Goal: Task Accomplishment & Management: Manage account settings

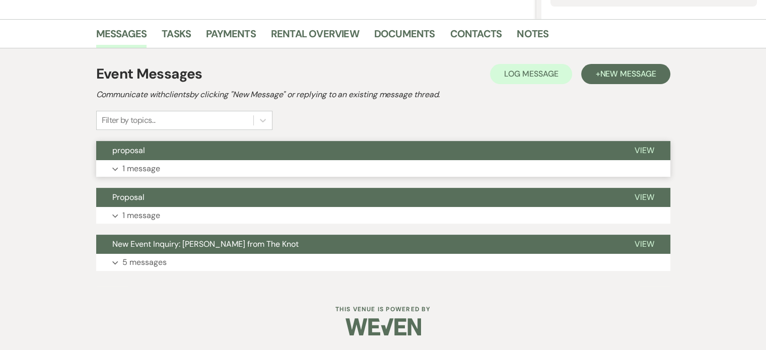
click at [140, 167] on p "1 message" at bounding box center [141, 168] width 38 height 13
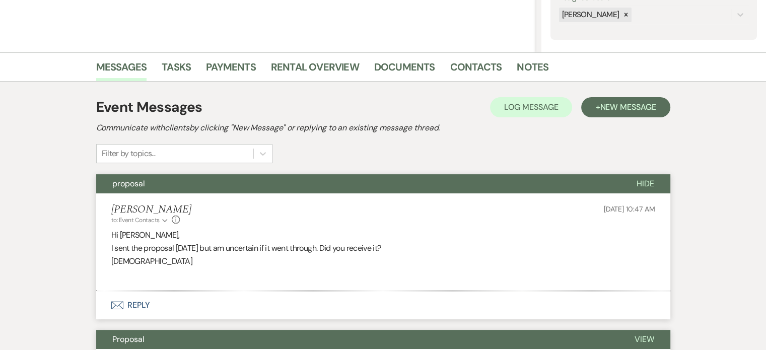
scroll to position [191, 0]
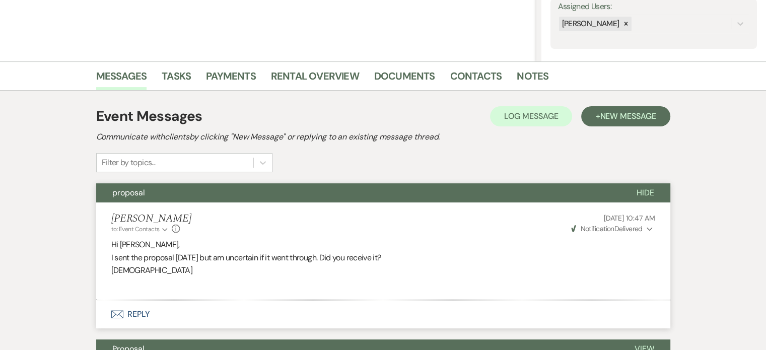
click at [647, 227] on icon "Expand" at bounding box center [650, 229] width 6 height 7
click at [404, 231] on div "[PERSON_NAME] to: Event Contacts Expand Info [DATE] 10:47 AM Weven Check Notifi…" at bounding box center [383, 224] width 544 height 22
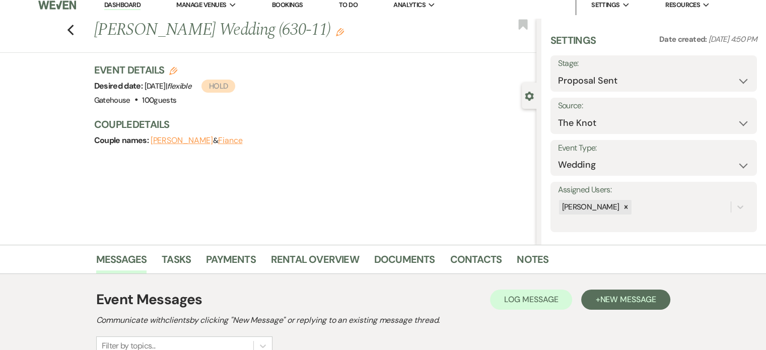
scroll to position [0, 0]
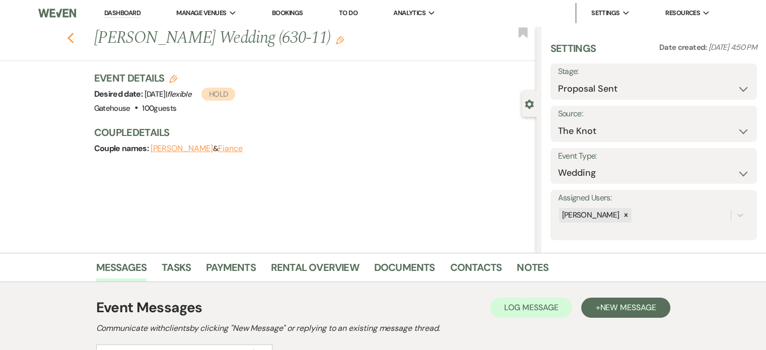
click at [75, 40] on icon "Previous" at bounding box center [71, 38] width 8 height 12
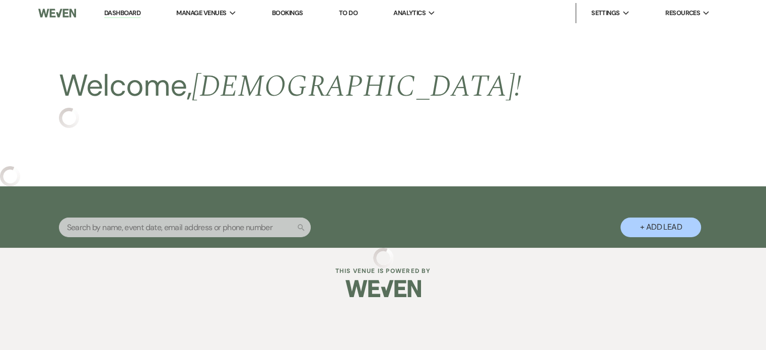
select select "6"
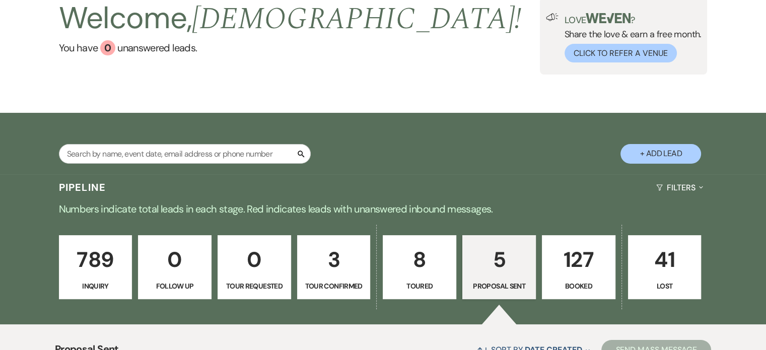
scroll to position [151, 0]
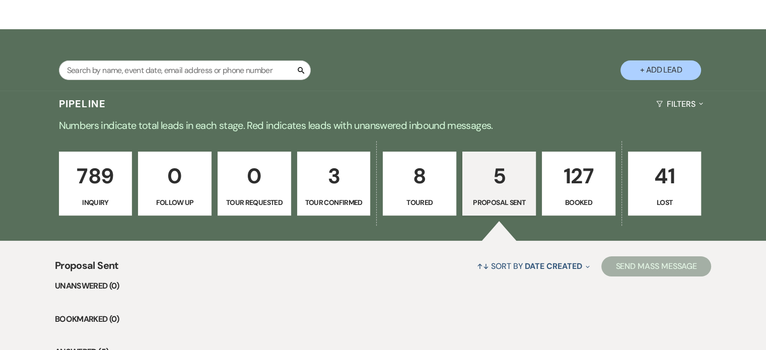
click at [348, 181] on p "3" at bounding box center [334, 176] width 60 height 34
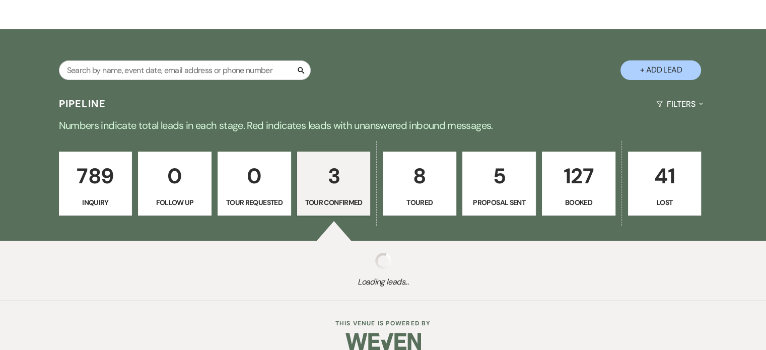
select select "4"
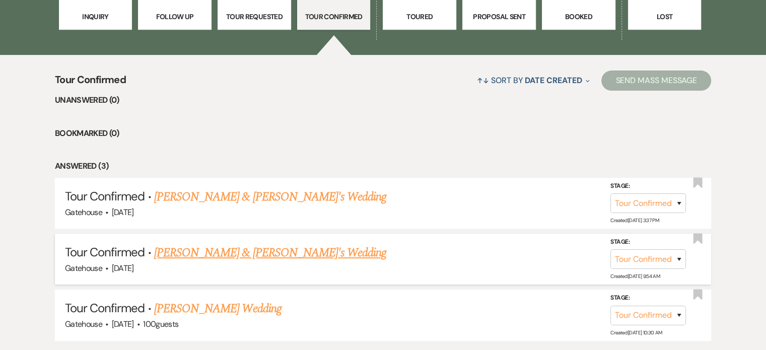
scroll to position [353, 0]
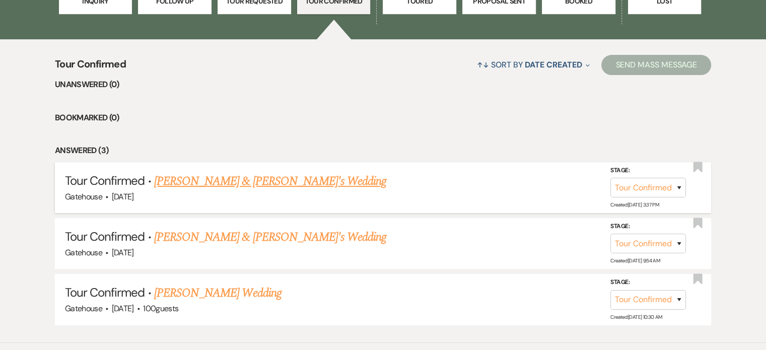
click at [209, 178] on link "[PERSON_NAME] & [PERSON_NAME]'s Wedding" at bounding box center [270, 181] width 233 height 18
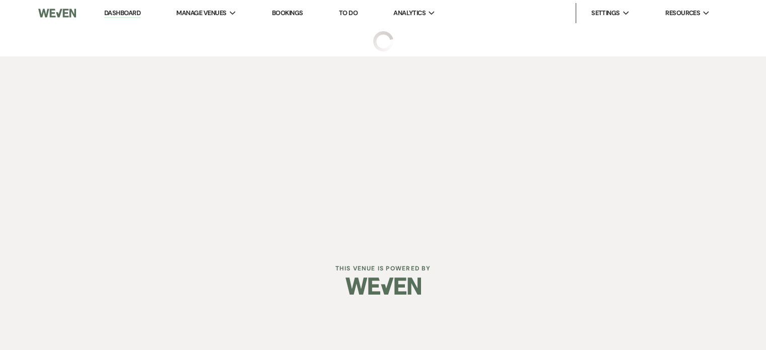
select select "4"
select select "5"
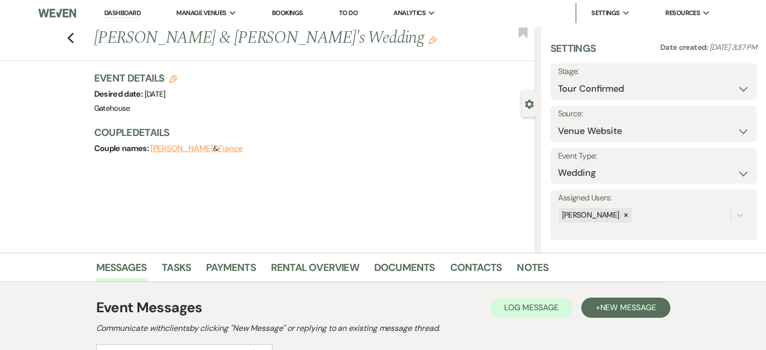
click at [176, 77] on use "button" at bounding box center [173, 79] width 8 height 8
select select "669"
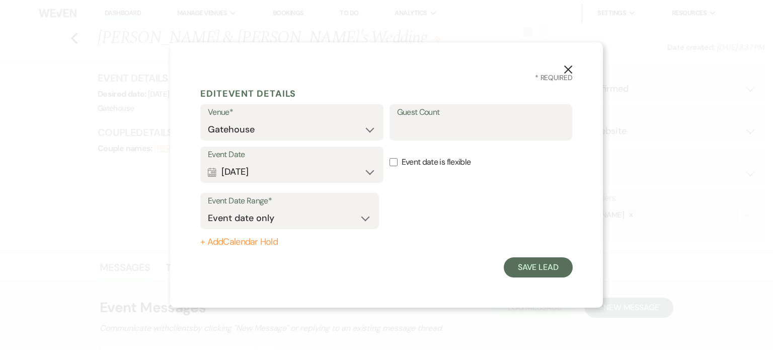
click at [569, 68] on icon "X" at bounding box center [568, 69] width 9 height 9
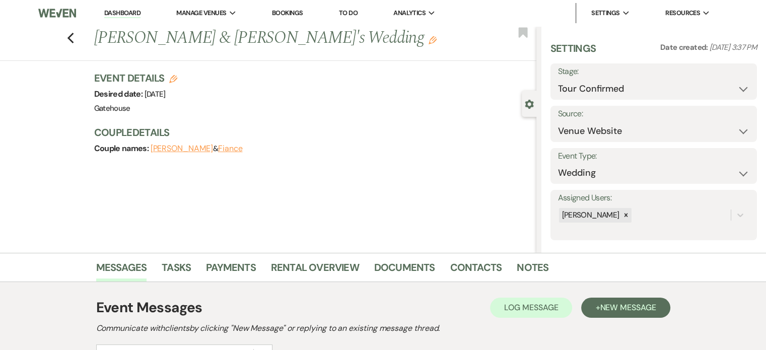
click at [177, 77] on icon "Edit" at bounding box center [173, 79] width 8 height 8
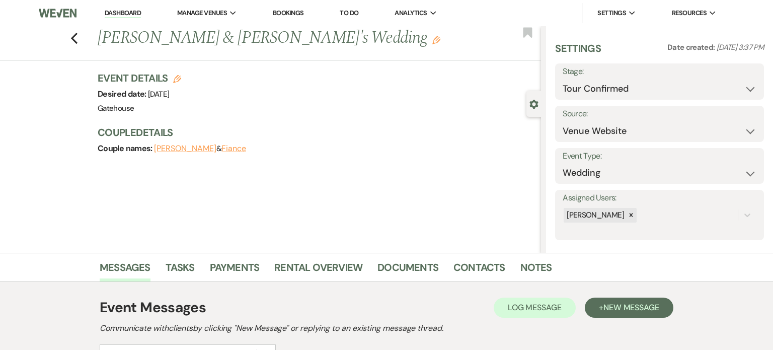
select select "669"
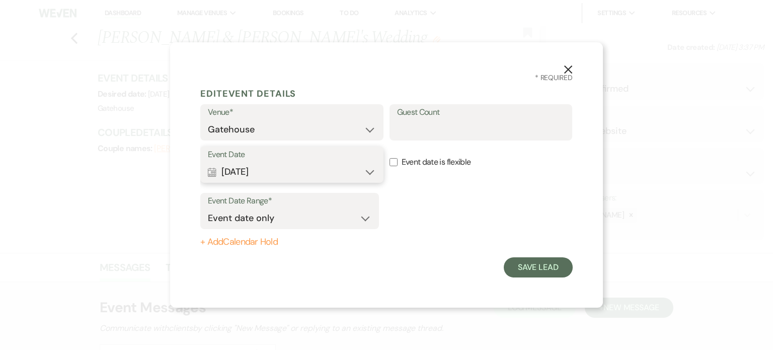
click at [367, 169] on button "Calendar [DATE] Expand" at bounding box center [292, 172] width 168 height 20
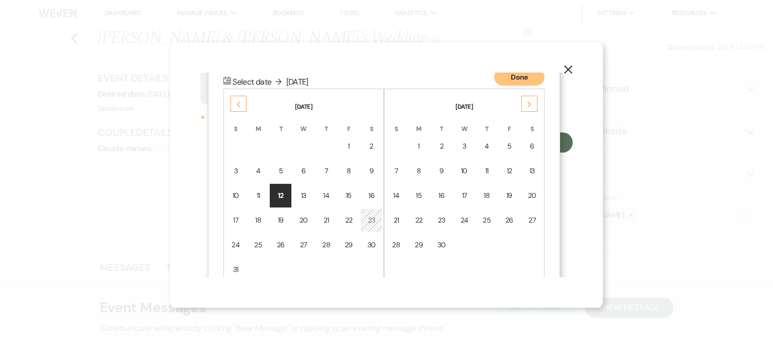
scroll to position [127, 0]
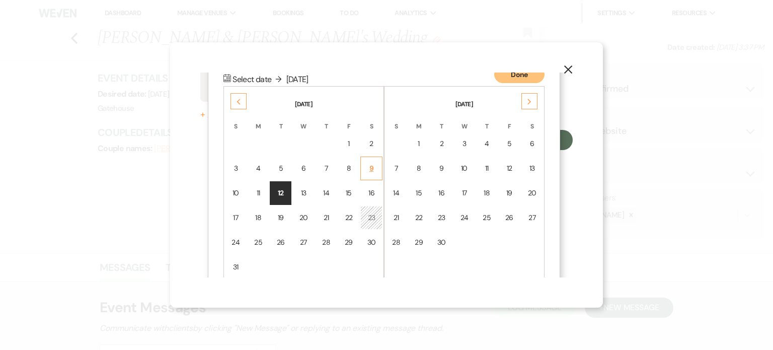
click at [370, 166] on div "9" at bounding box center [371, 168] width 9 height 11
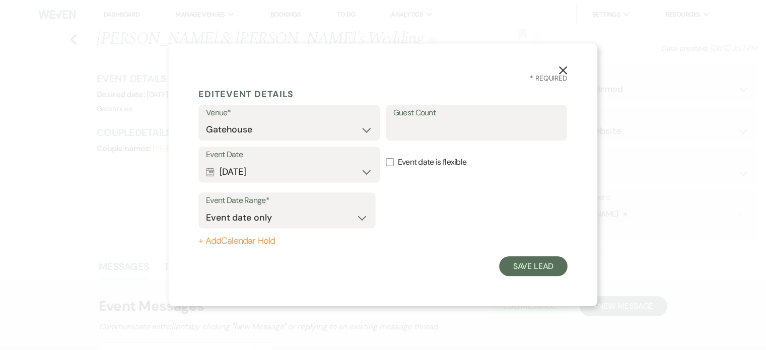
scroll to position [0, 0]
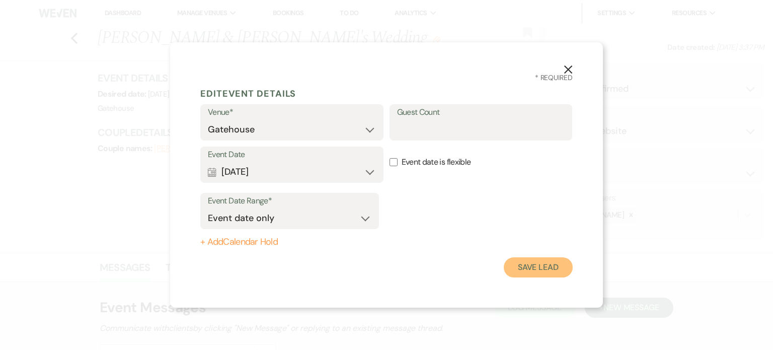
click at [547, 268] on button "Save Lead" at bounding box center [538, 267] width 69 height 20
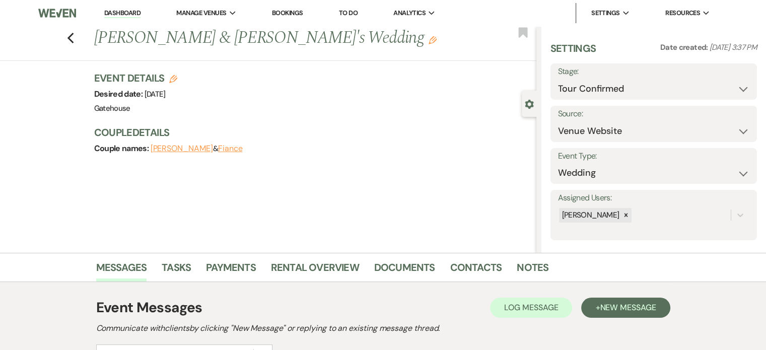
click at [176, 76] on icon "Edit" at bounding box center [173, 79] width 8 height 8
select select "669"
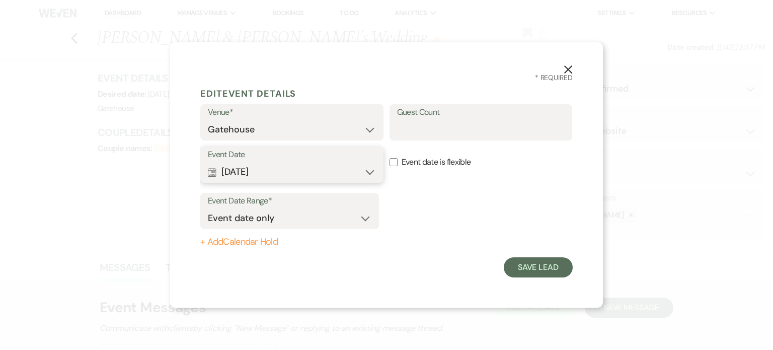
click at [371, 169] on button "Calendar [DATE] Expand" at bounding box center [292, 172] width 168 height 20
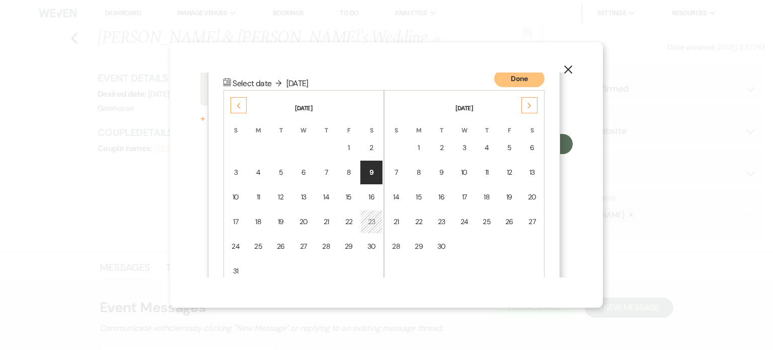
scroll to position [127, 0]
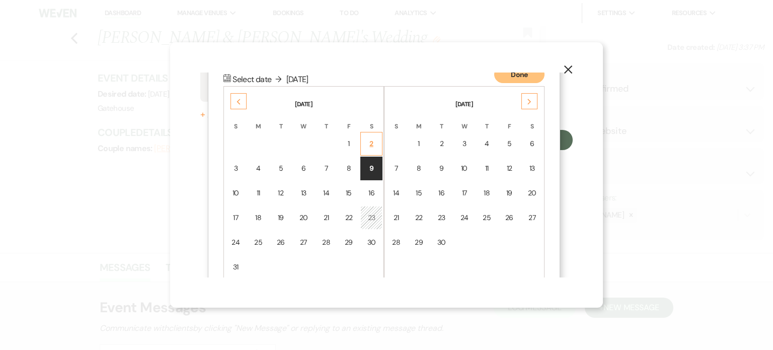
click at [371, 138] on div "2" at bounding box center [371, 143] width 9 height 11
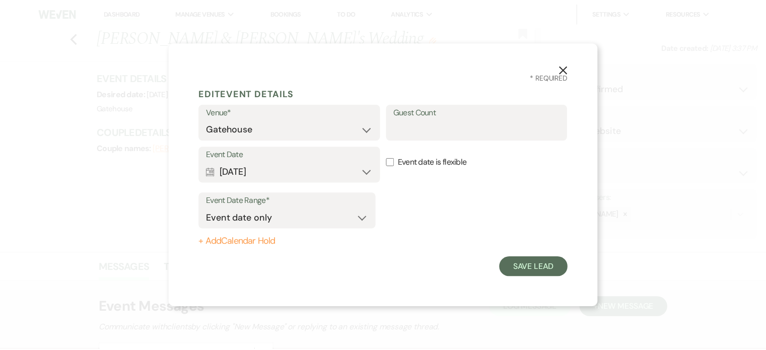
scroll to position [0, 0]
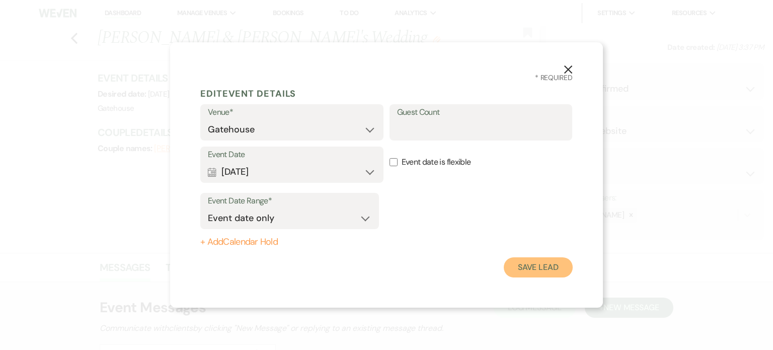
click at [535, 267] on button "Save Lead" at bounding box center [538, 267] width 69 height 20
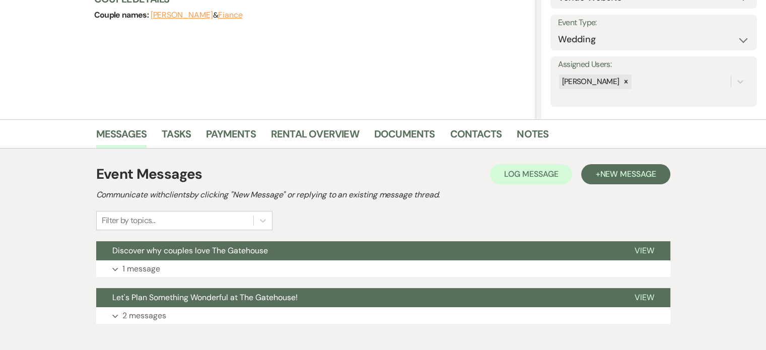
scroll to position [151, 0]
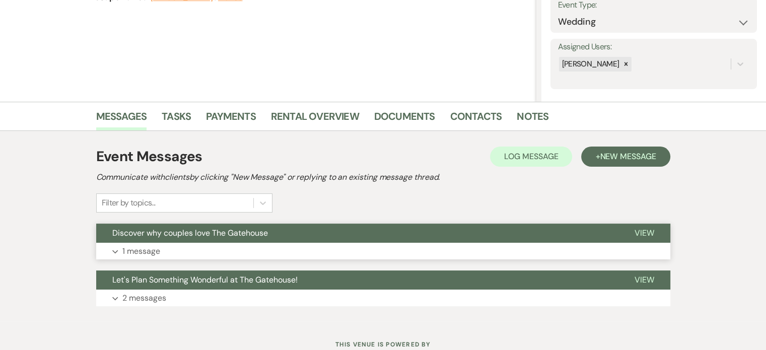
click at [147, 250] on p "1 message" at bounding box center [141, 251] width 38 height 13
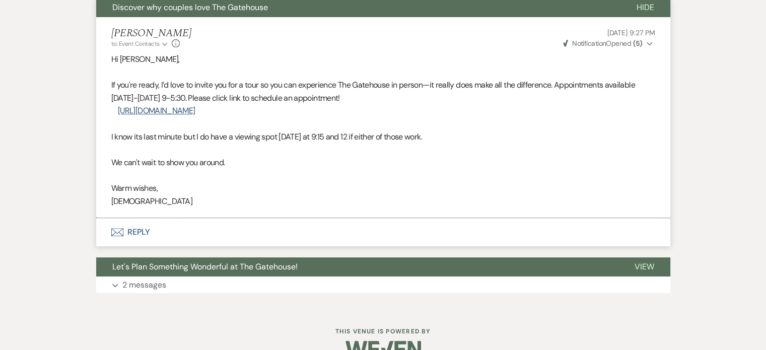
scroll to position [399, 0]
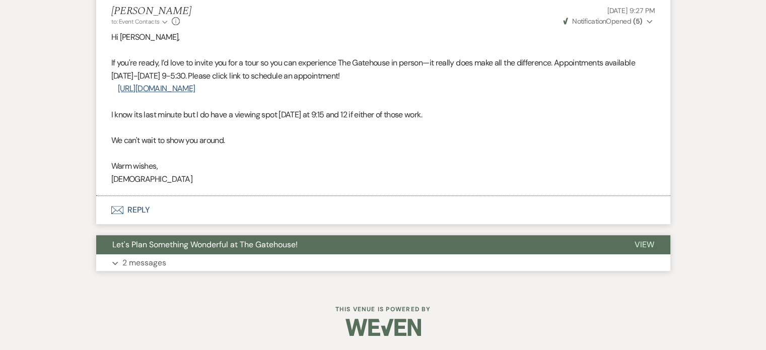
click at [143, 262] on p "2 messages" at bounding box center [144, 262] width 44 height 13
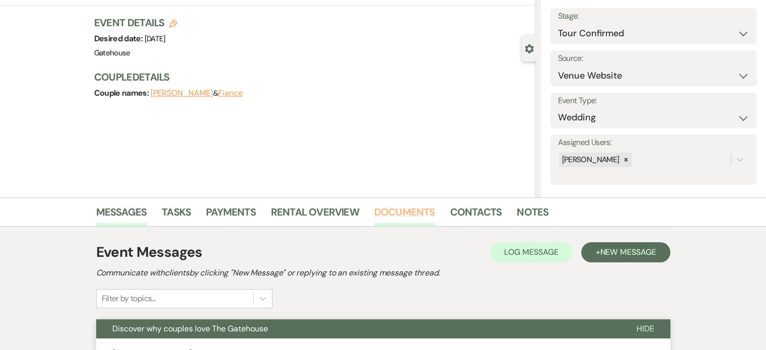
scroll to position [46, 0]
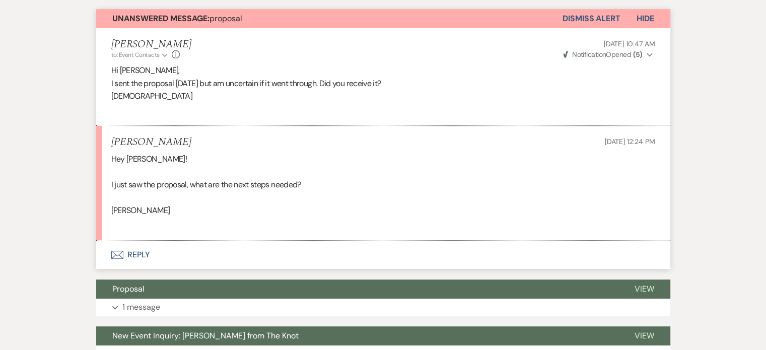
click at [139, 251] on button "Envelope Reply" at bounding box center [383, 255] width 574 height 28
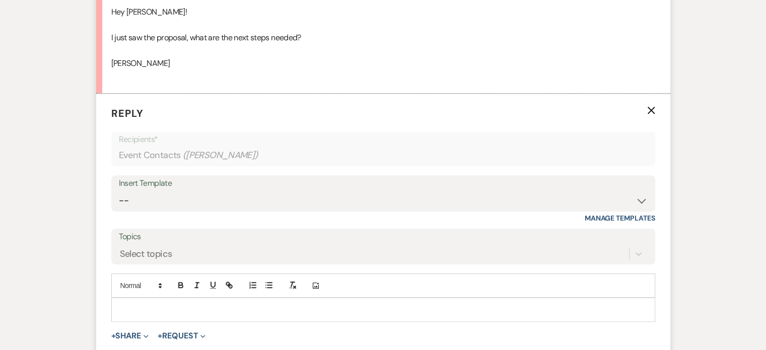
scroll to position [567, 0]
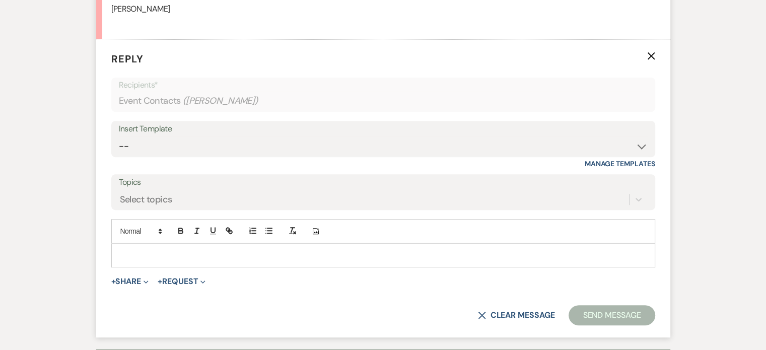
click at [128, 244] on div at bounding box center [383, 255] width 543 height 23
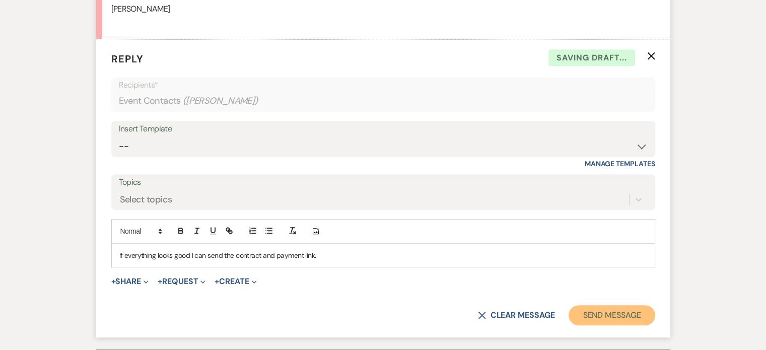
click at [608, 312] on button "Send Message" at bounding box center [612, 315] width 86 height 20
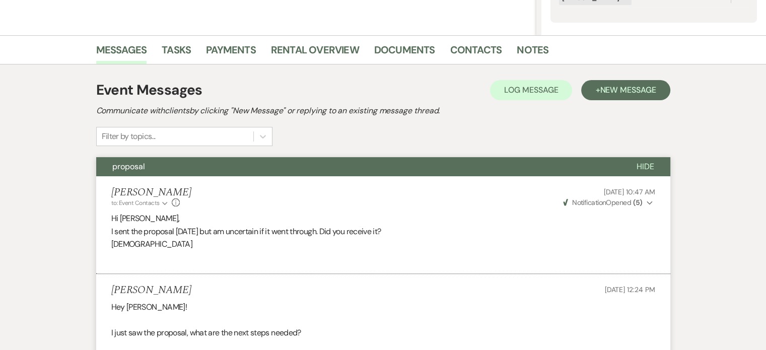
scroll to position [113, 0]
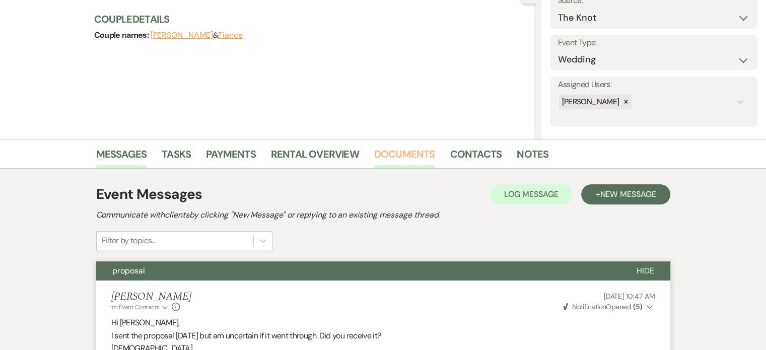
click at [401, 156] on link "Documents" at bounding box center [404, 157] width 61 height 22
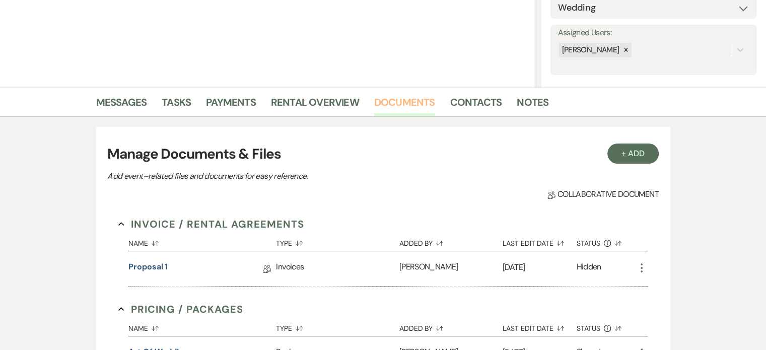
scroll to position [164, 0]
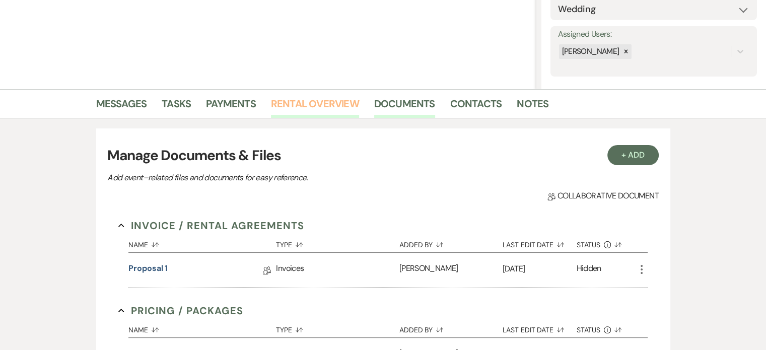
click at [322, 98] on link "Rental Overview" at bounding box center [315, 107] width 88 height 22
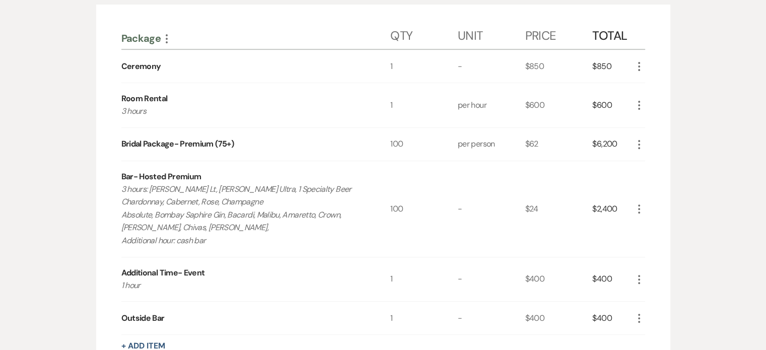
scroll to position [353, 0]
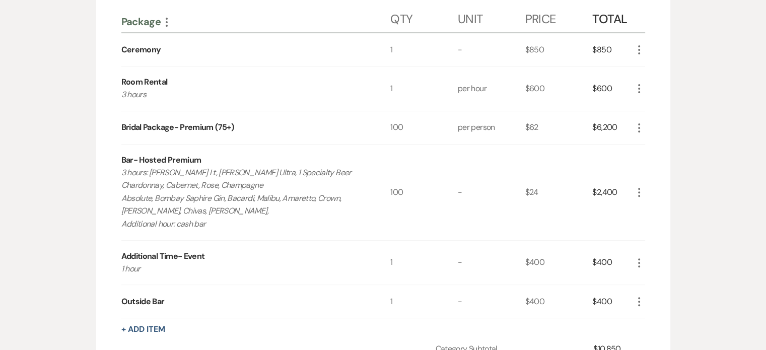
click at [638, 86] on icon "More" at bounding box center [639, 89] width 12 height 12
click at [649, 107] on use "button" at bounding box center [647, 109] width 6 height 6
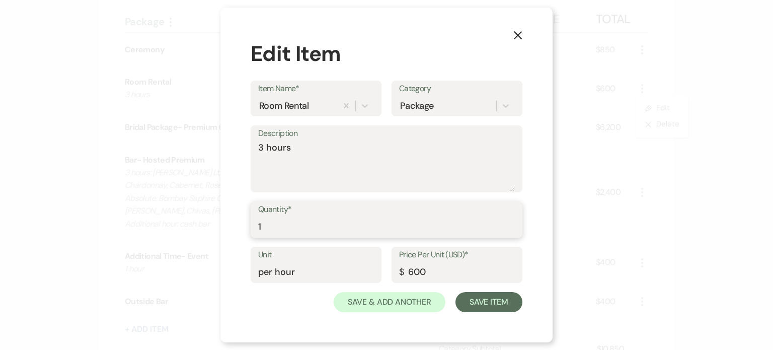
drag, startPoint x: 268, startPoint y: 228, endPoint x: 244, endPoint y: 232, distance: 25.1
click at [244, 232] on div "X Edit Item Item Name* Room Rental Category Package Description 3 hours Quantit…" at bounding box center [387, 175] width 332 height 335
type input "3"
click at [413, 272] on input "600" at bounding box center [457, 272] width 116 height 20
type input "200"
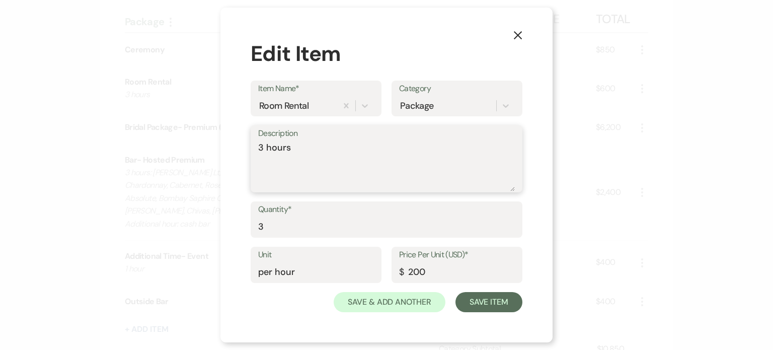
drag, startPoint x: 300, startPoint y: 146, endPoint x: 244, endPoint y: 157, distance: 56.9
click at [244, 157] on div "X Edit Item Item Name* Room Rental Category Package Description 3 hours Quantit…" at bounding box center [387, 175] width 332 height 335
click at [485, 303] on button "Save Item" at bounding box center [489, 302] width 67 height 20
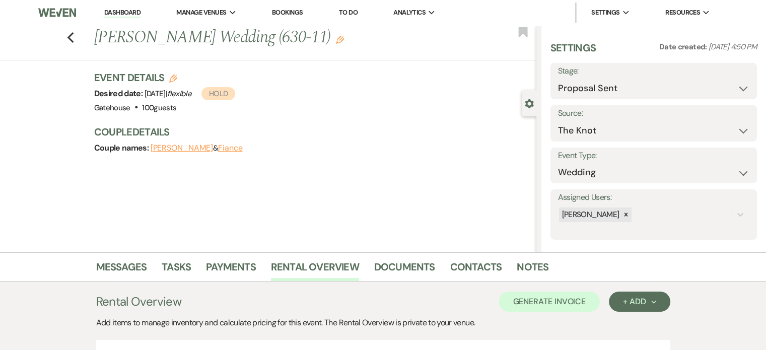
scroll to position [0, 0]
click at [131, 269] on link "Messages" at bounding box center [121, 270] width 51 height 22
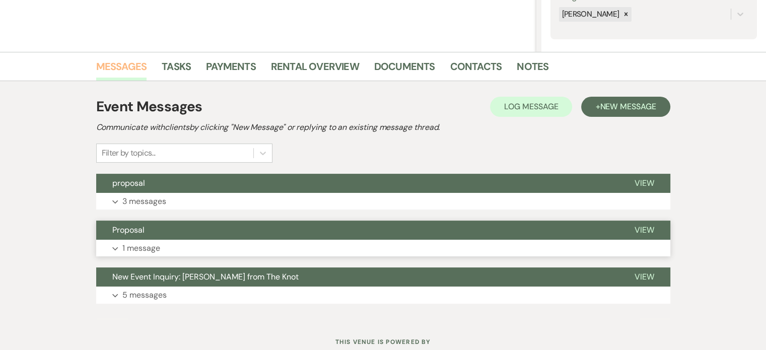
scroll to position [201, 0]
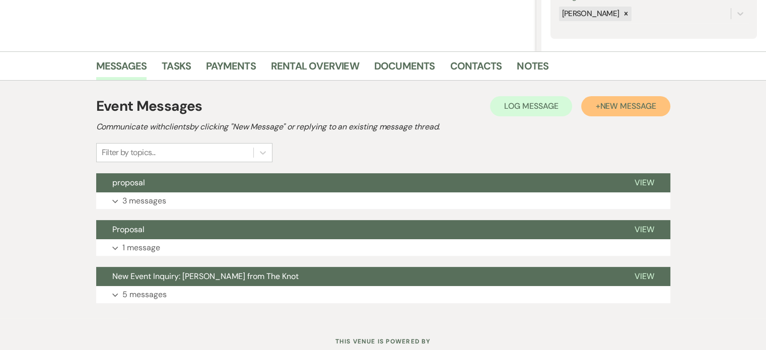
click at [618, 107] on span "New Message" at bounding box center [628, 106] width 56 height 11
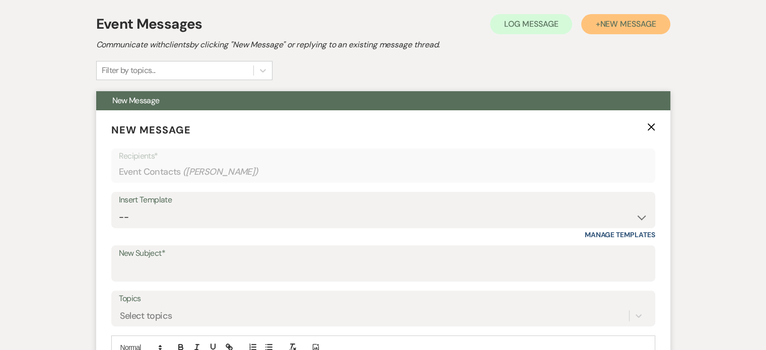
scroll to position [302, 0]
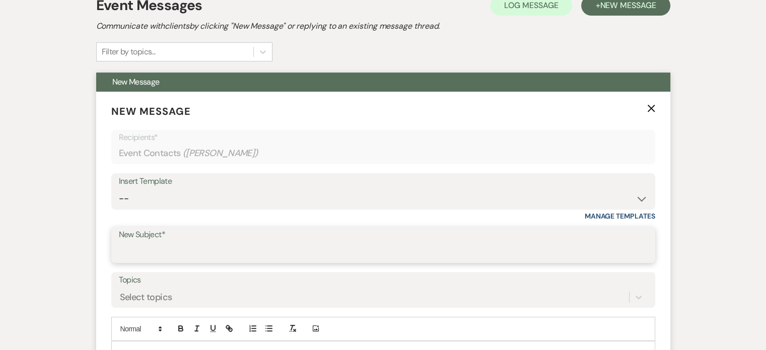
click at [163, 255] on input "New Subject*" at bounding box center [383, 252] width 529 height 20
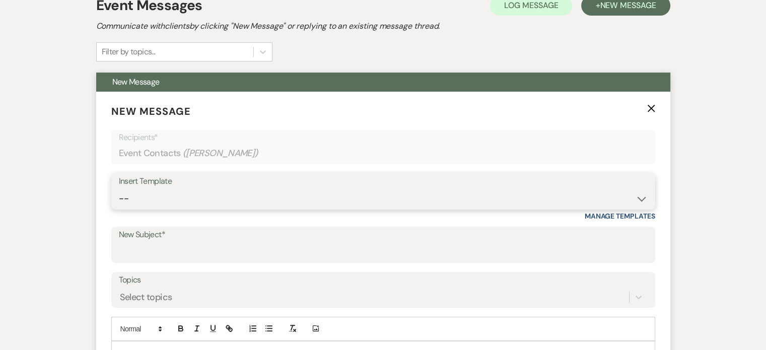
click at [230, 192] on select "-- Tour Request Response Proposal 6-9 Month Check-in Happy 1 Month Anniversary!…" at bounding box center [383, 199] width 529 height 20
select select "2235"
click at [119, 189] on select "-- Tour Request Response Proposal 6-9 Month Check-in Happy 1 Month Anniversary!…" at bounding box center [383, 199] width 529 height 20
type input "Booking your event!"
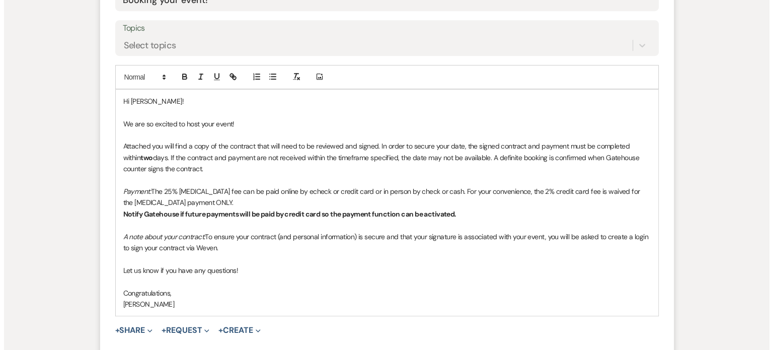
scroll to position [655, 0]
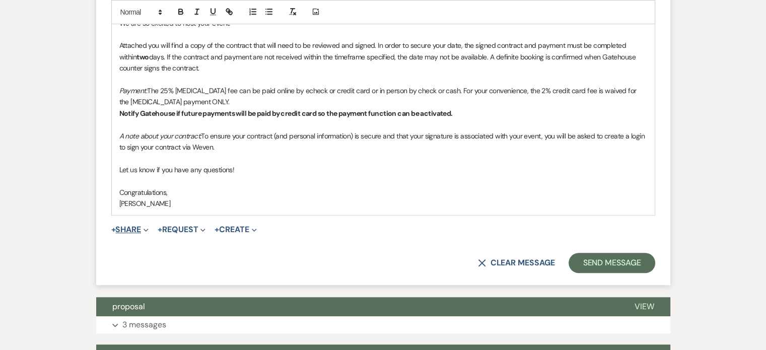
click at [136, 229] on button "+ Share Expand" at bounding box center [130, 230] width 38 height 8
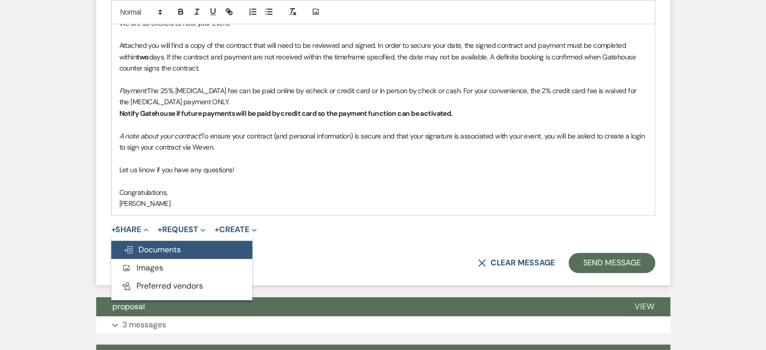
click at [147, 249] on span "Doc Upload Documents" at bounding box center [151, 249] width 57 height 11
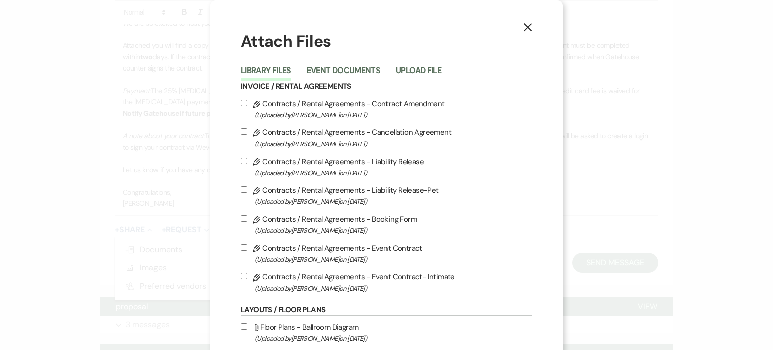
click at [385, 250] on label "Pencil Contracts / Rental Agreements - Event Contract (Uploaded by Christi Edwa…" at bounding box center [387, 254] width 292 height 24
click at [247, 250] on input "Pencil Contracts / Rental Agreements - Event Contract (Uploaded by Christi Edwa…" at bounding box center [244, 247] width 7 height 7
checkbox input "true"
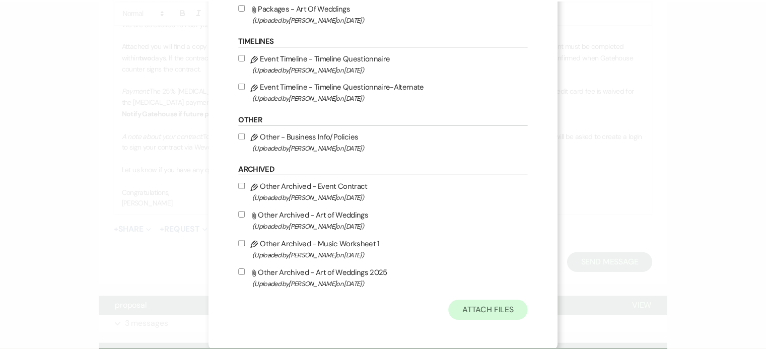
scroll to position [822, 0]
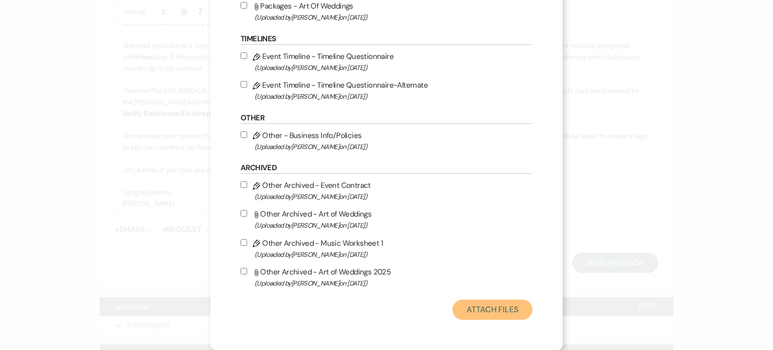
click at [484, 305] on button "Attach Files" at bounding box center [493, 310] width 80 height 20
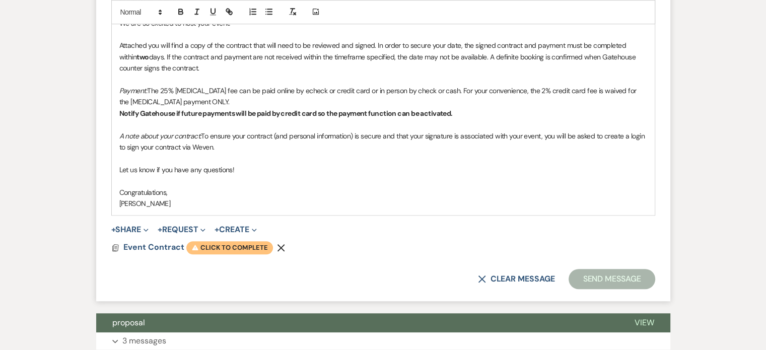
click at [248, 245] on span "Warning Click to complete" at bounding box center [229, 247] width 87 height 13
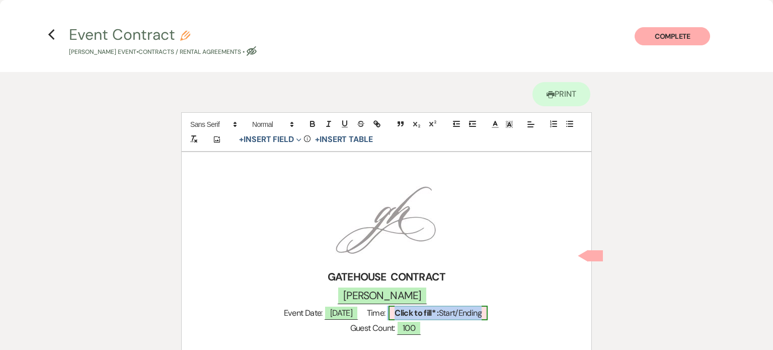
click at [468, 310] on span "Click to fill* : Start/Ending" at bounding box center [438, 313] width 99 height 15
select select "owner"
select select "custom_placeholder"
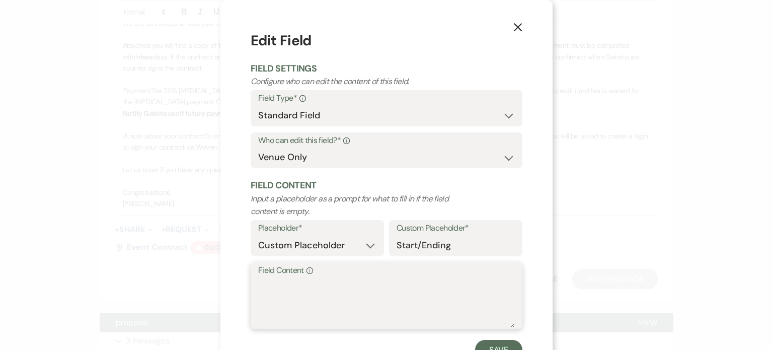
click at [321, 284] on textarea "Field Content Info" at bounding box center [386, 302] width 257 height 50
click at [516, 23] on button "X" at bounding box center [518, 27] width 15 height 18
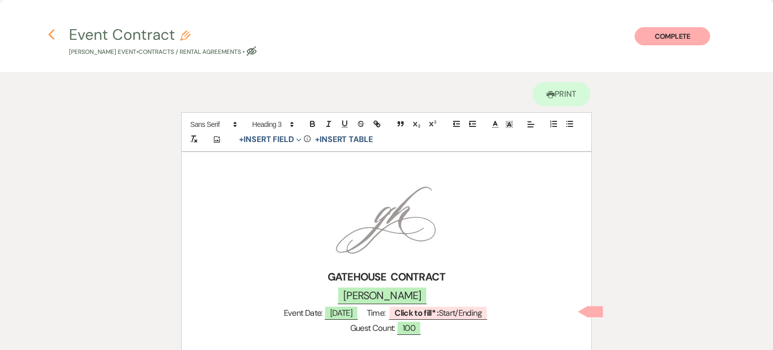
click at [50, 32] on icon "Previous" at bounding box center [52, 35] width 8 height 12
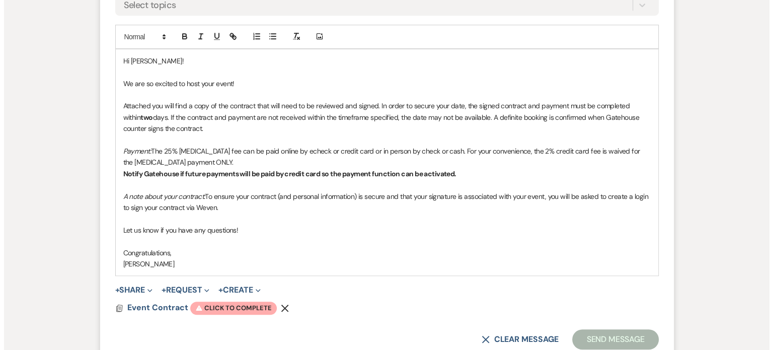
scroll to position [655, 0]
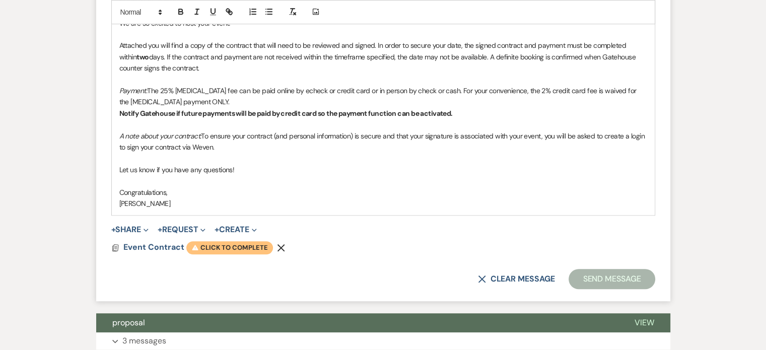
click at [231, 245] on span "Warning Click to complete" at bounding box center [229, 247] width 87 height 13
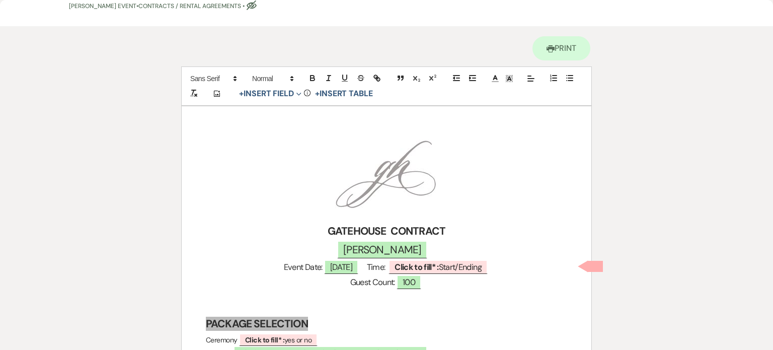
scroll to position [101, 0]
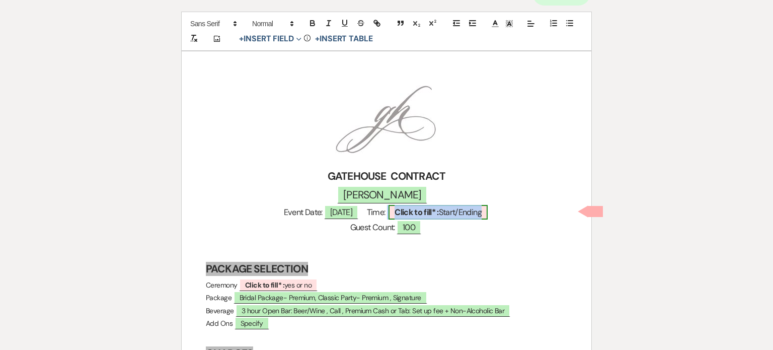
click at [468, 210] on span "Click to fill* : Start/Ending" at bounding box center [438, 212] width 99 height 15
select select "owner"
select select "custom_placeholder"
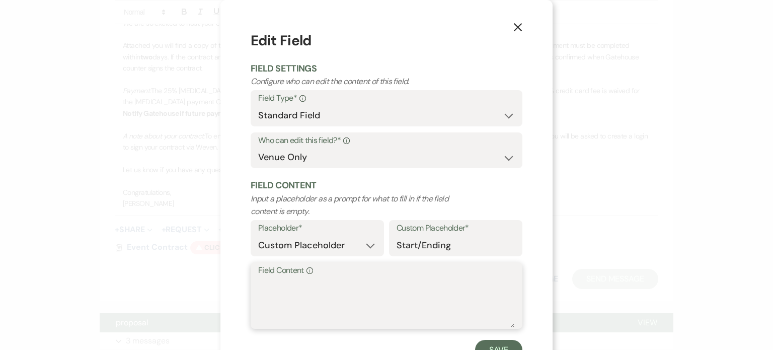
click at [299, 279] on textarea "Field Content Info" at bounding box center [386, 302] width 257 height 50
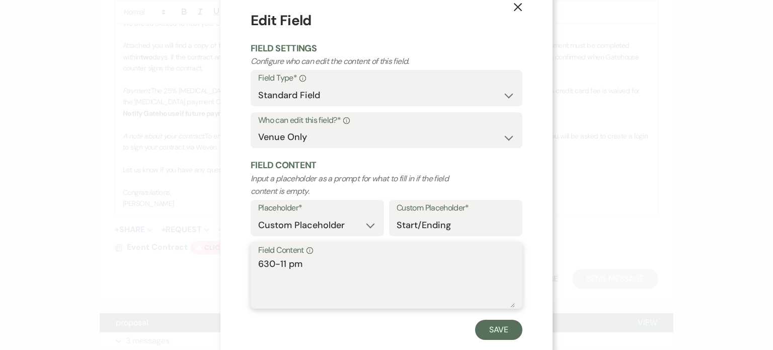
scroll to position [40, 0]
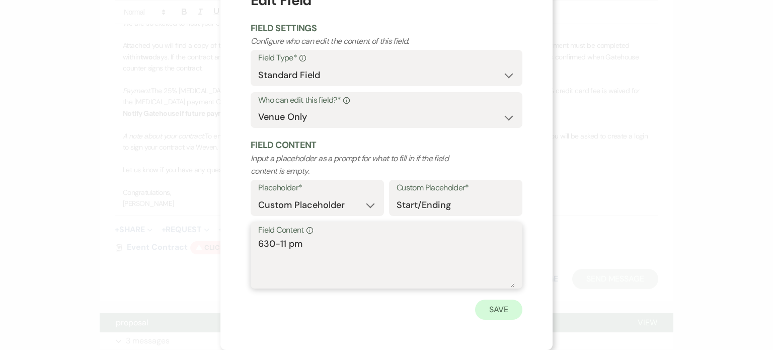
type textarea "630-11 pm"
click at [495, 309] on button "Save" at bounding box center [498, 310] width 47 height 20
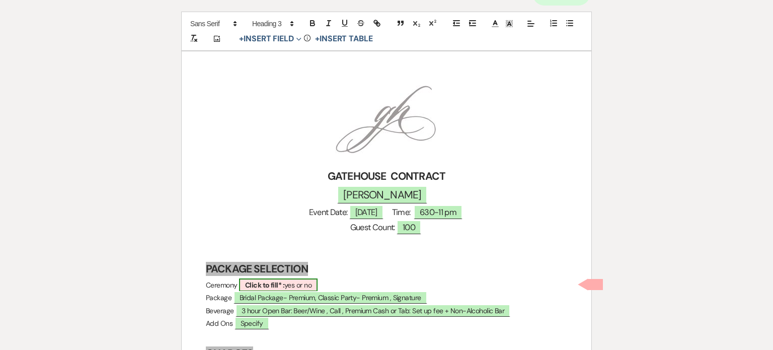
click at [318, 288] on span "Click to fill* : yes or no" at bounding box center [278, 284] width 79 height 13
select select "owner"
select select "custom_placeholder"
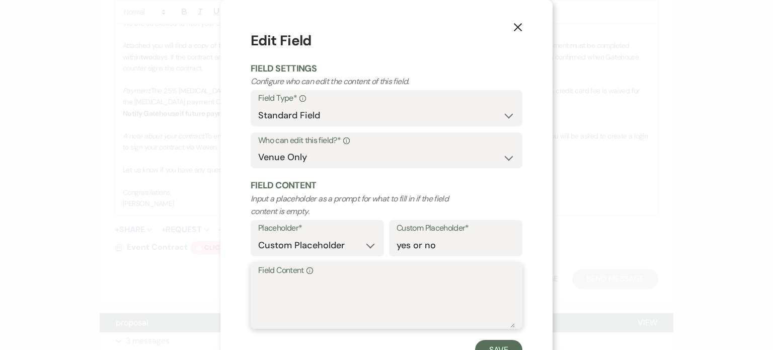
click at [308, 286] on textarea "Field Content Info" at bounding box center [386, 302] width 257 height 50
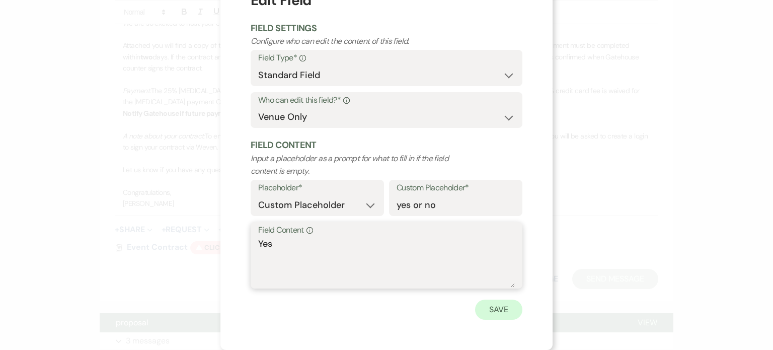
type textarea "Yes"
click at [494, 310] on button "Save" at bounding box center [498, 310] width 47 height 20
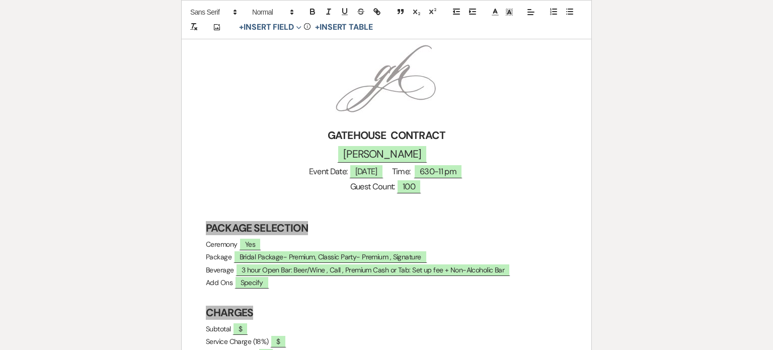
scroll to position [201, 0]
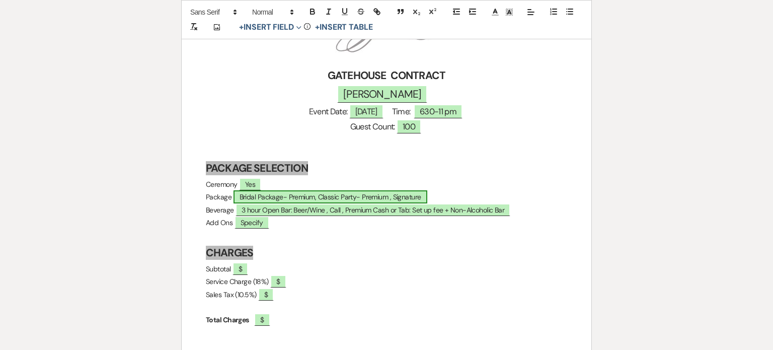
click at [345, 196] on span "Bridal Package- Premium, Classic Party- Premium , Signature" at bounding box center [331, 196] width 194 height 13
select select "owner"
select select "custom_placeholder"
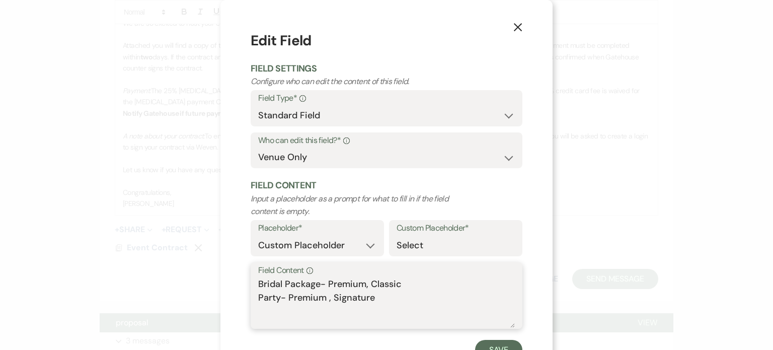
drag, startPoint x: 361, startPoint y: 285, endPoint x: 411, endPoint y: 313, distance: 57.7
click at [411, 313] on textarea "Bridal Package- Premium, Classic Party- Premium , Signature" at bounding box center [386, 302] width 257 height 50
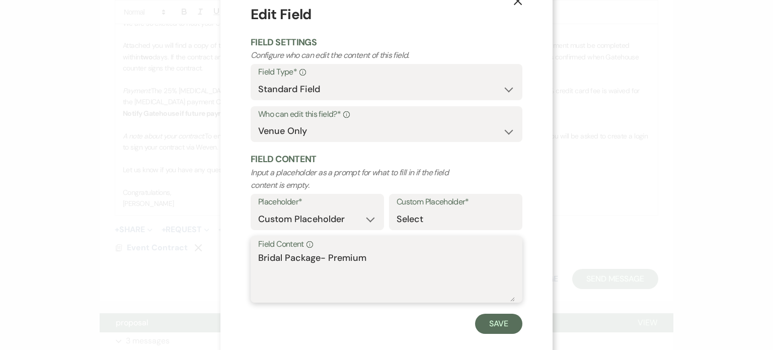
scroll to position [40, 0]
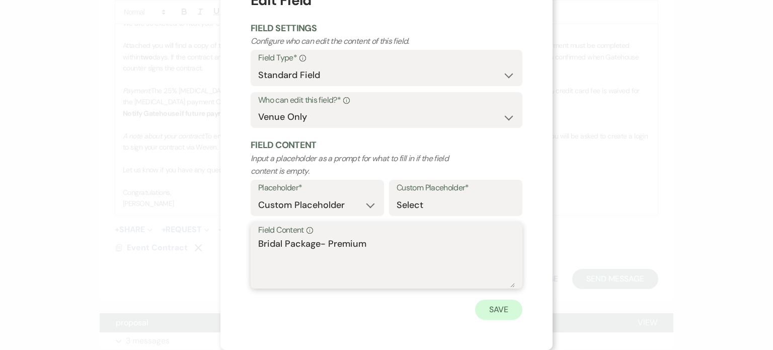
type textarea "Bridal Package- Premium"
click at [499, 313] on button "Save" at bounding box center [498, 310] width 47 height 20
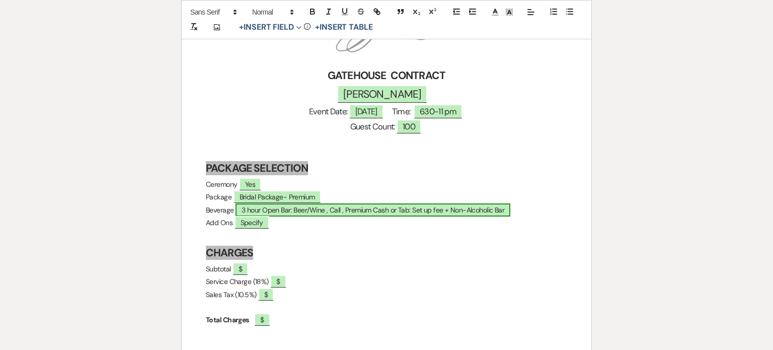
click at [340, 207] on span "3 hour Open Bar: Beer/Wine , Call , Premium Cash or Tab: Set up fee + Non-Alcoh…" at bounding box center [373, 209] width 275 height 13
select select "owner"
select select "custom_placeholder"
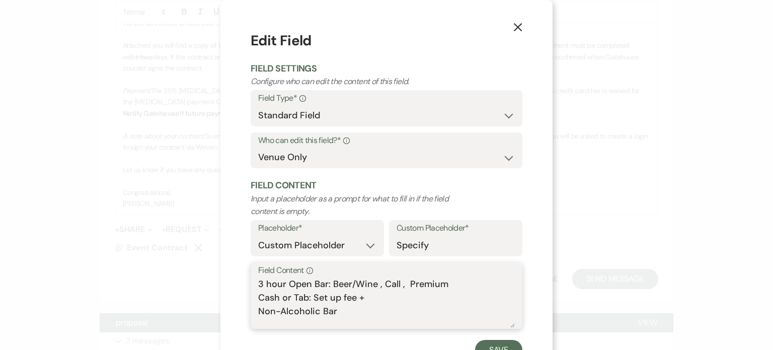
drag, startPoint x: 328, startPoint y: 283, endPoint x: 399, endPoint y: 281, distance: 71.0
click at [399, 281] on textarea "3 hour Open Bar: Beer/Wine , Call , Premium Cash or Tab: Set up fee + Non-Alcoh…" at bounding box center [386, 302] width 257 height 50
drag, startPoint x: 254, startPoint y: 298, endPoint x: 378, endPoint y: 316, distance: 125.8
click at [378, 316] on textarea "3 hour Open Bar: Premium Cash or Tab: Set up fee + Non-Alcoholic Bar" at bounding box center [386, 302] width 257 height 50
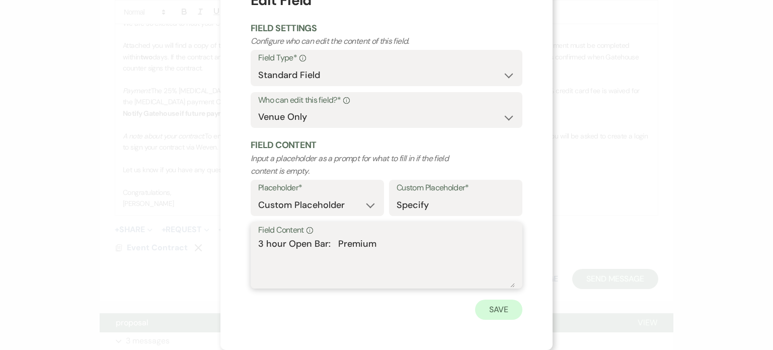
type textarea "3 hour Open Bar: Premium"
click at [500, 308] on button "Save" at bounding box center [498, 310] width 47 height 20
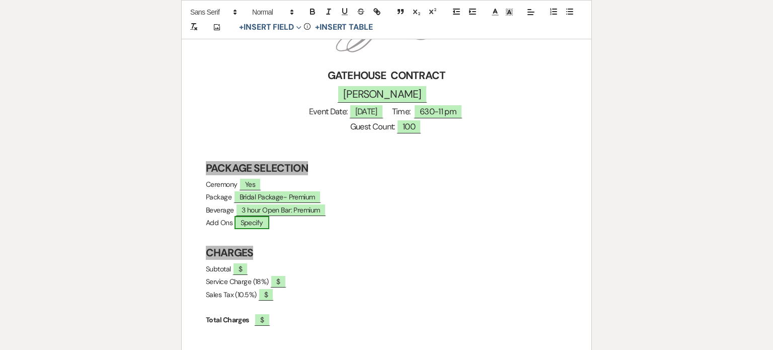
click at [269, 221] on span "Specify" at bounding box center [252, 222] width 35 height 13
select select "owner"
select select "custom_placeholder"
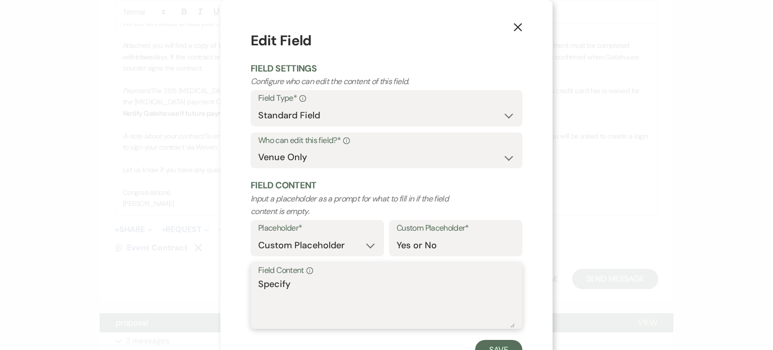
drag, startPoint x: 303, startPoint y: 292, endPoint x: 229, endPoint y: 299, distance: 74.4
click at [229, 299] on div "X Edit Field Field Settings Configure who can edit the content of this field. F…" at bounding box center [387, 195] width 332 height 390
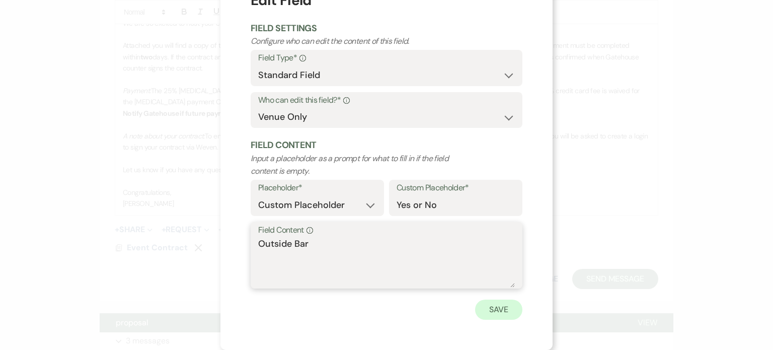
type textarea "Outside Bar"
click at [505, 305] on button "Save" at bounding box center [498, 310] width 47 height 20
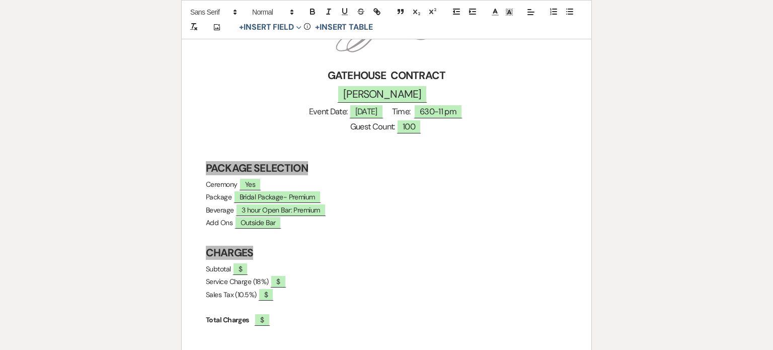
click at [320, 234] on h3 at bounding box center [387, 236] width 362 height 15
click at [332, 222] on p "Add Ons Outside Bar" at bounding box center [387, 223] width 362 height 13
click at [277, 27] on button "+ Insert Field Expand" at bounding box center [270, 27] width 69 height 12
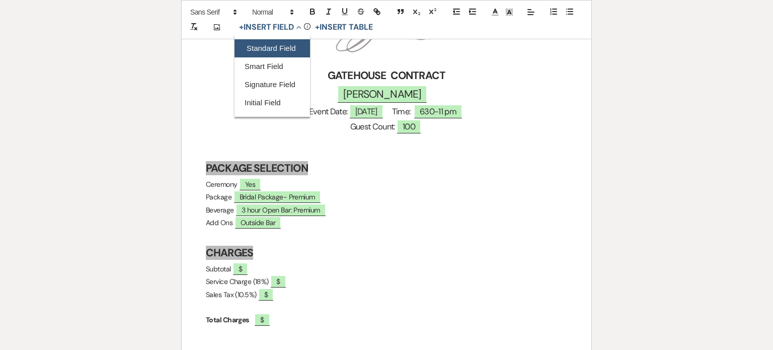
click at [284, 46] on button "Standard Field" at bounding box center [273, 48] width 76 height 18
select select "owner"
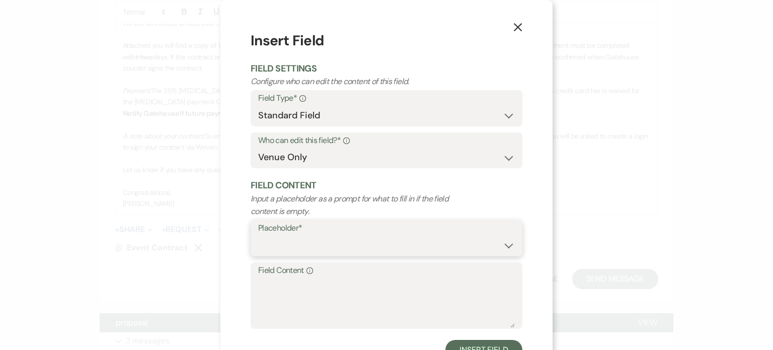
click at [305, 246] on select "Custom Placeholder Date Time Name Location Venue Name Type Number Budget Addres…" at bounding box center [386, 246] width 257 height 20
click at [300, 250] on select "Custom Placeholder Date Time Name Location Venue Name Type Number Budget Addres…" at bounding box center [386, 246] width 257 height 20
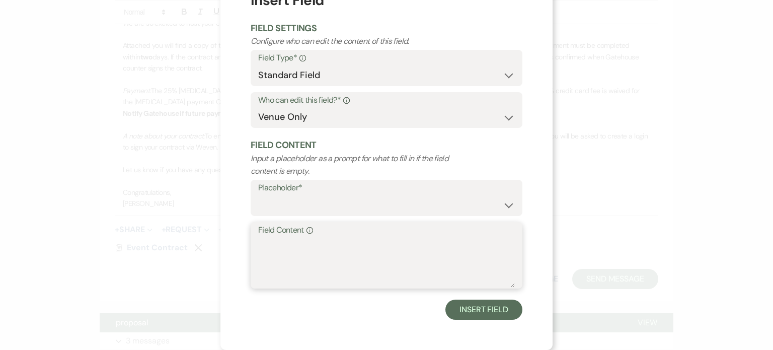
click at [294, 252] on textarea "Field Content Info" at bounding box center [386, 262] width 257 height 50
click at [258, 246] on textarea "! hour additional event time" at bounding box center [386, 262] width 257 height 50
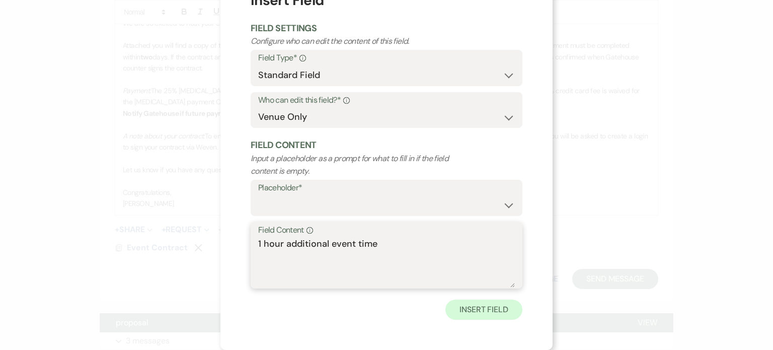
type textarea "1 hour additional event time"
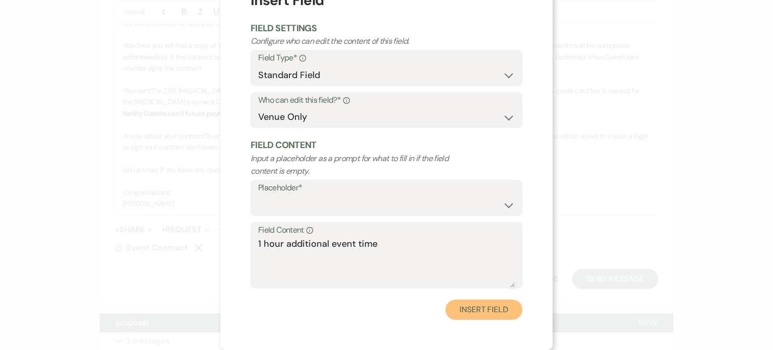
click at [480, 305] on button "Insert Field" at bounding box center [484, 310] width 77 height 20
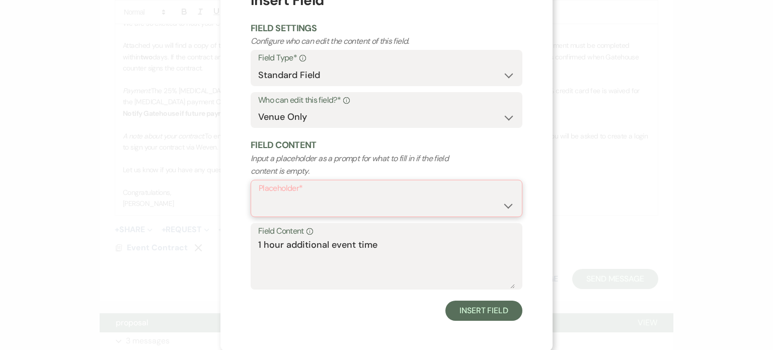
click at [316, 199] on select "Custom Placeholder Date Time Name Location Venue Name Type Number Budget Addres…" at bounding box center [387, 206] width 256 height 20
click at [259, 196] on select "Custom Placeholder Date Time Name Location Venue Name Type Number Budget Addres…" at bounding box center [387, 206] width 256 height 20
select select "Type"
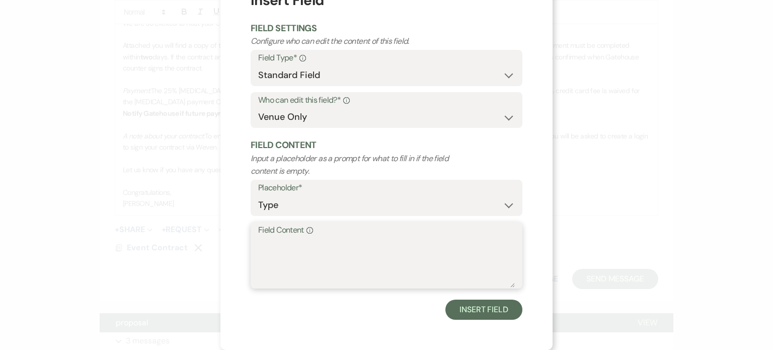
click at [316, 257] on textarea "Field Content Info" at bounding box center [386, 262] width 257 height 50
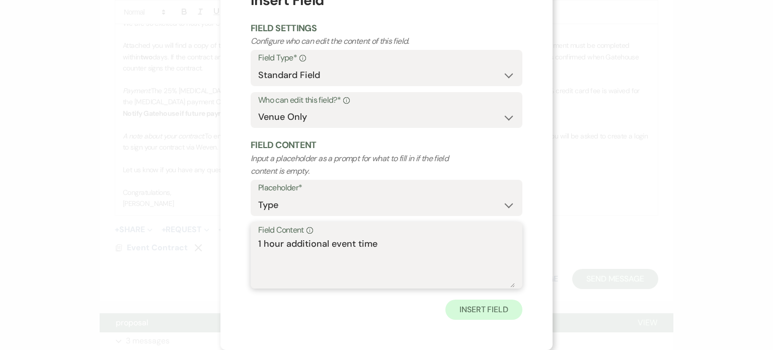
type textarea "1 hour additional event time"
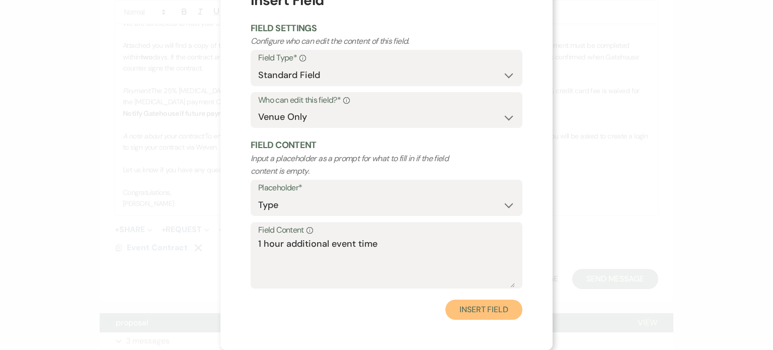
click at [503, 305] on button "Insert Field" at bounding box center [484, 310] width 77 height 20
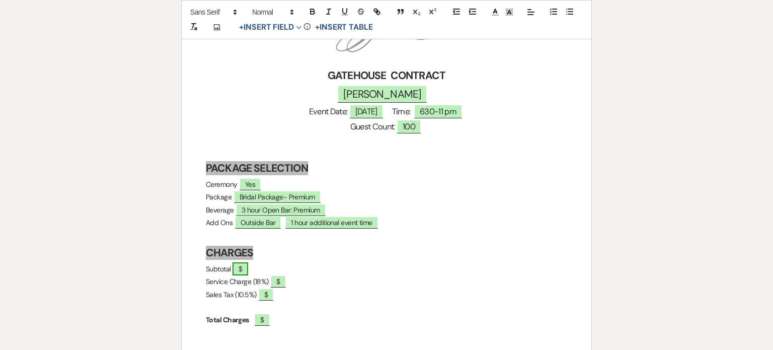
click at [248, 270] on span "$" at bounding box center [241, 268] width 16 height 13
select select "owner"
select select "custom_placeholder"
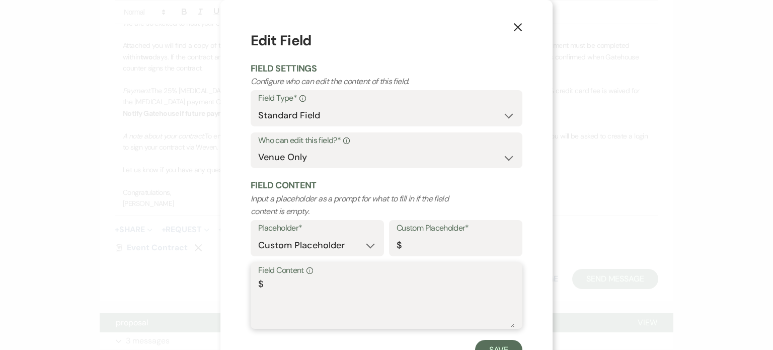
click at [276, 285] on textarea "$" at bounding box center [386, 302] width 257 height 50
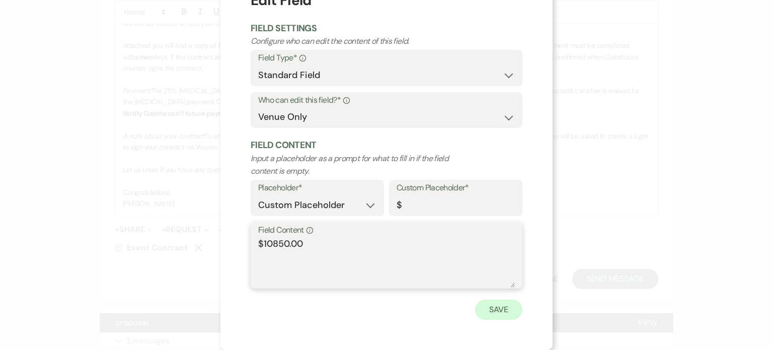
type textarea "$10850.00"
click at [493, 314] on button "Save" at bounding box center [498, 310] width 47 height 20
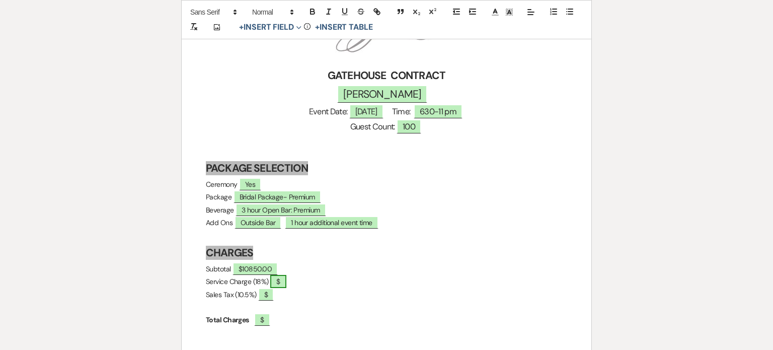
click at [282, 280] on span "$" at bounding box center [278, 281] width 16 height 13
select select "owner"
select select "custom_placeholder"
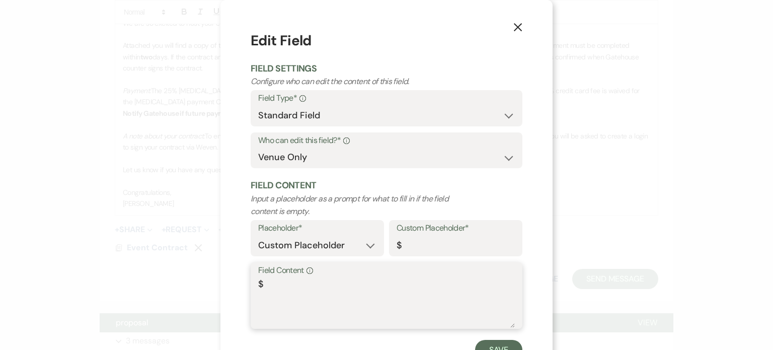
click at [283, 289] on textarea "$" at bounding box center [386, 302] width 257 height 50
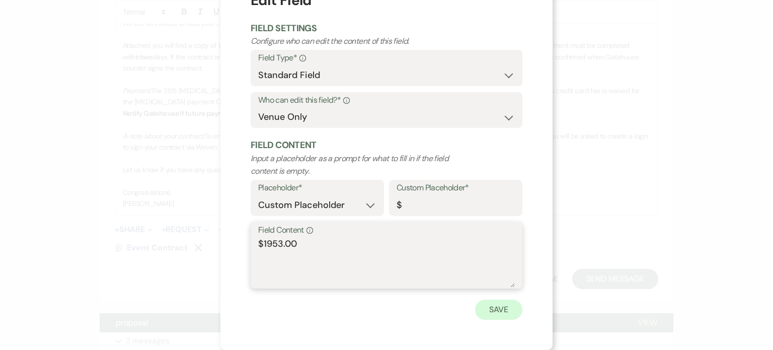
type textarea "$1953.00"
click at [488, 306] on button "Save" at bounding box center [498, 310] width 47 height 20
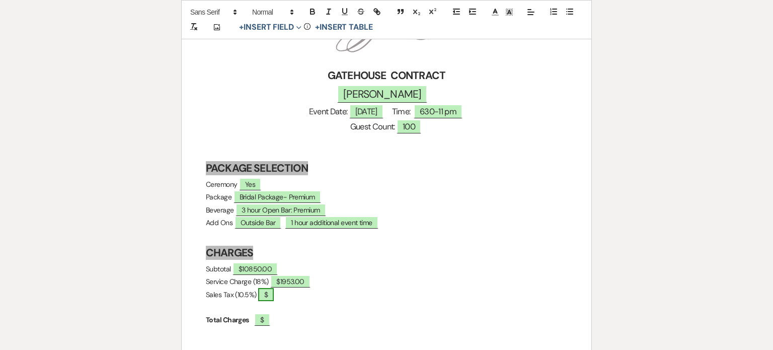
click at [274, 295] on span "$" at bounding box center [266, 294] width 16 height 13
select select "owner"
select select "custom_placeholder"
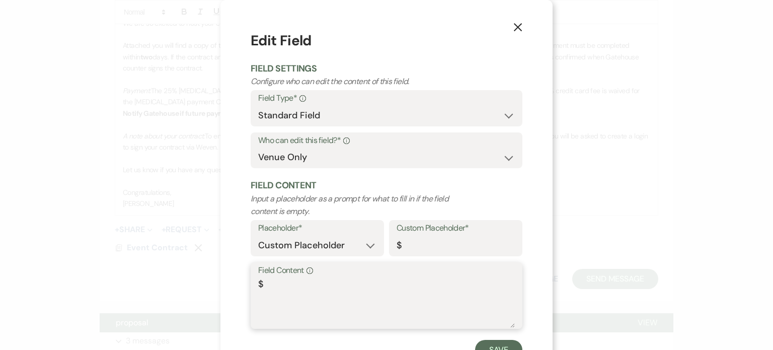
click at [282, 284] on textarea "$" at bounding box center [386, 302] width 257 height 50
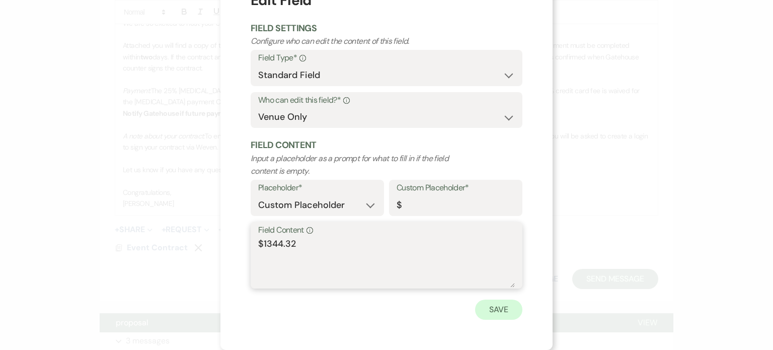
type textarea "$1344.32"
click at [501, 312] on button "Save" at bounding box center [498, 310] width 47 height 20
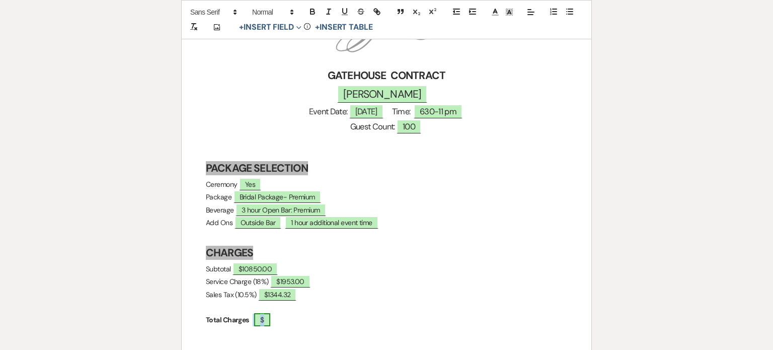
click at [270, 320] on span "$" at bounding box center [262, 319] width 16 height 13
select select "owner"
select select "custom_placeholder"
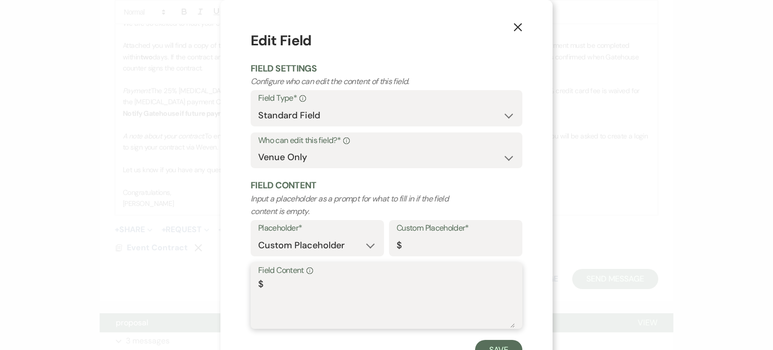
click at [293, 288] on textarea "$" at bounding box center [386, 302] width 257 height 50
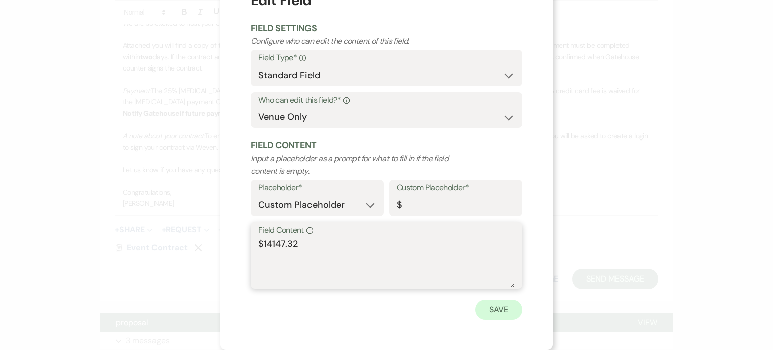
type textarea "$14147.32"
click at [487, 313] on button "Save" at bounding box center [498, 310] width 47 height 20
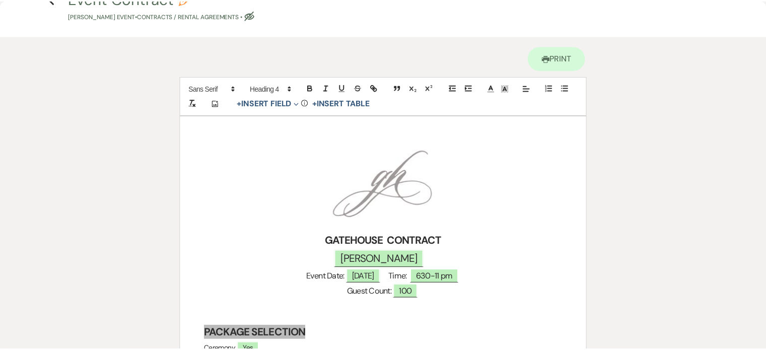
scroll to position [0, 0]
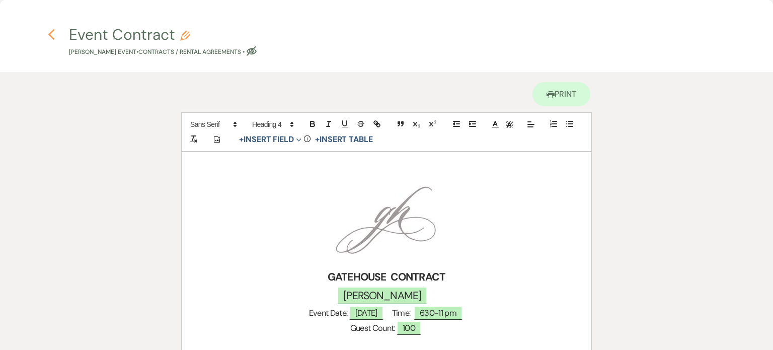
click at [53, 36] on icon "Previous" at bounding box center [52, 35] width 8 height 12
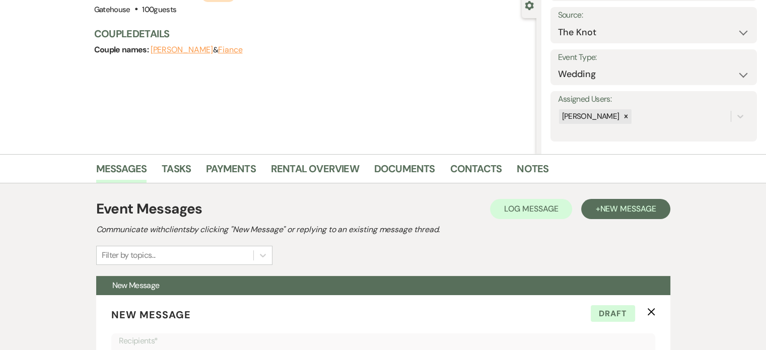
scroll to position [50, 0]
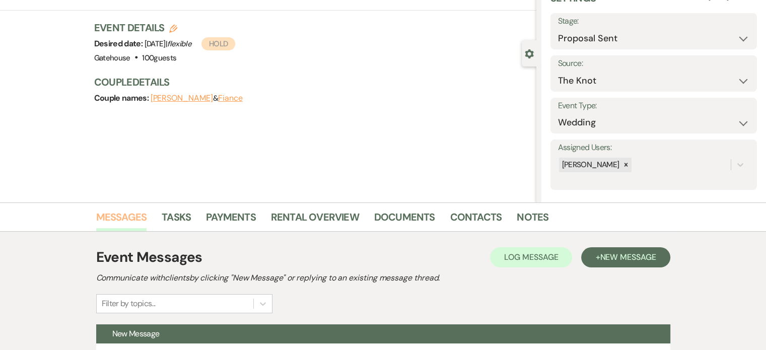
click at [125, 218] on link "Messages" at bounding box center [121, 220] width 51 height 22
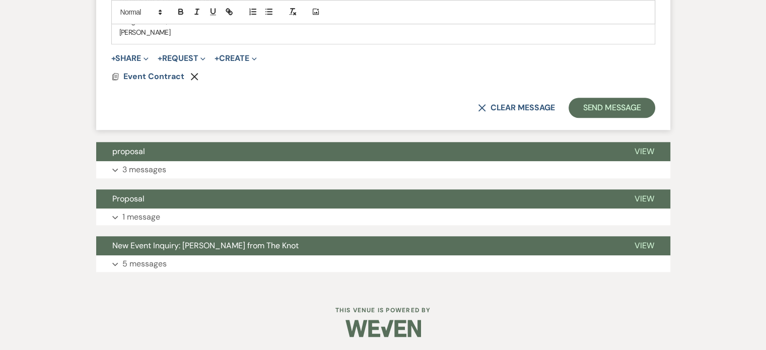
scroll to position [826, 0]
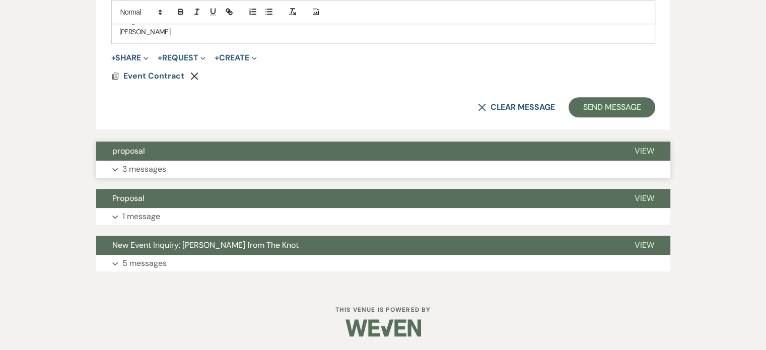
click at [149, 165] on p "3 messages" at bounding box center [144, 169] width 44 height 13
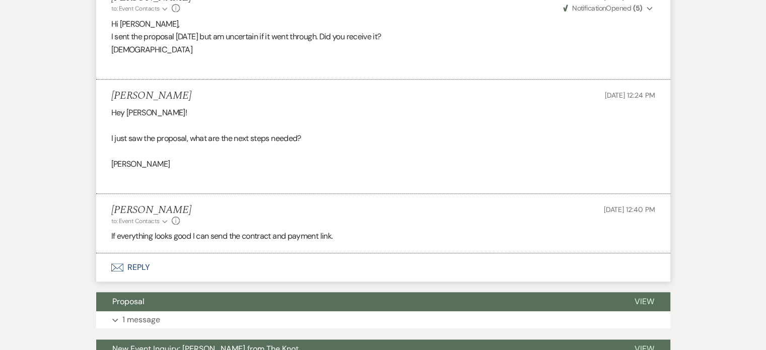
scroll to position [1066, 0]
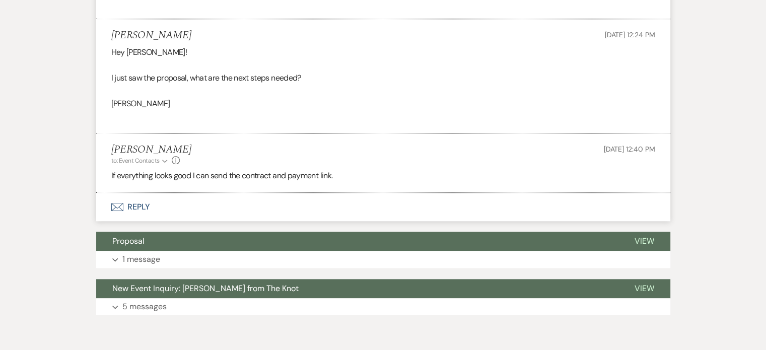
click at [138, 202] on button "Envelope Reply" at bounding box center [383, 207] width 574 height 28
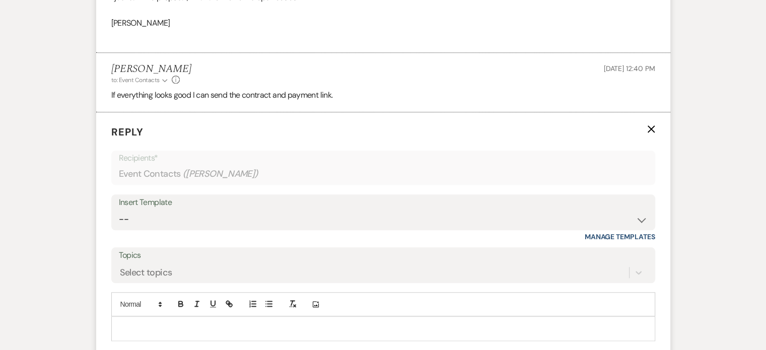
scroll to position [1267, 0]
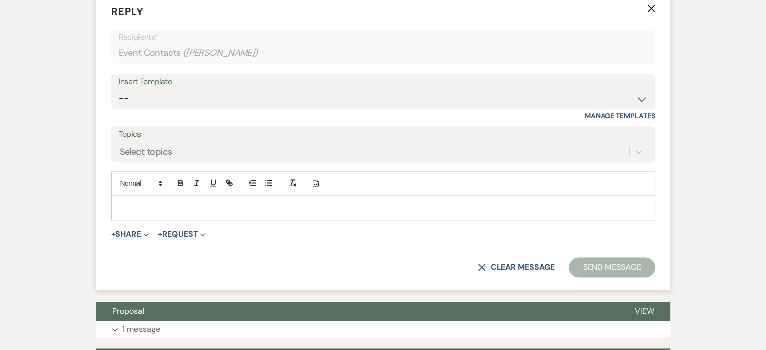
click at [143, 198] on div at bounding box center [383, 207] width 543 height 23
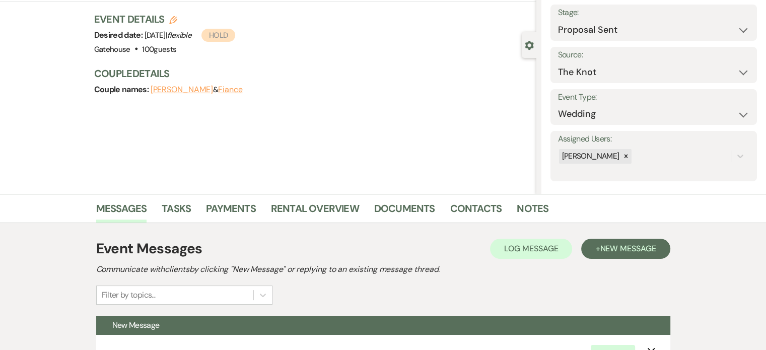
scroll to position [0, 0]
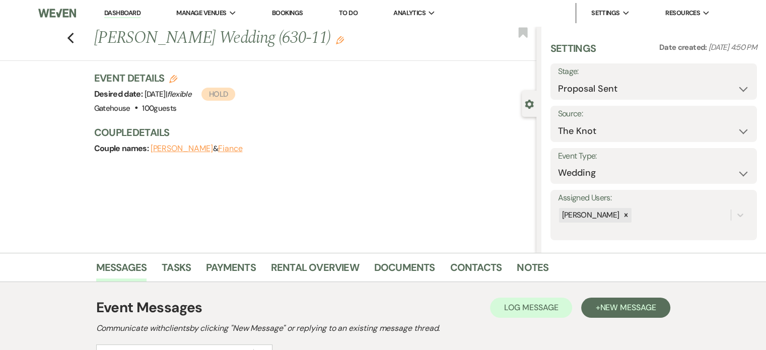
click at [189, 148] on button "[PERSON_NAME]" at bounding box center [182, 149] width 62 height 8
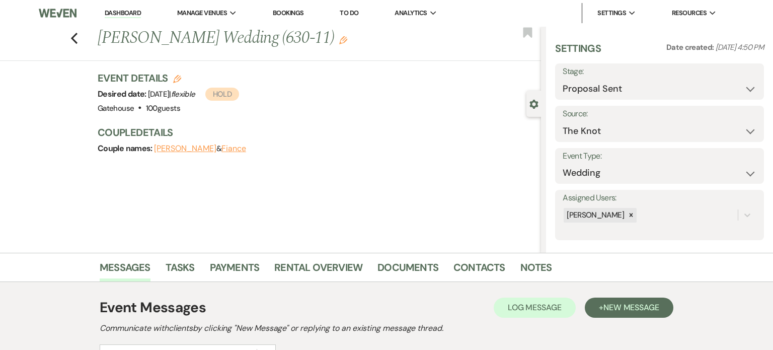
select select "1"
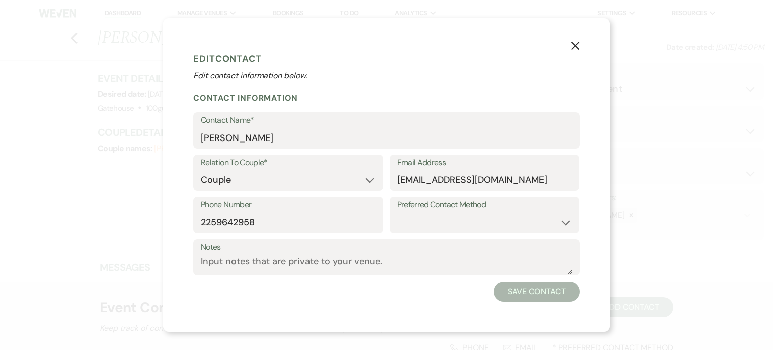
click at [575, 44] on icon "X" at bounding box center [575, 45] width 9 height 9
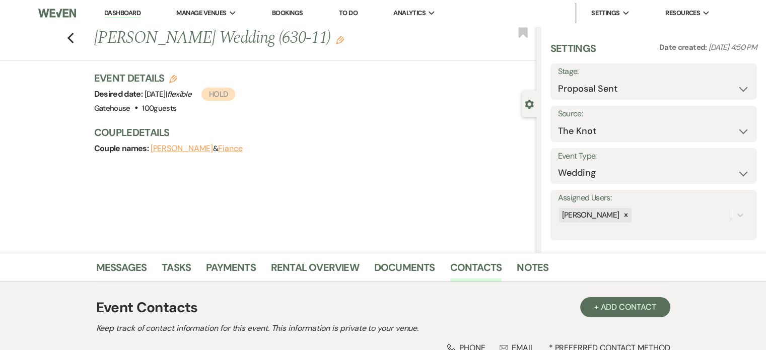
scroll to position [142, 0]
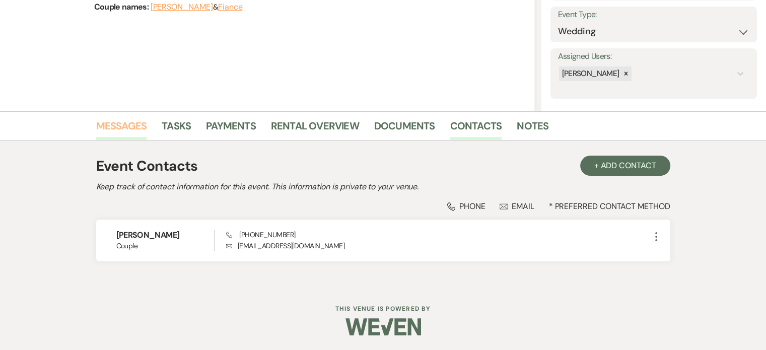
click at [121, 121] on link "Messages" at bounding box center [121, 129] width 51 height 22
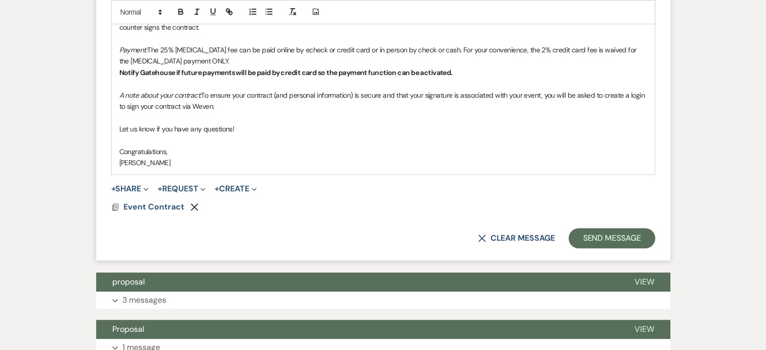
scroll to position [796, 0]
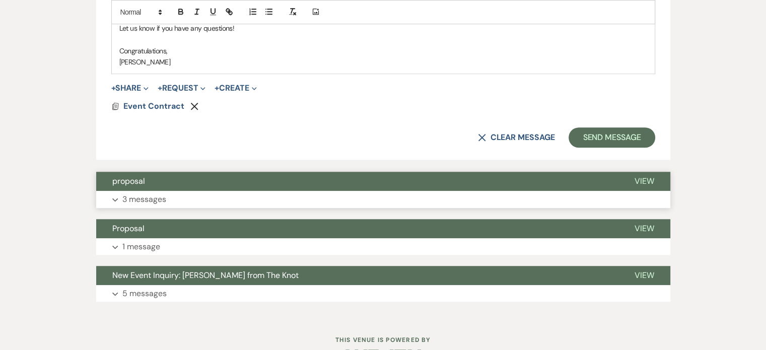
click at [134, 196] on p "3 messages" at bounding box center [144, 199] width 44 height 13
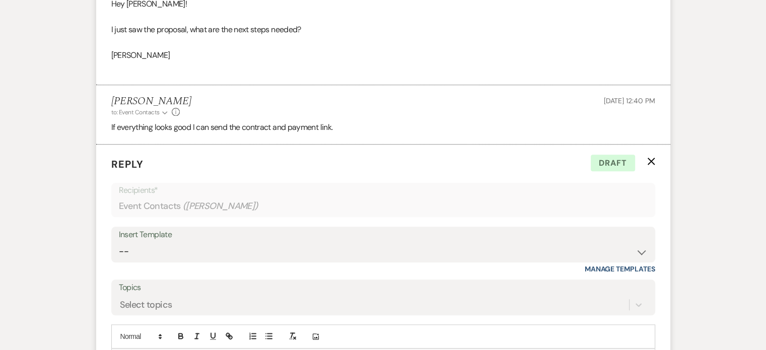
scroll to position [1217, 0]
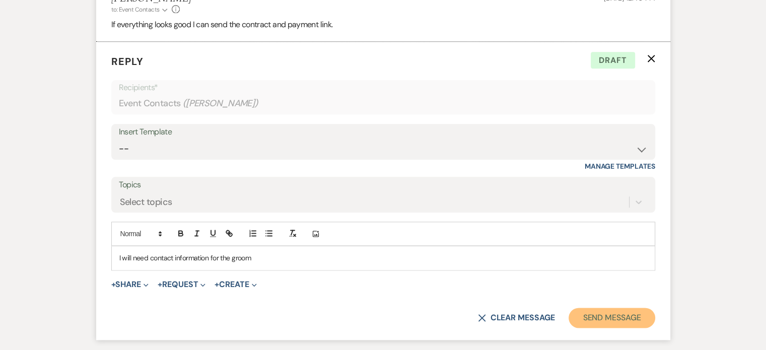
click at [604, 317] on button "Send Message" at bounding box center [612, 318] width 86 height 20
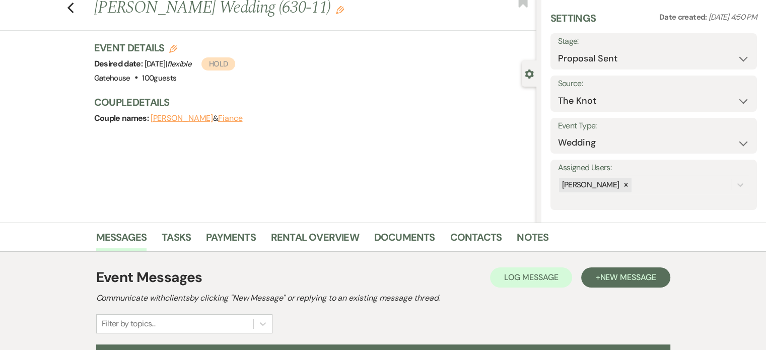
scroll to position [0, 0]
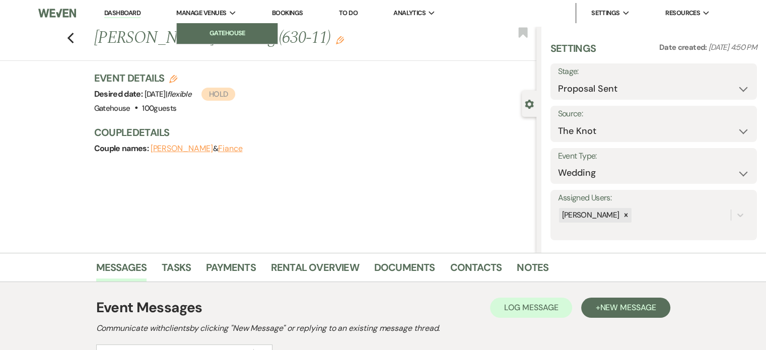
click at [214, 32] on li "Gatehouse" at bounding box center [227, 33] width 91 height 10
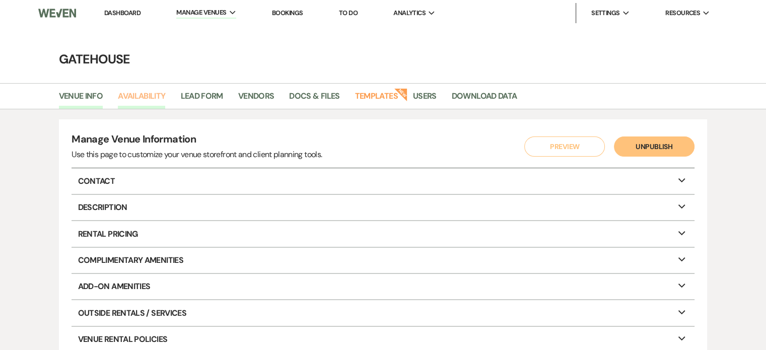
click at [153, 97] on link "Availability" at bounding box center [141, 99] width 47 height 19
select select "2"
select select "2026"
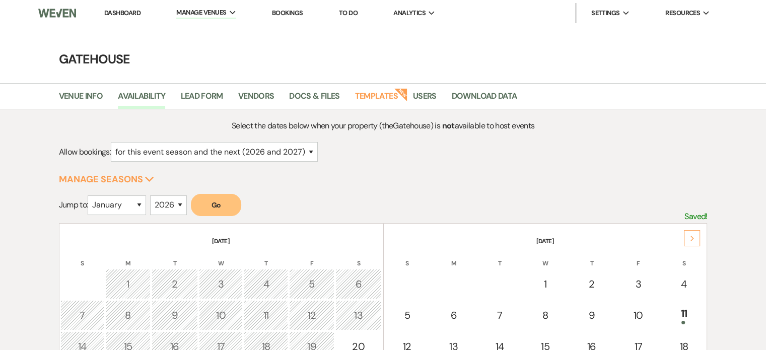
click at [693, 237] on icon "Next" at bounding box center [692, 239] width 5 height 6
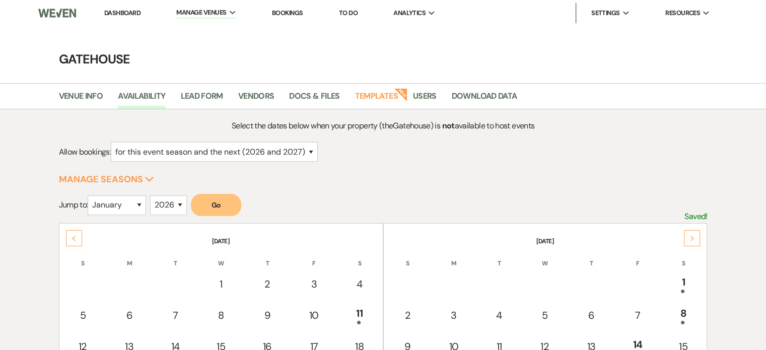
click at [693, 237] on icon "Next" at bounding box center [692, 239] width 5 height 6
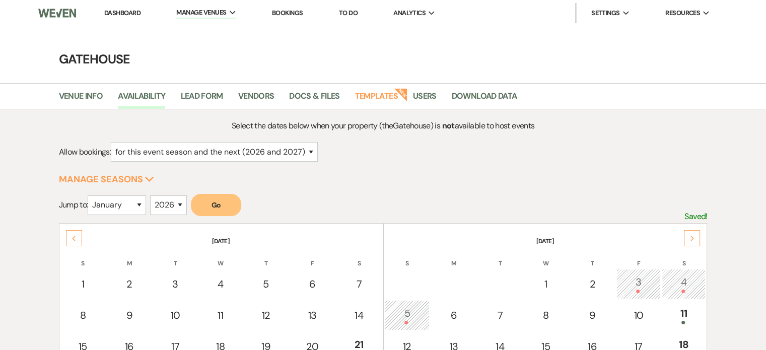
click at [693, 237] on use at bounding box center [692, 239] width 4 height 6
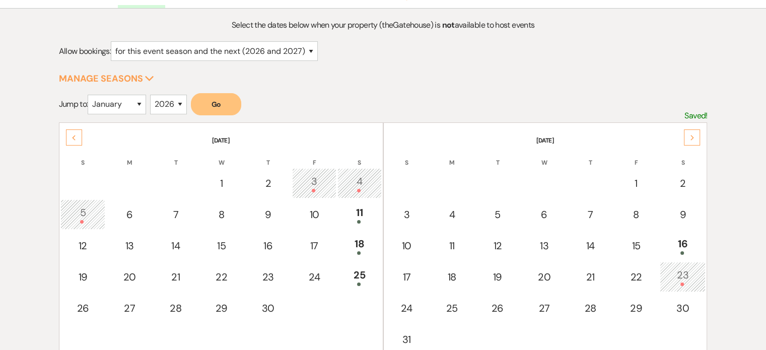
scroll to position [50, 0]
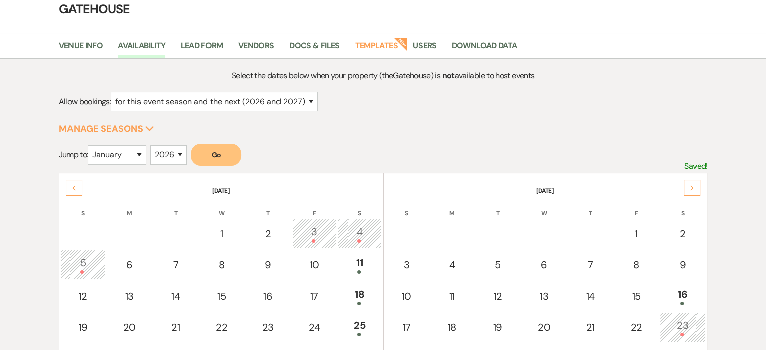
click at [72, 189] on icon "Previous" at bounding box center [74, 188] width 5 height 6
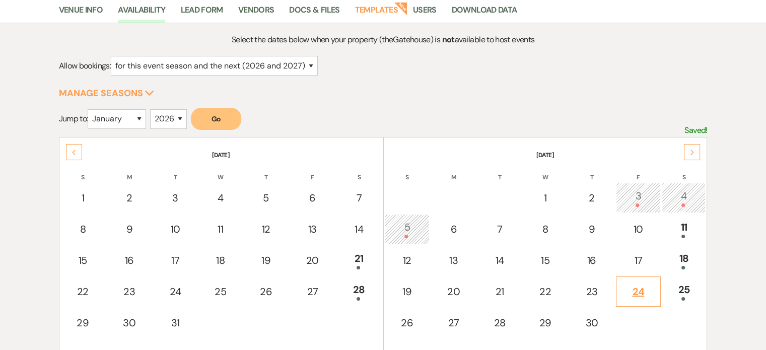
scroll to position [101, 0]
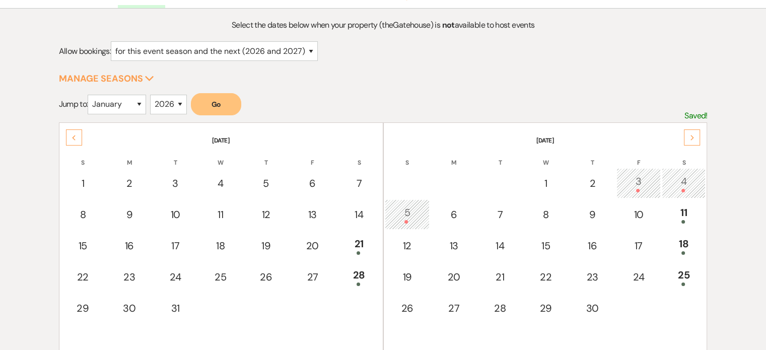
click at [687, 137] on div "Next" at bounding box center [692, 137] width 16 height 16
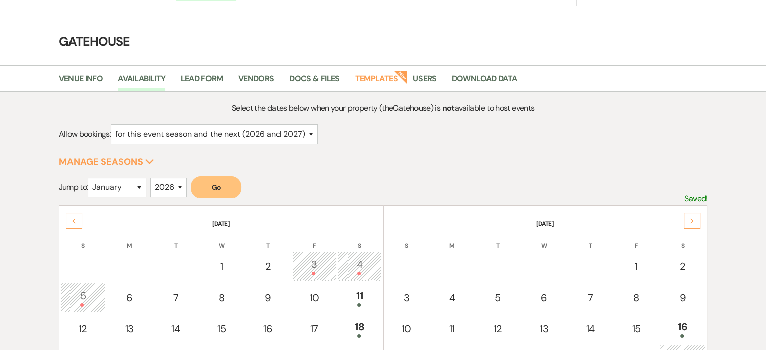
scroll to position [0, 0]
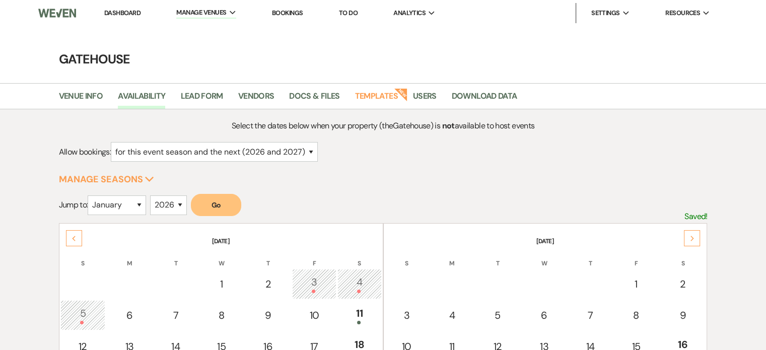
click at [115, 10] on link "Dashboard" at bounding box center [122, 13] width 36 height 9
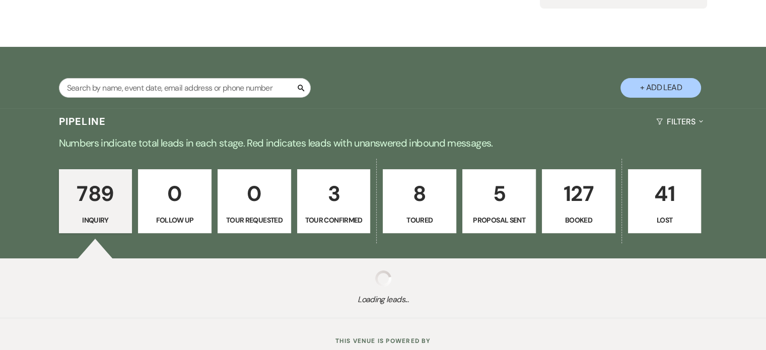
scroll to position [151, 0]
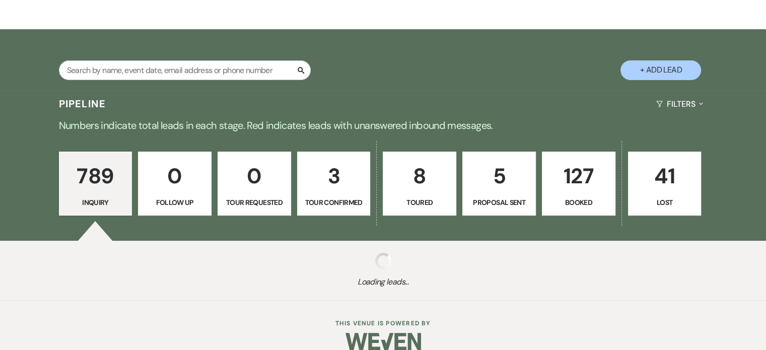
click at [498, 184] on p "5" at bounding box center [499, 176] width 60 height 34
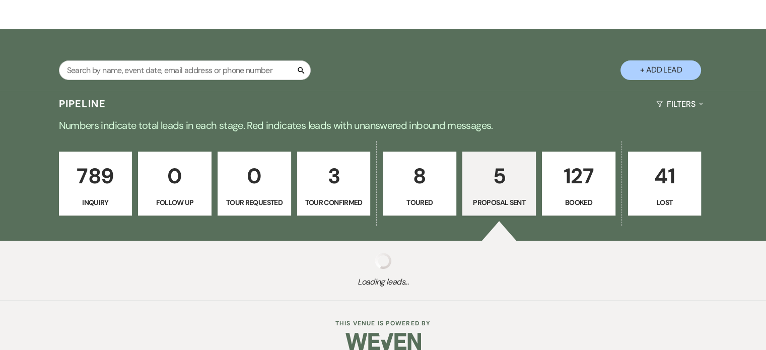
select select "6"
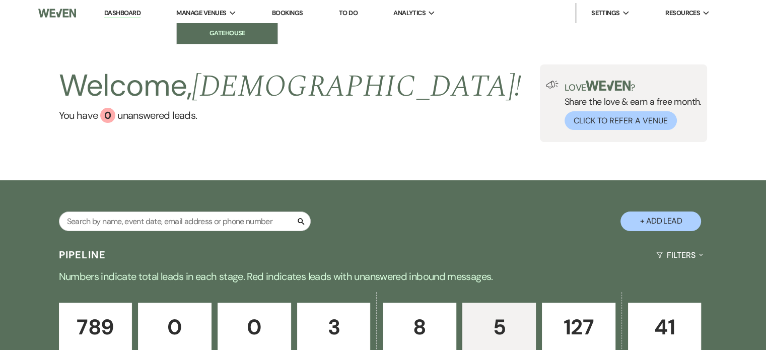
click at [215, 28] on li "Gatehouse" at bounding box center [227, 33] width 91 height 10
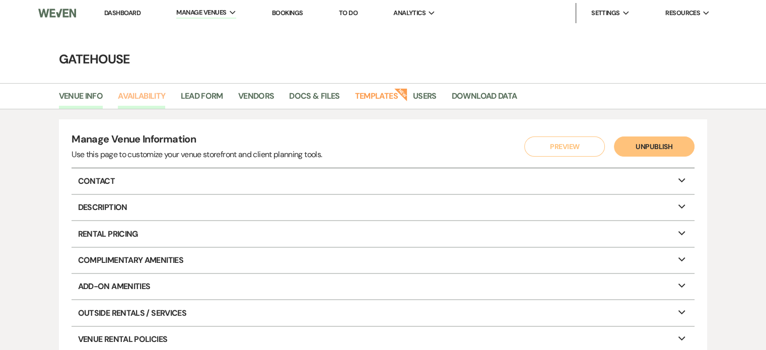
click at [148, 94] on link "Availability" at bounding box center [141, 99] width 47 height 19
select select "2"
select select "2026"
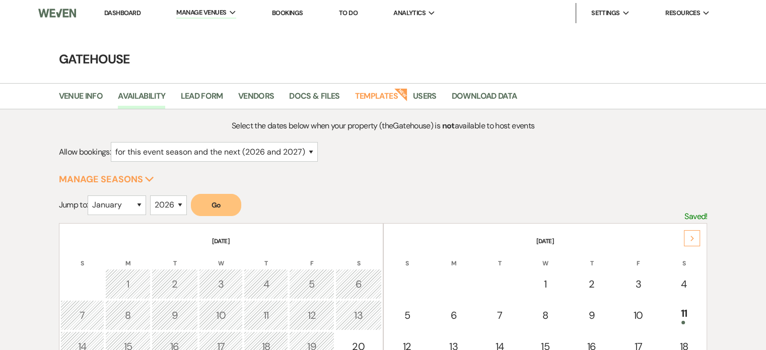
click at [689, 237] on div "Next" at bounding box center [692, 238] width 16 height 16
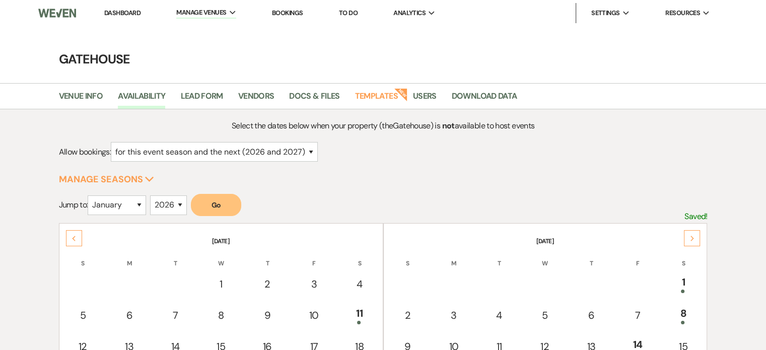
click at [689, 237] on div "Next" at bounding box center [692, 238] width 16 height 16
click at [129, 10] on link "Dashboard" at bounding box center [122, 13] width 36 height 9
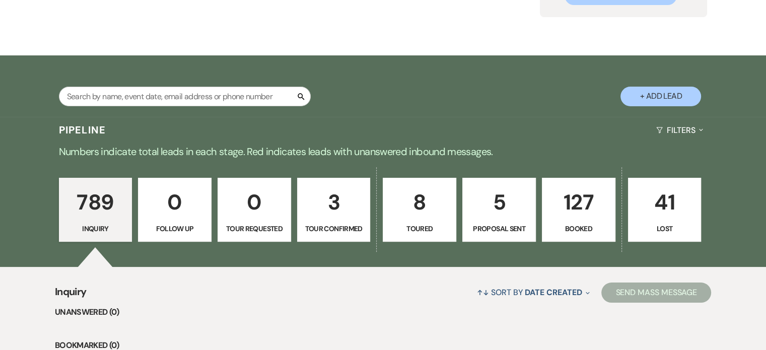
scroll to position [151, 0]
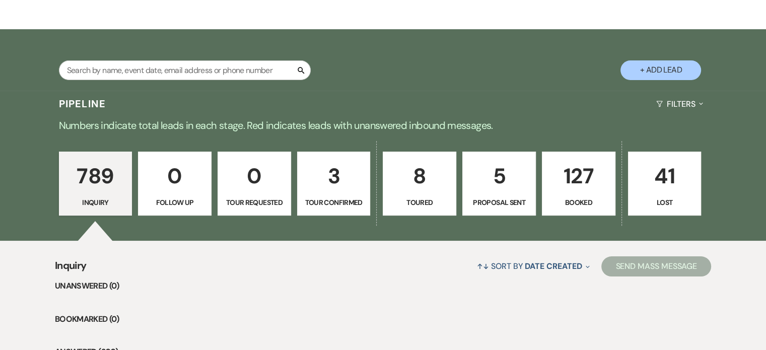
click at [320, 191] on p "3" at bounding box center [334, 176] width 60 height 34
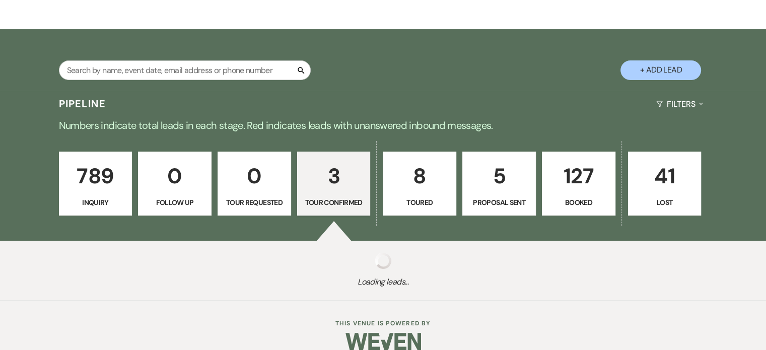
select select "4"
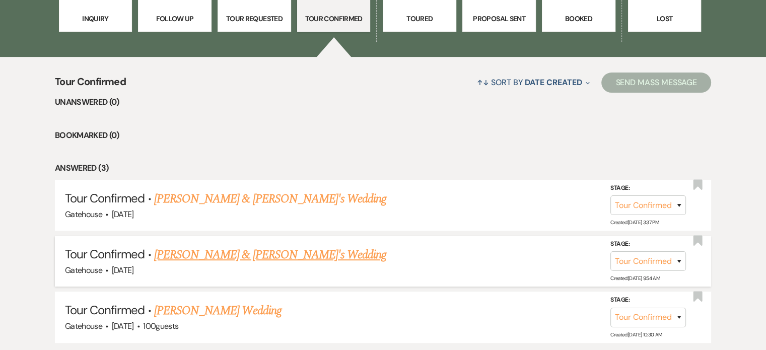
scroll to position [353, 0]
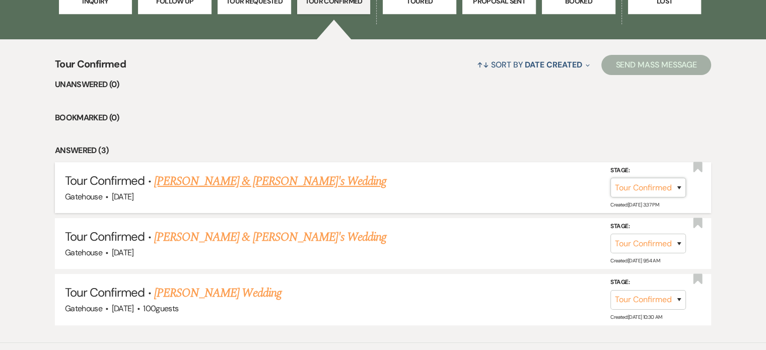
click at [677, 187] on select "Inquiry Follow Up Tour Requested Tour Confirmed Toured Proposal Sent Booked Lost" at bounding box center [648, 188] width 76 height 20
select select "5"
click at [610, 178] on select "Inquiry Follow Up Tour Requested Tour Confirmed Toured Proposal Sent Booked Lost" at bounding box center [648, 188] width 76 height 20
click at [662, 183] on button "Save" at bounding box center [666, 187] width 50 height 20
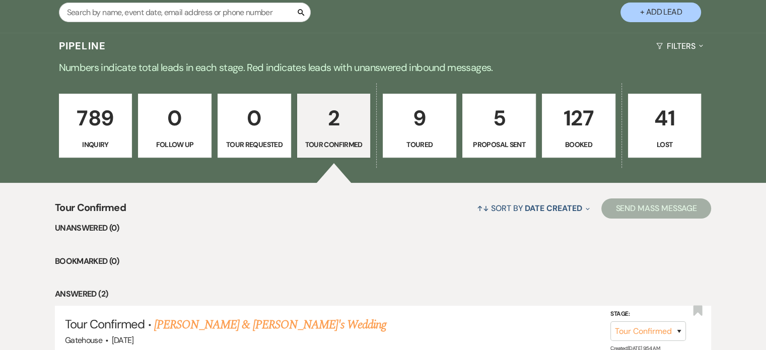
scroll to position [201, 0]
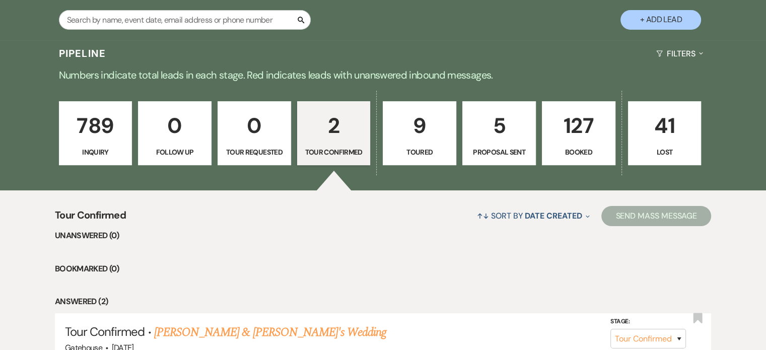
click at [415, 142] on p "9" at bounding box center [419, 126] width 60 height 34
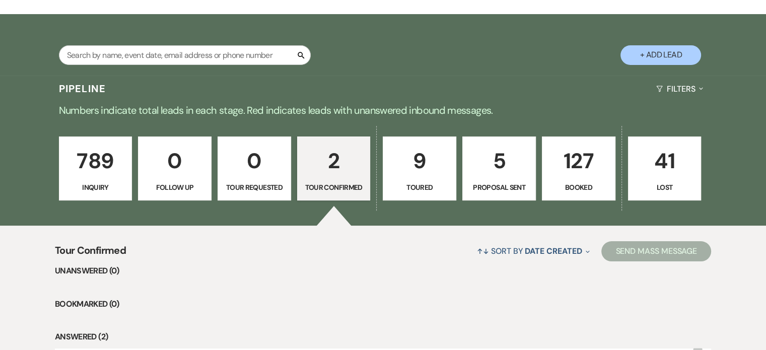
select select "5"
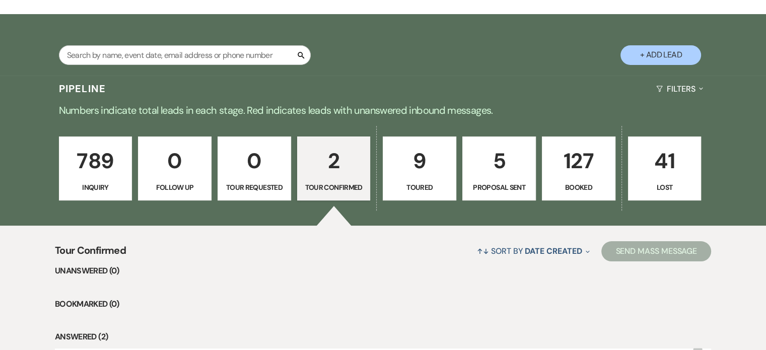
select select "5"
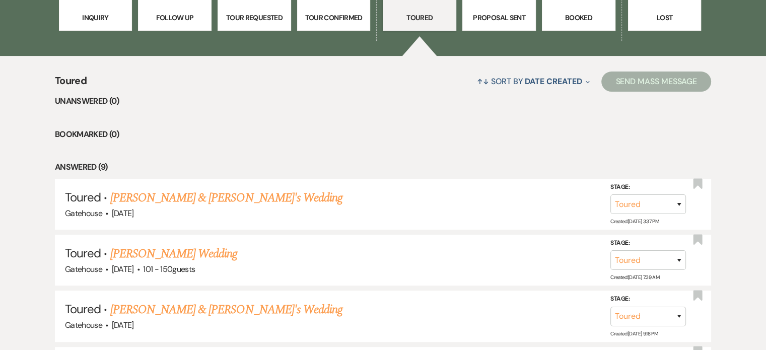
scroll to position [353, 0]
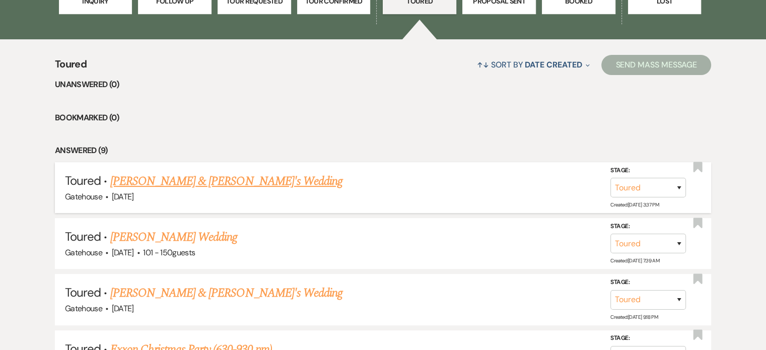
click at [175, 181] on link "[PERSON_NAME] & [PERSON_NAME]'s Wedding" at bounding box center [226, 181] width 233 height 18
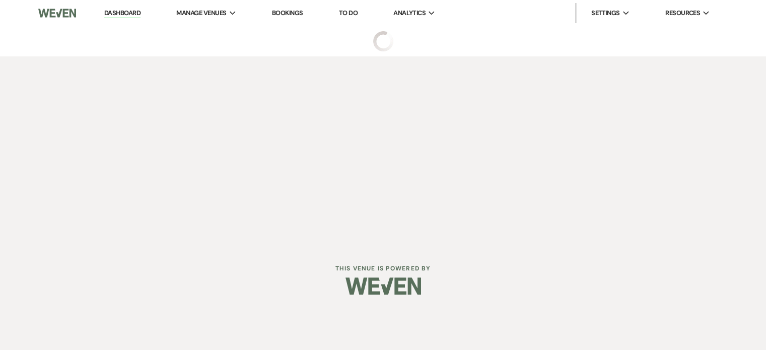
select select "5"
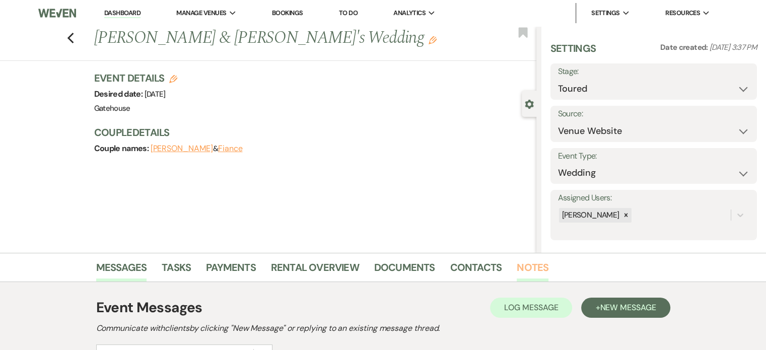
click at [536, 265] on link "Notes" at bounding box center [533, 270] width 32 height 22
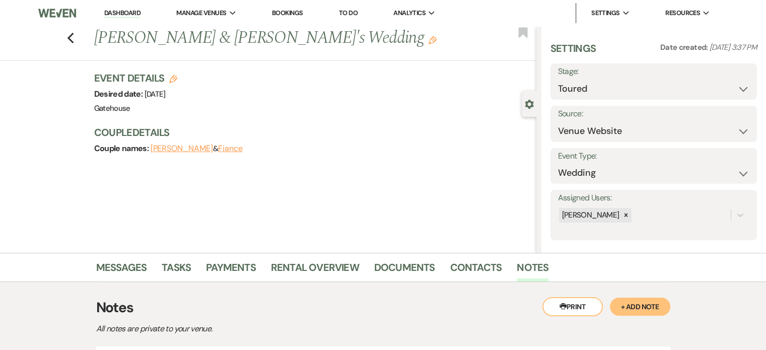
click at [643, 304] on button "+ Add Note" at bounding box center [640, 307] width 60 height 18
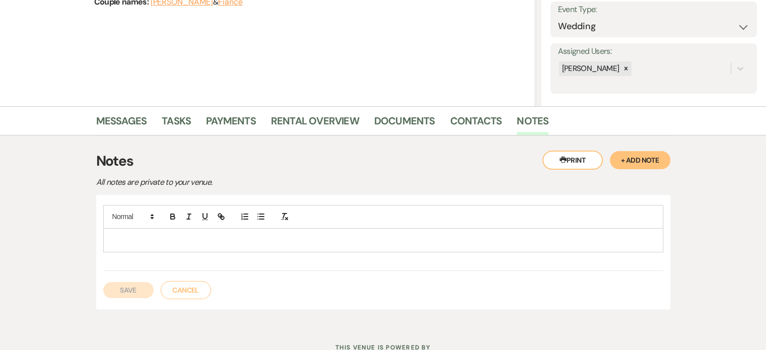
scroll to position [151, 0]
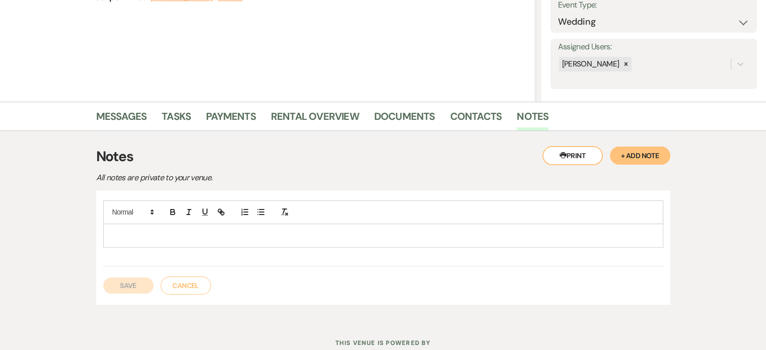
click at [145, 228] on div at bounding box center [383, 235] width 559 height 23
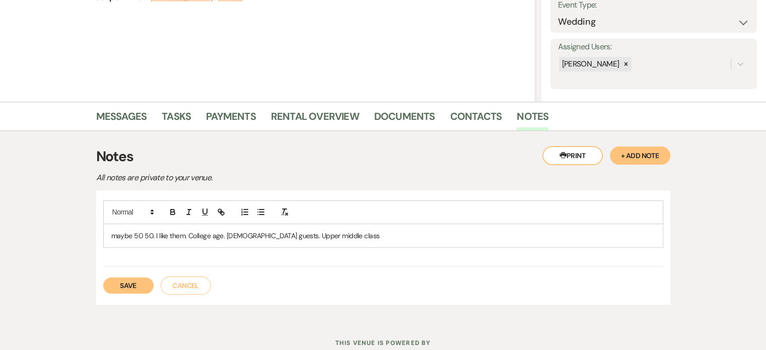
click at [133, 281] on button "Save" at bounding box center [128, 285] width 50 height 16
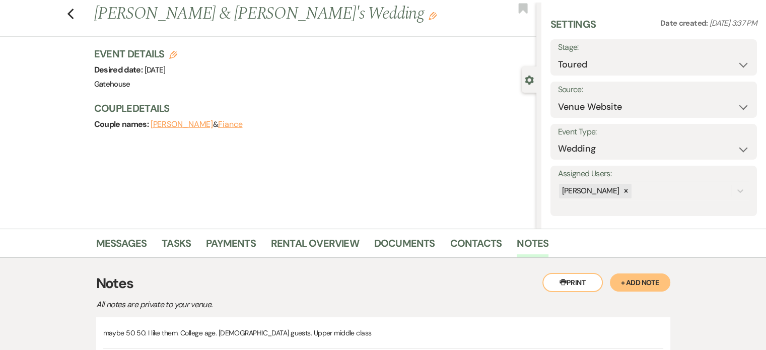
scroll to position [0, 0]
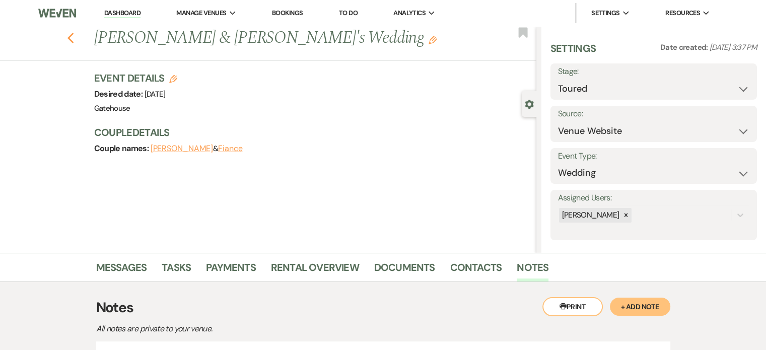
click at [75, 36] on icon "Previous" at bounding box center [71, 38] width 8 height 12
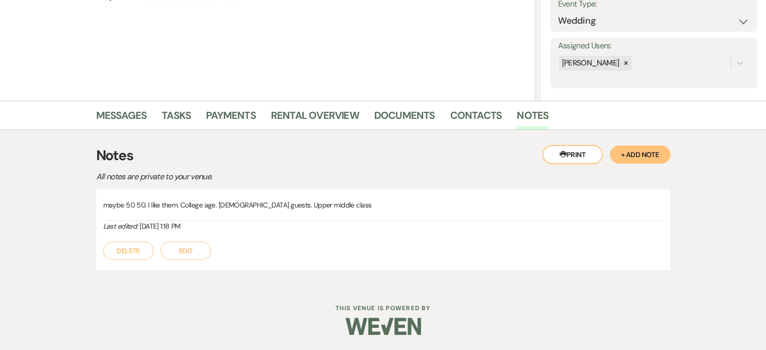
select select "5"
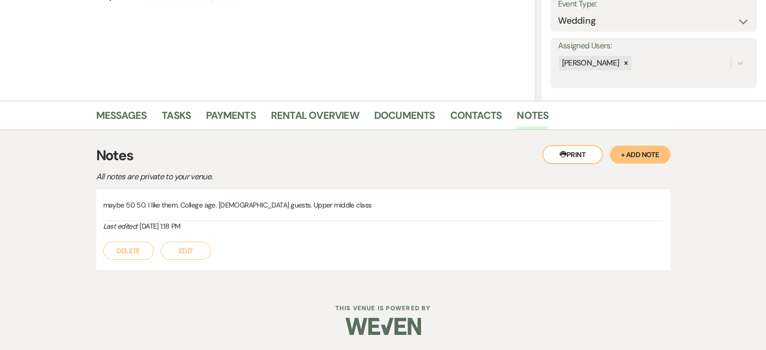
select select "5"
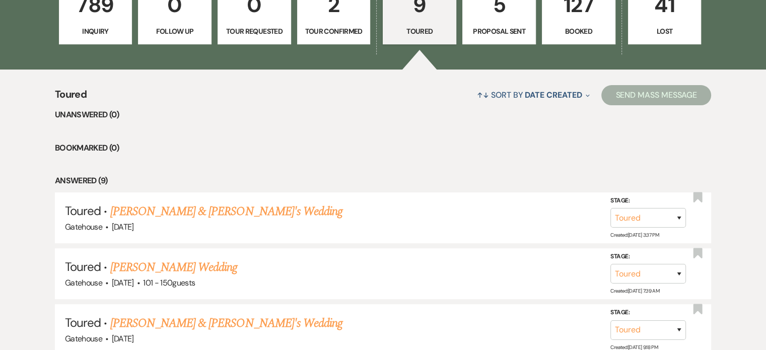
scroll to position [252, 0]
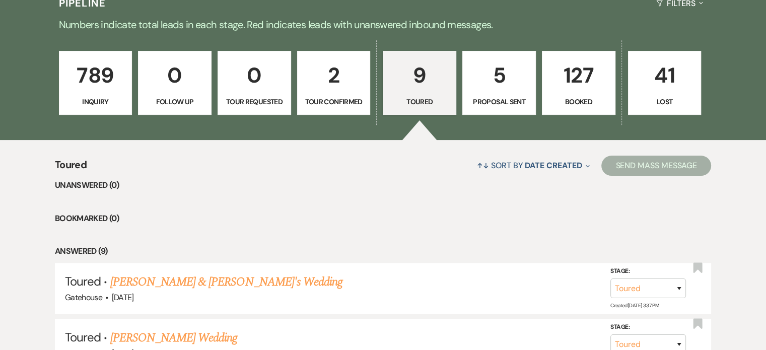
click at [105, 90] on p "789" at bounding box center [95, 75] width 60 height 34
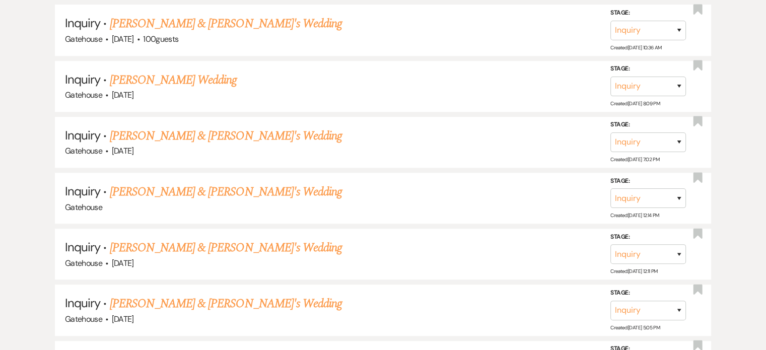
scroll to position [604, 0]
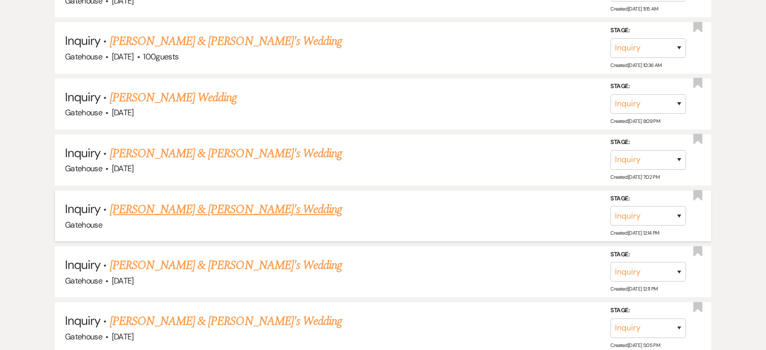
click at [185, 205] on link "Jennifer Doty & Fiance's Wedding" at bounding box center [226, 209] width 233 height 18
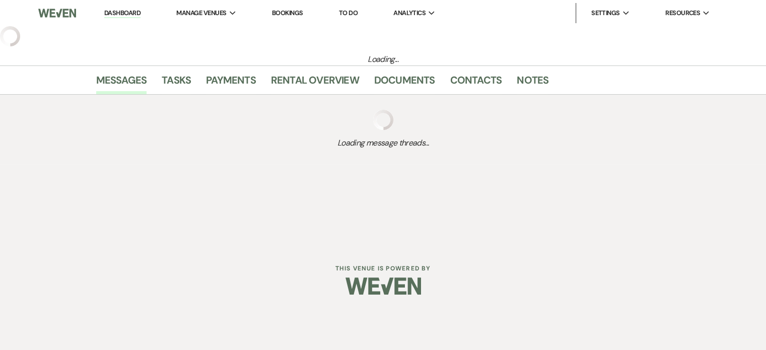
select select "3"
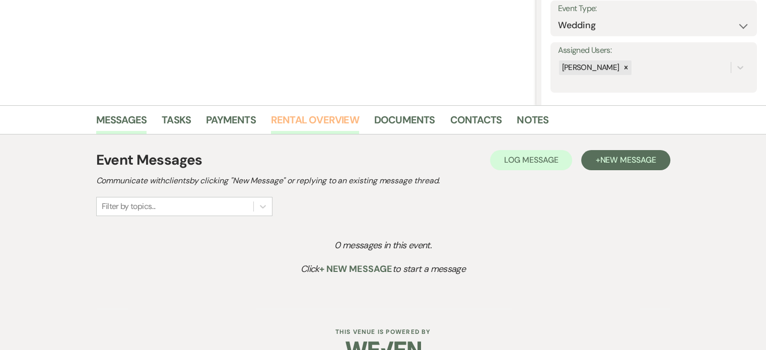
scroll to position [151, 0]
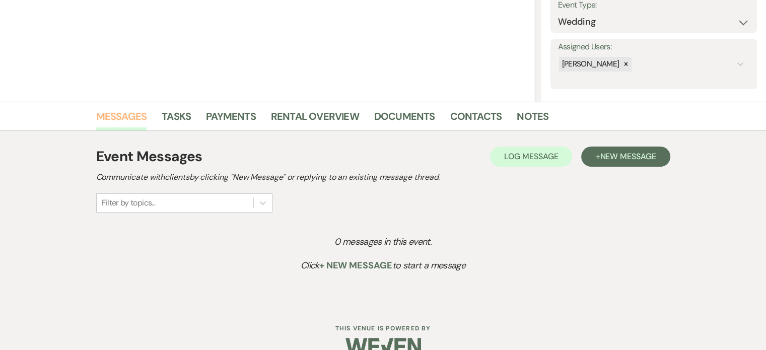
click at [119, 116] on link "Messages" at bounding box center [121, 119] width 51 height 22
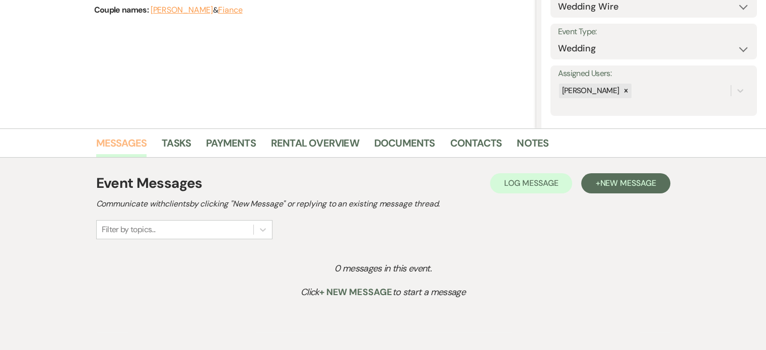
scroll to position [101, 0]
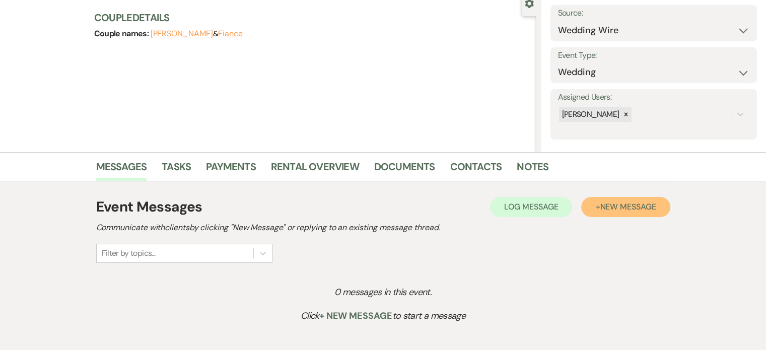
click at [620, 206] on span "New Message" at bounding box center [628, 206] width 56 height 11
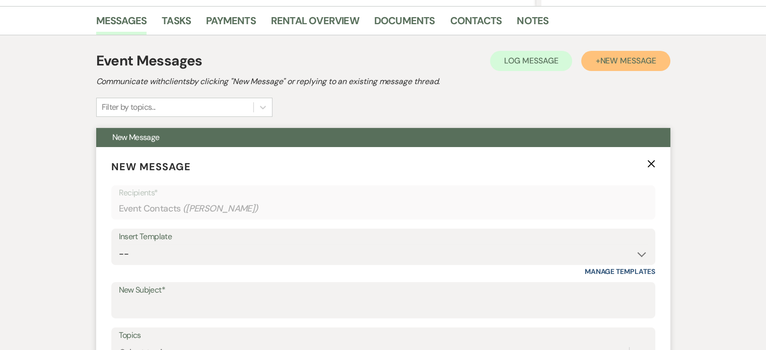
scroll to position [252, 0]
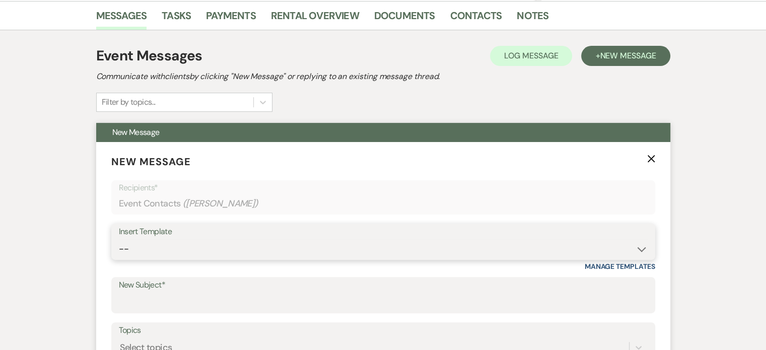
click at [182, 249] on select "-- Tour Request Response Proposal 6-9 Month Check-in Happy 1 Month Anniversary!…" at bounding box center [383, 249] width 529 height 20
select select "5916"
click at [119, 239] on select "-- Tour Request Response Proposal 6-9 Month Check-in Happy 1 Month Anniversary!…" at bounding box center [383, 249] width 529 height 20
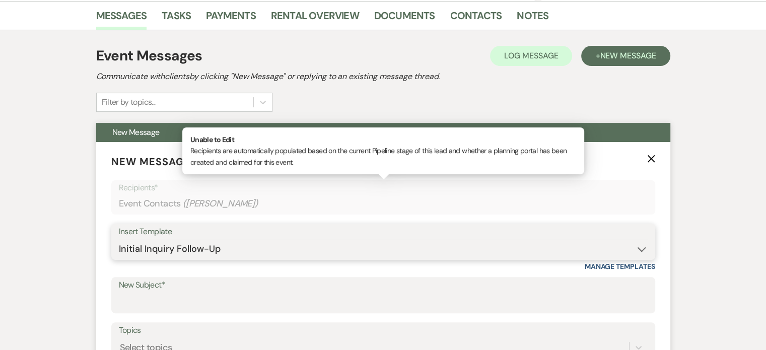
type input "Can you picture your day at The Gatehouse?"
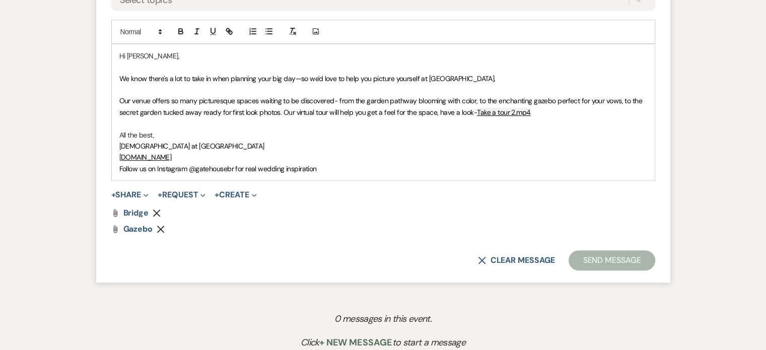
scroll to position [604, 0]
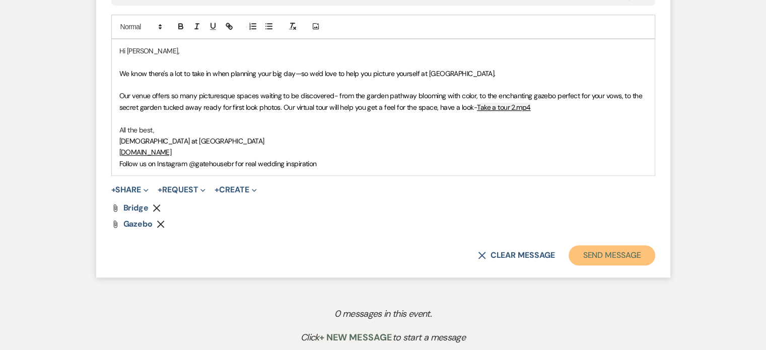
click at [596, 255] on button "Send Message" at bounding box center [612, 255] width 86 height 20
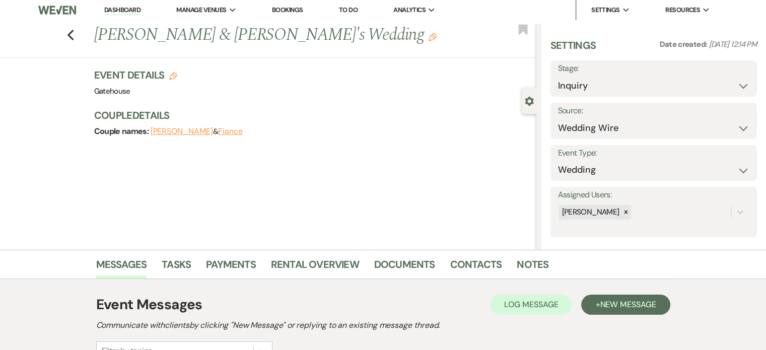
scroll to position [0, 0]
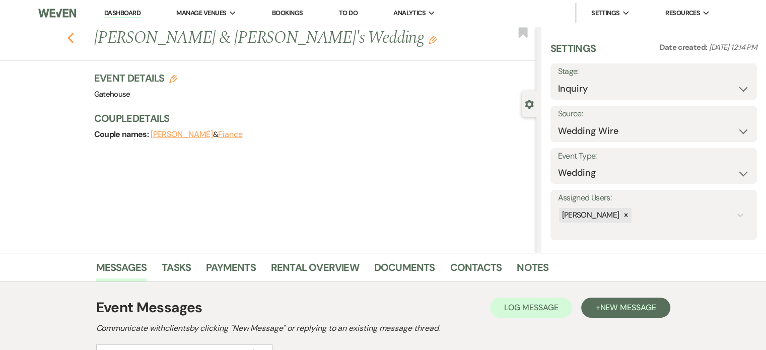
click at [72, 37] on use "button" at bounding box center [70, 38] width 7 height 11
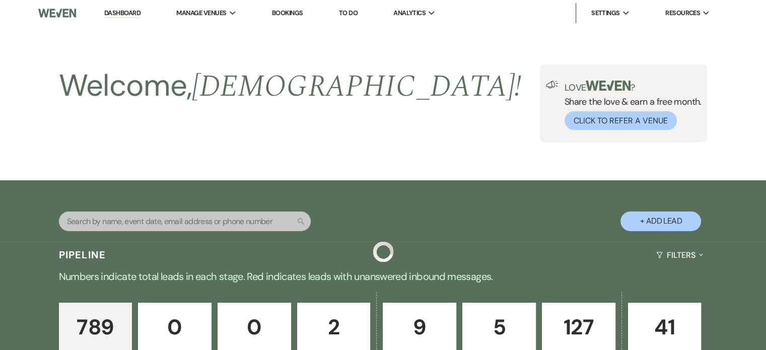
scroll to position [604, 0]
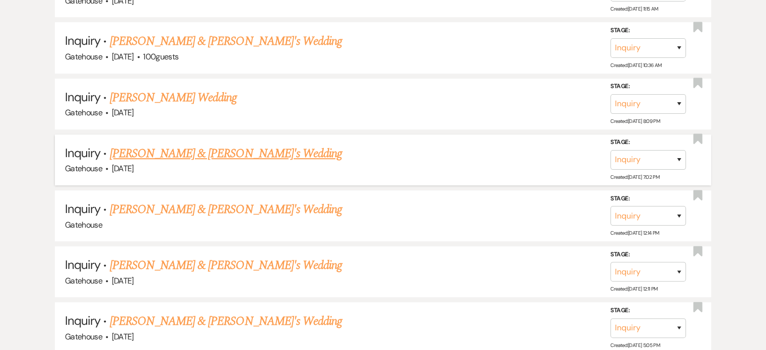
click at [179, 149] on link "Zachary Richmond & Fiance's Wedding" at bounding box center [226, 154] width 233 height 18
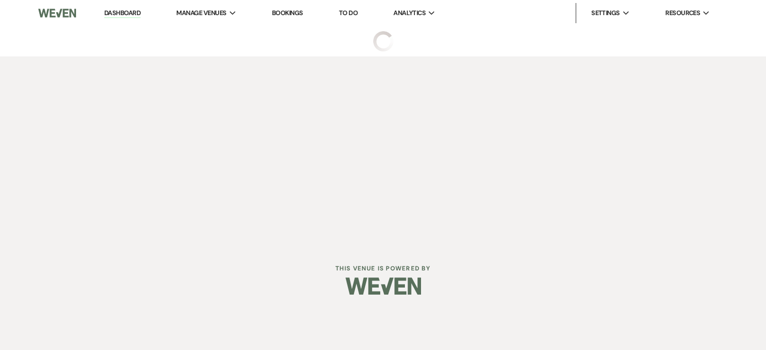
select select "5"
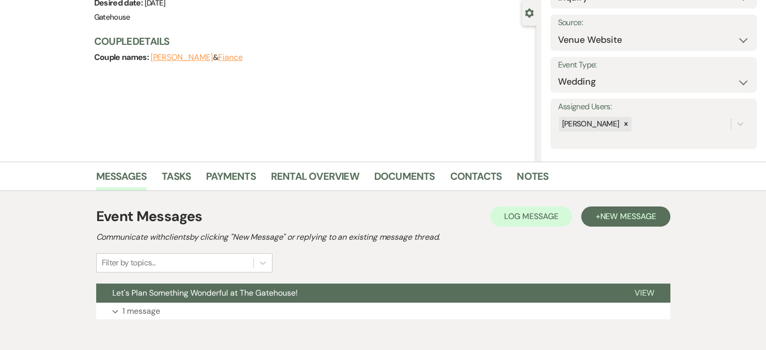
scroll to position [140, 0]
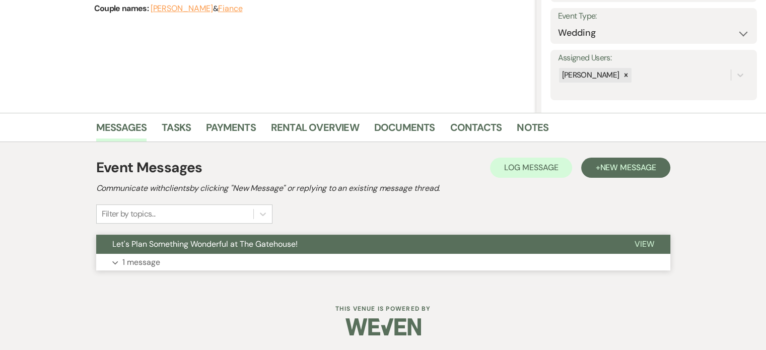
click at [146, 261] on p "1 message" at bounding box center [141, 262] width 38 height 13
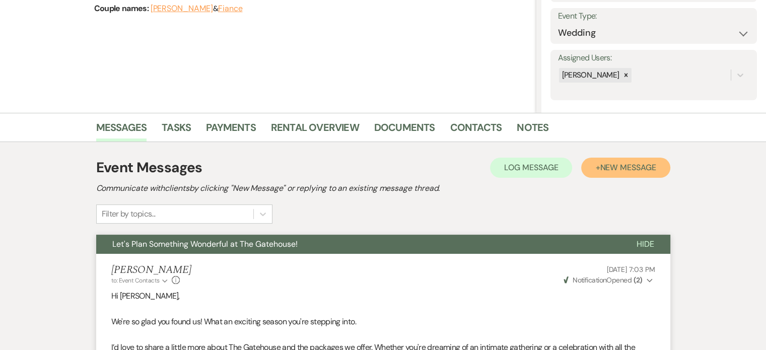
click at [623, 166] on span "New Message" at bounding box center [628, 167] width 56 height 11
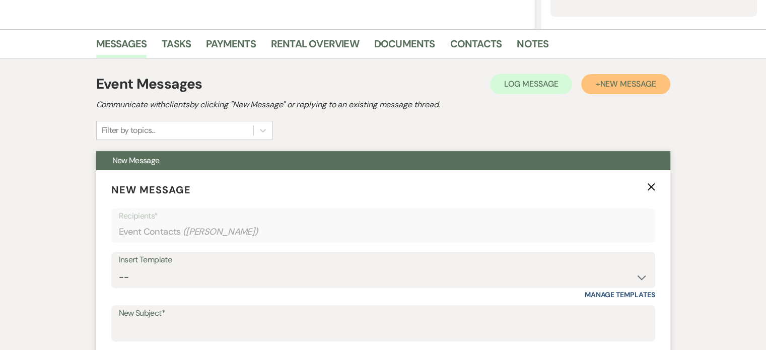
scroll to position [341, 0]
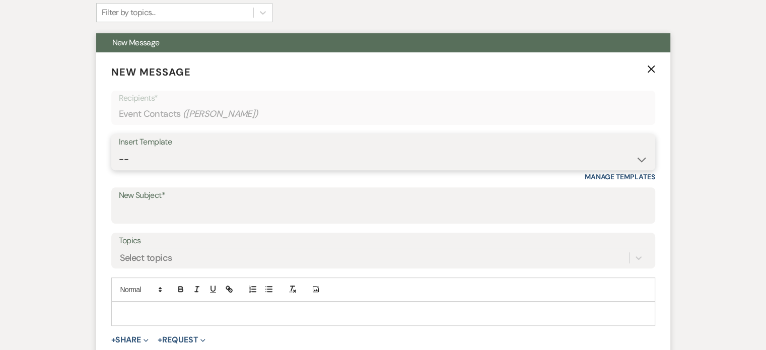
click at [227, 164] on select "-- Tour Request Response Proposal 6-9 Month Check-in Happy 1 Month Anniversary!…" at bounding box center [383, 160] width 529 height 20
select select "5916"
click at [119, 150] on select "-- Tour Request Response Proposal 6-9 Month Check-in Happy 1 Month Anniversary!…" at bounding box center [383, 160] width 529 height 20
type input "Can you picture your day at The Gatehouse?"
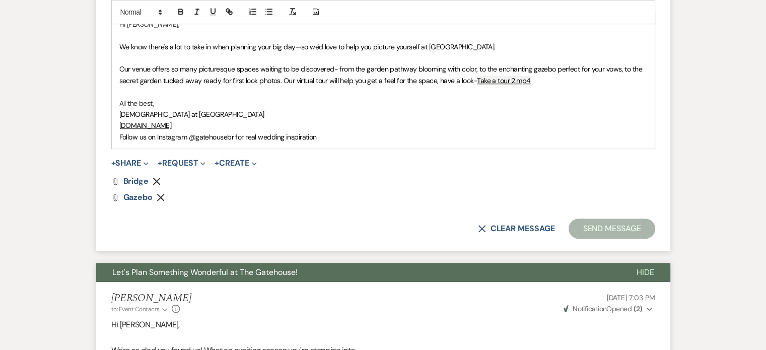
scroll to position [644, 0]
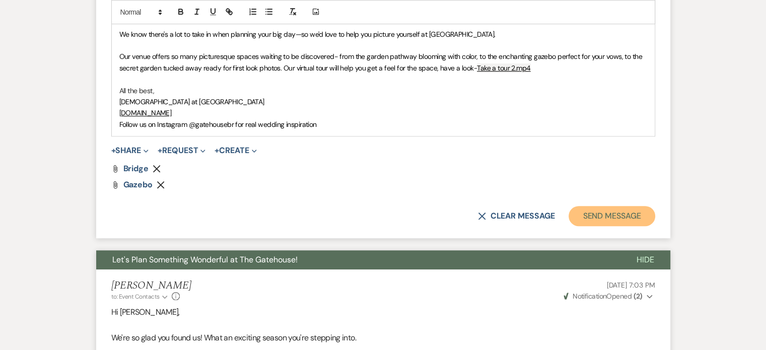
click at [596, 214] on button "Send Message" at bounding box center [612, 216] width 86 height 20
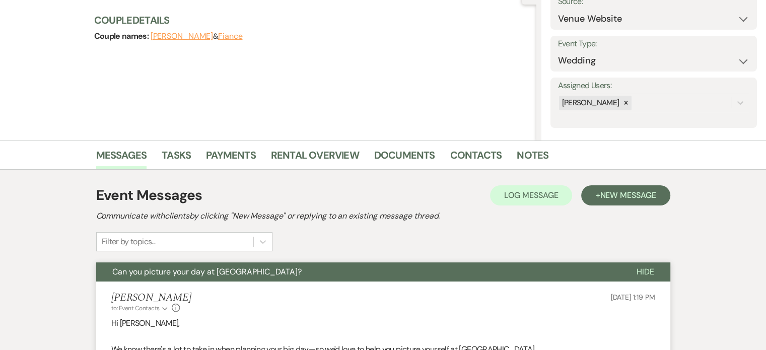
scroll to position [0, 0]
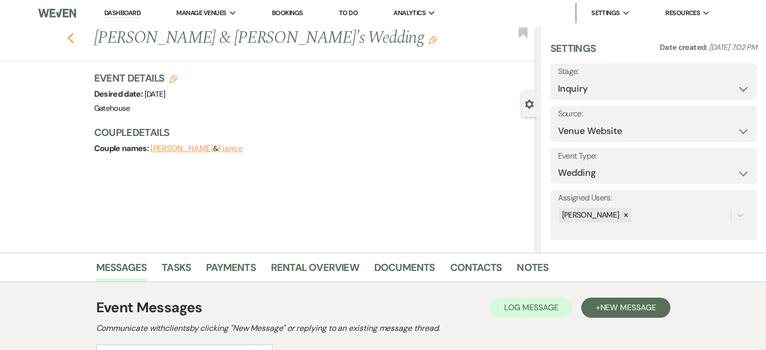
click at [75, 40] on icon "Previous" at bounding box center [71, 38] width 8 height 12
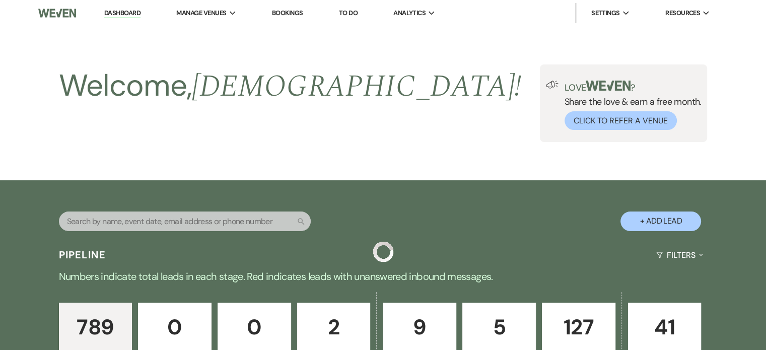
scroll to position [604, 0]
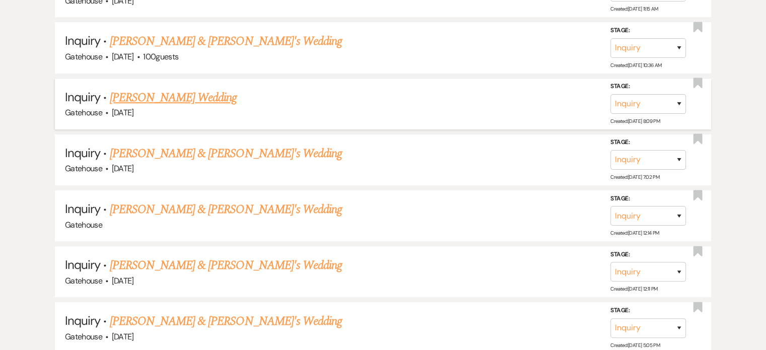
click at [154, 92] on link "Ashley Simoneaux's Wedding" at bounding box center [173, 98] width 127 height 18
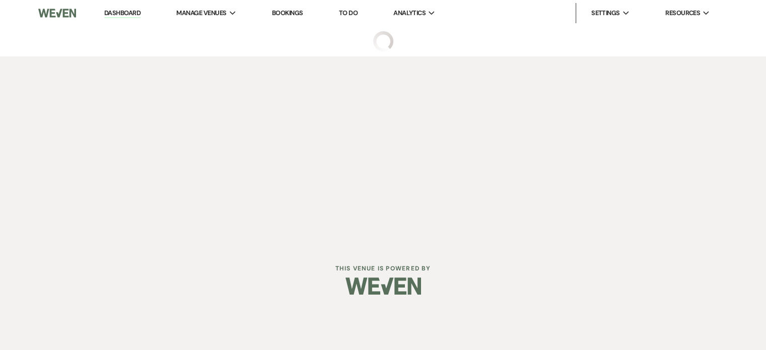
select select "2"
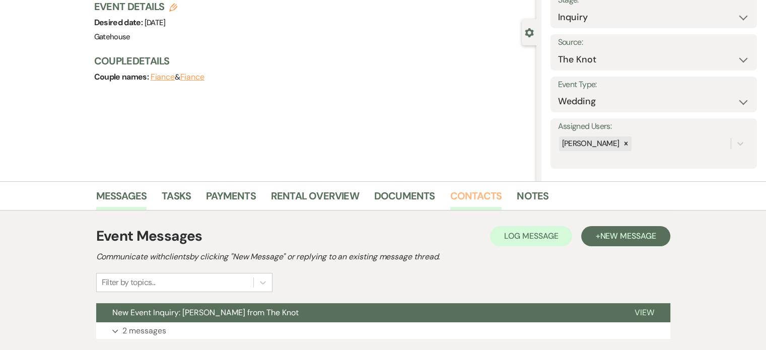
scroll to position [140, 0]
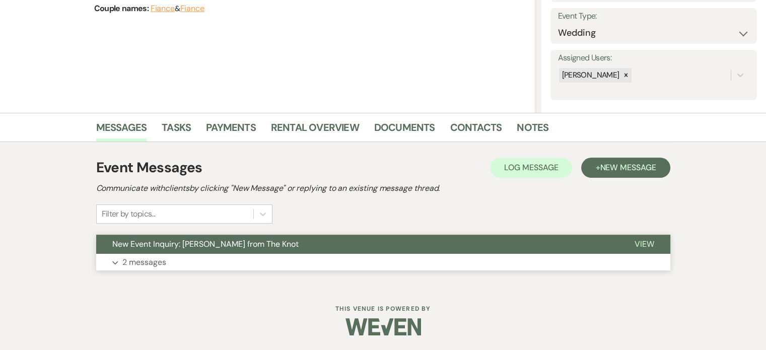
click at [150, 257] on p "2 messages" at bounding box center [144, 262] width 44 height 13
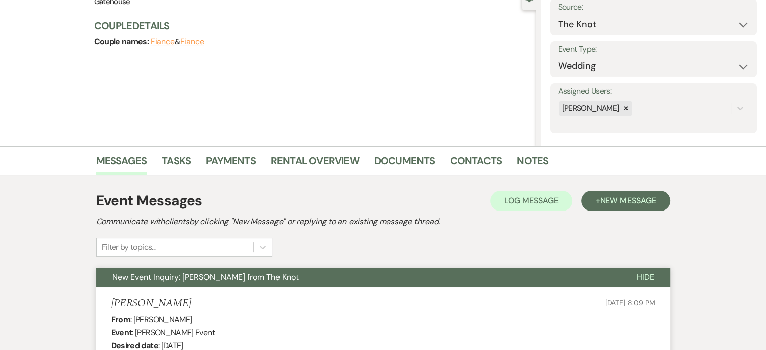
scroll to position [99, 0]
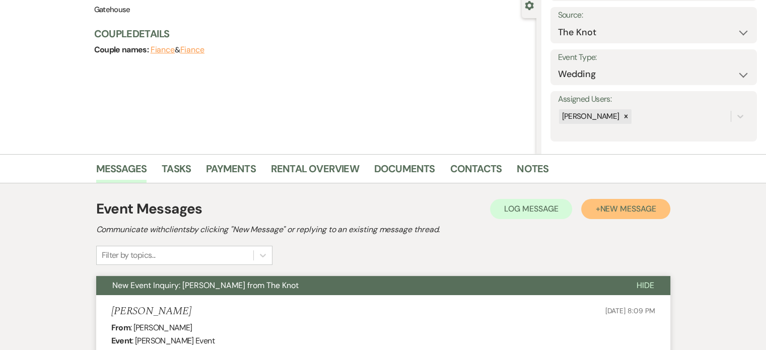
click at [600, 209] on span "New Message" at bounding box center [628, 208] width 56 height 11
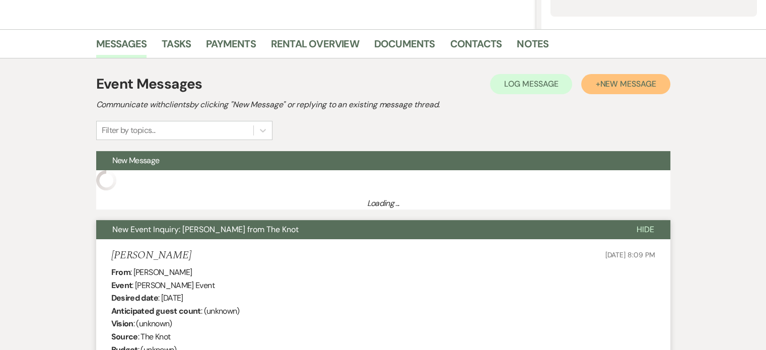
scroll to position [300, 0]
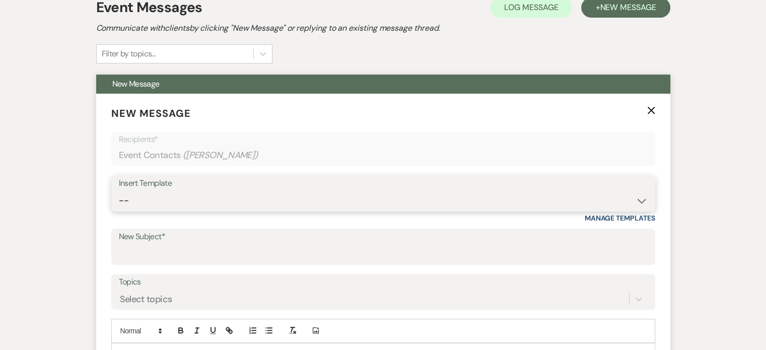
click at [253, 205] on select "-- Tour Request Response Proposal 6-9 Month Check-in Happy 1 Month Anniversary!…" at bounding box center [383, 201] width 529 height 20
select select "5916"
click at [119, 191] on select "-- Tour Request Response Proposal 6-9 Month Check-in Happy 1 Month Anniversary!…" at bounding box center [383, 201] width 529 height 20
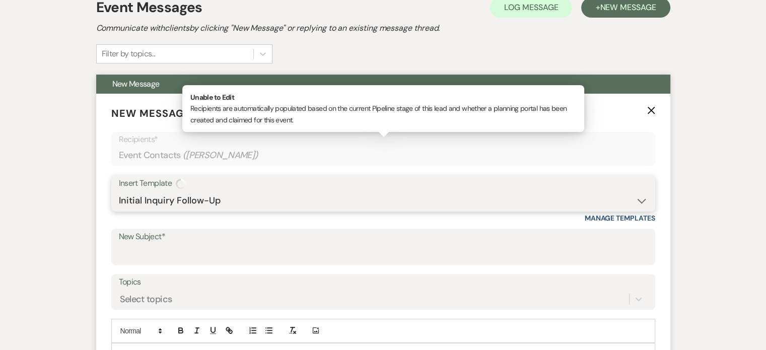
type input "Can you picture your day at The Gatehouse?"
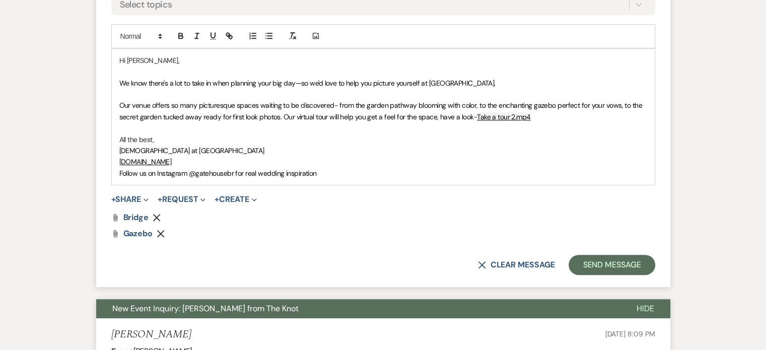
scroll to position [602, 0]
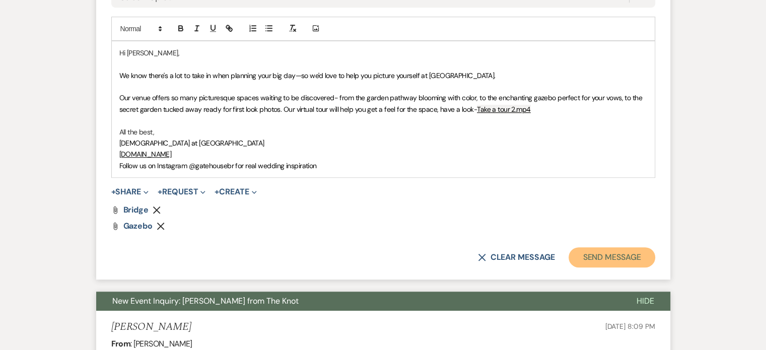
click at [590, 251] on button "Send Message" at bounding box center [612, 257] width 86 height 20
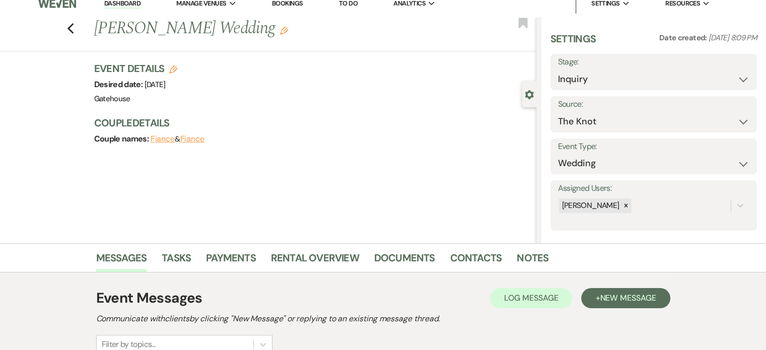
scroll to position [0, 0]
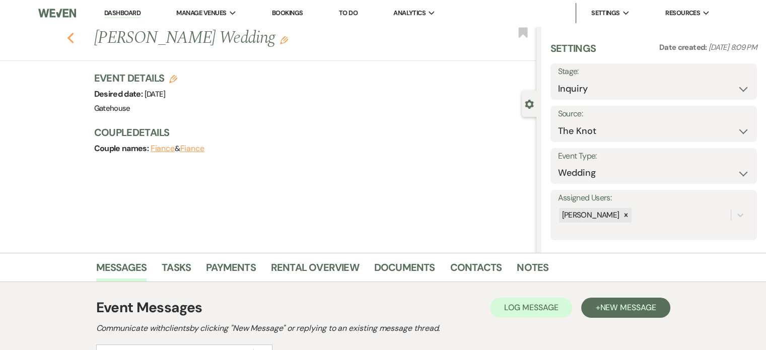
click at [73, 40] on use "button" at bounding box center [70, 38] width 7 height 11
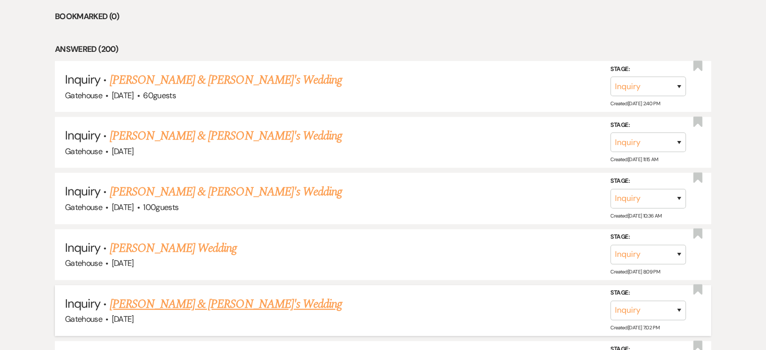
scroll to position [453, 0]
click at [211, 192] on link "Erika Collier & Fiance's Wedding" at bounding box center [226, 192] width 233 height 18
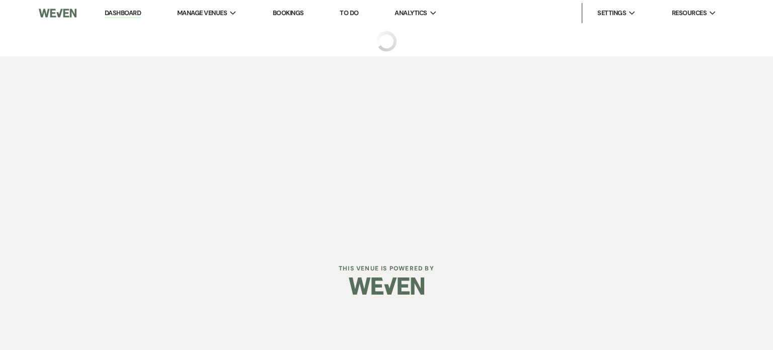
select select "3"
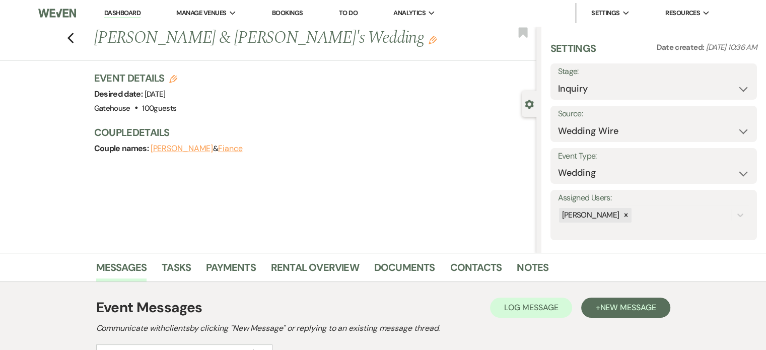
click at [123, 10] on link "Dashboard" at bounding box center [122, 14] width 36 height 10
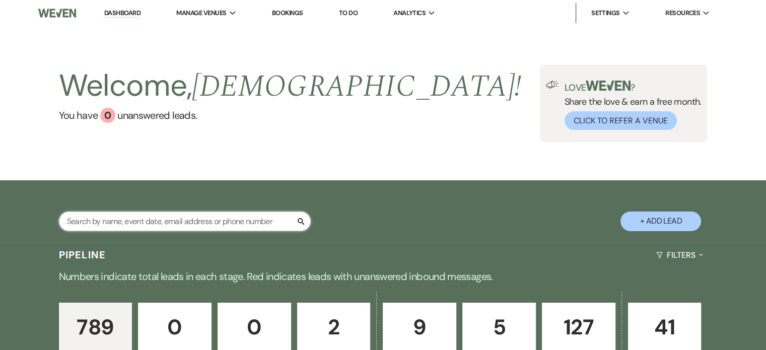
click at [151, 223] on input "text" at bounding box center [185, 222] width 252 height 20
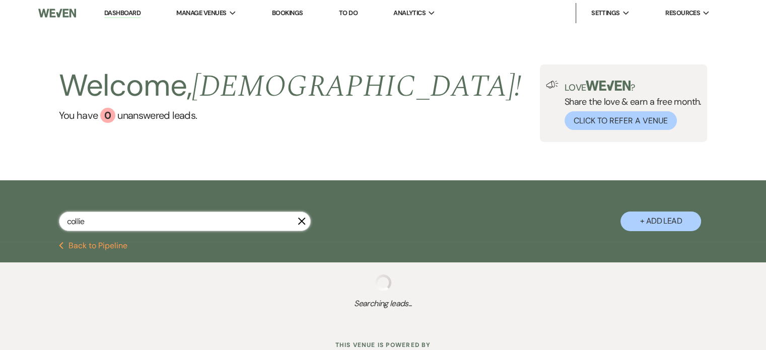
type input "collier"
select select "6"
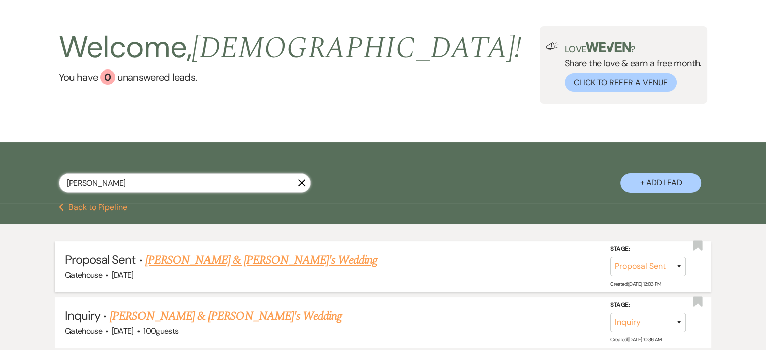
scroll to position [101, 0]
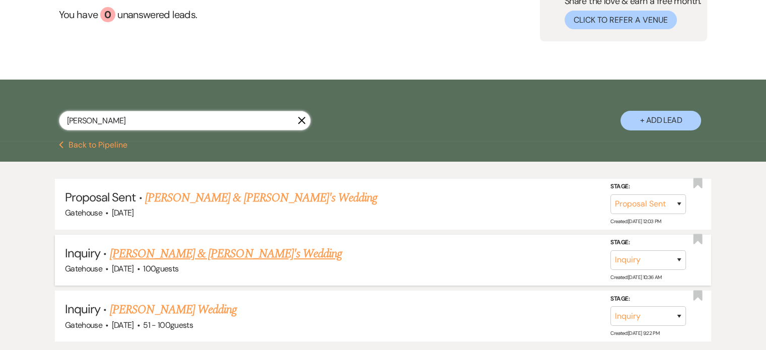
type input "collier"
click at [679, 259] on select "Inquiry Follow Up Tour Requested Tour Confirmed Toured Proposal Sent Booked Lost" at bounding box center [648, 260] width 76 height 20
select select "8"
click at [610, 250] on select "Inquiry Follow Up Tour Requested Tour Confirmed Toured Proposal Sent Booked Lost" at bounding box center [648, 260] width 76 height 20
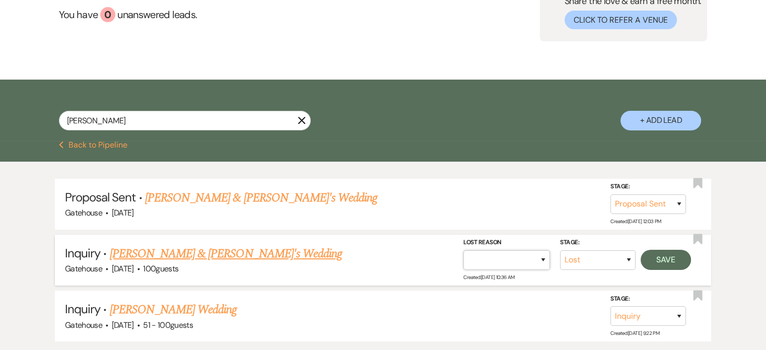
click at [542, 256] on select "Booked Elsewhere Budget Date Unavailable No Response Not a Good Match Capacity …" at bounding box center [506, 260] width 87 height 20
select select "4"
click at [463, 250] on select "Booked Elsewhere Budget Date Unavailable No Response Not a Good Match Capacity …" at bounding box center [506, 260] width 87 height 20
click at [673, 259] on button "Save" at bounding box center [666, 260] width 50 height 20
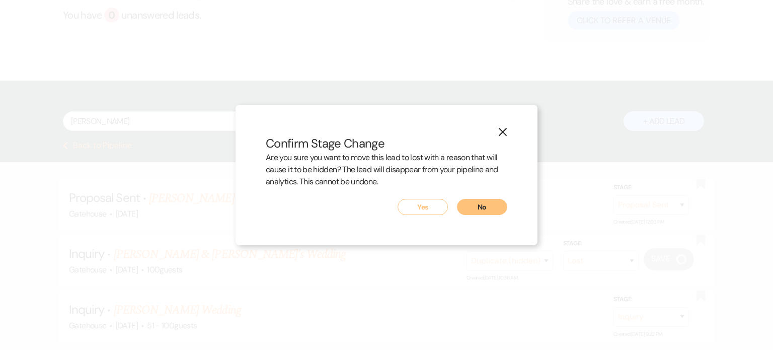
click at [427, 207] on button "Yes" at bounding box center [423, 207] width 50 height 16
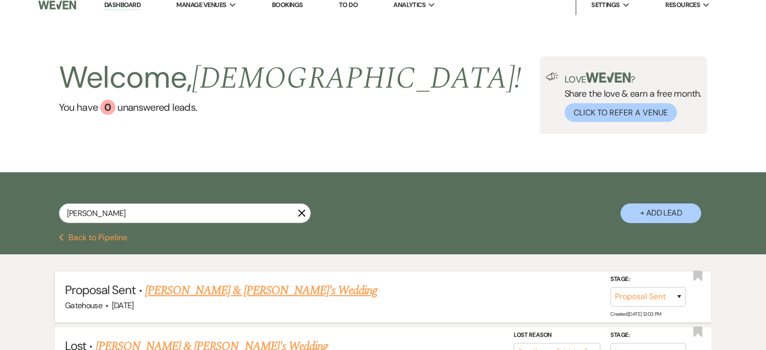
scroll to position [0, 0]
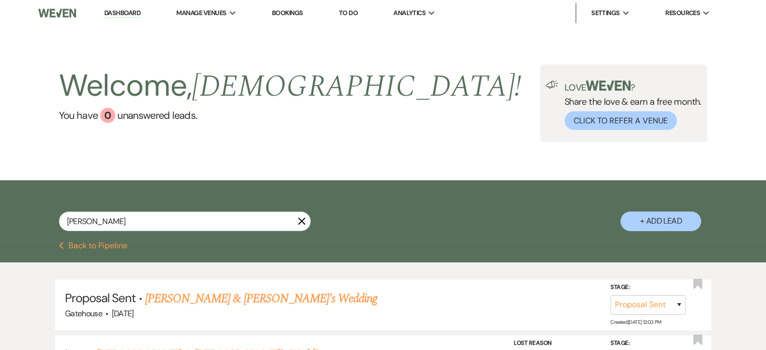
drag, startPoint x: 127, startPoint y: 12, endPoint x: 489, endPoint y: 233, distance: 424.2
click at [127, 12] on link "Dashboard" at bounding box center [122, 14] width 36 height 10
select select "8"
select select "4"
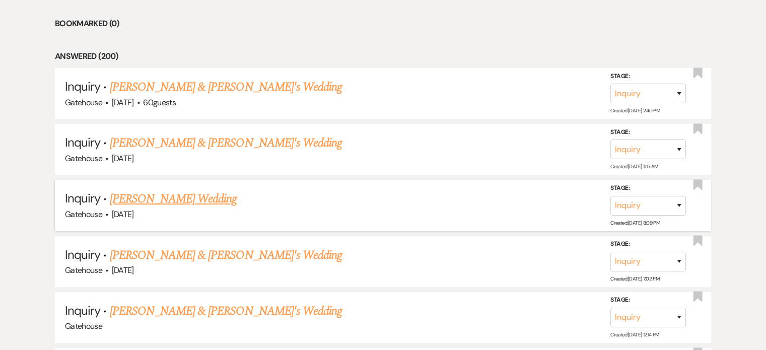
scroll to position [453, 0]
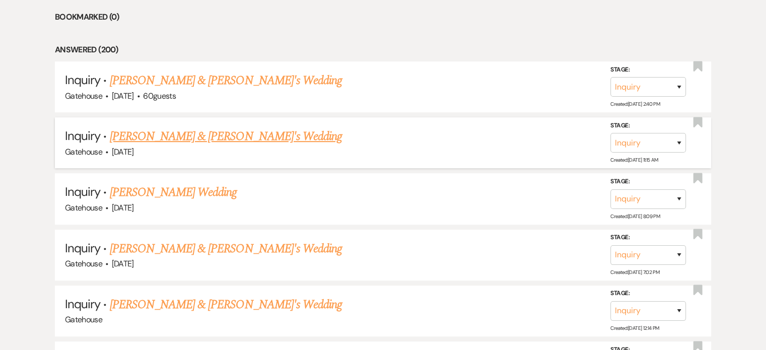
click at [197, 136] on link "Allie Mouton & Fiance's Wedding" at bounding box center [226, 136] width 233 height 18
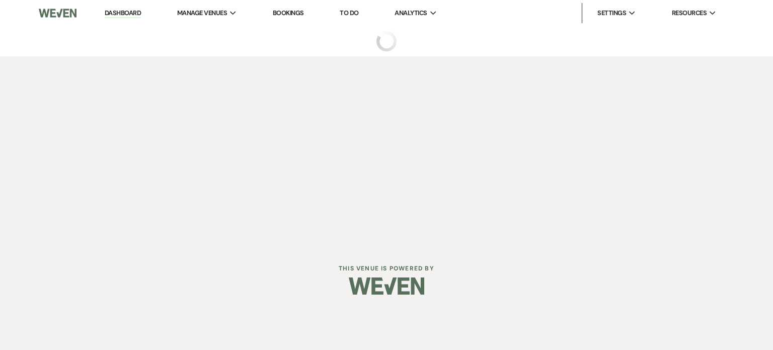
select select "5"
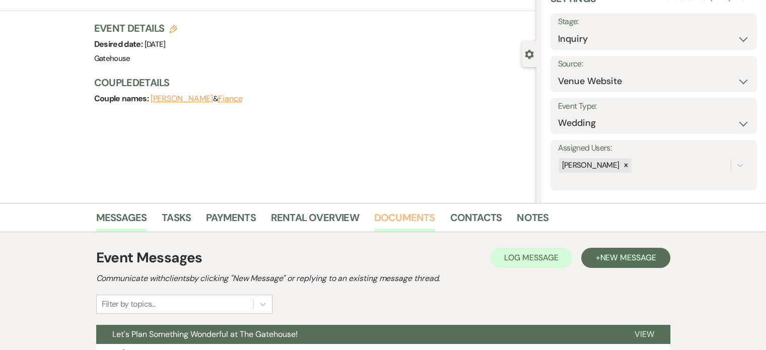
scroll to position [140, 0]
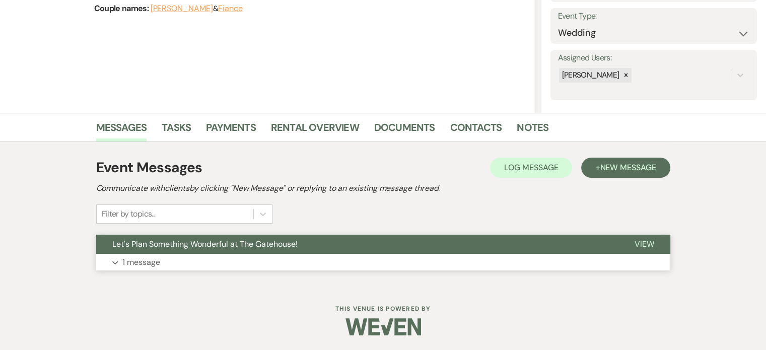
click at [144, 262] on p "1 message" at bounding box center [141, 262] width 38 height 13
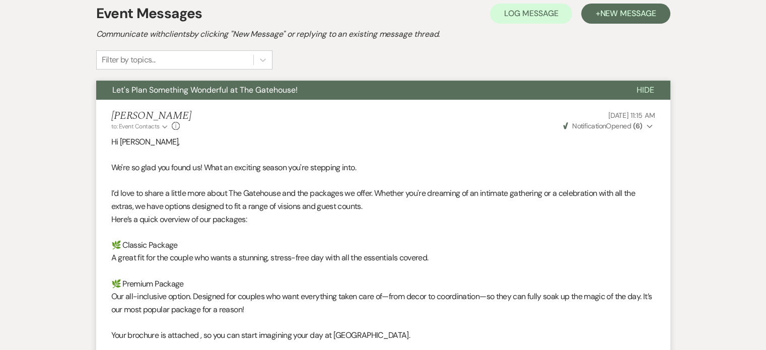
scroll to position [228, 0]
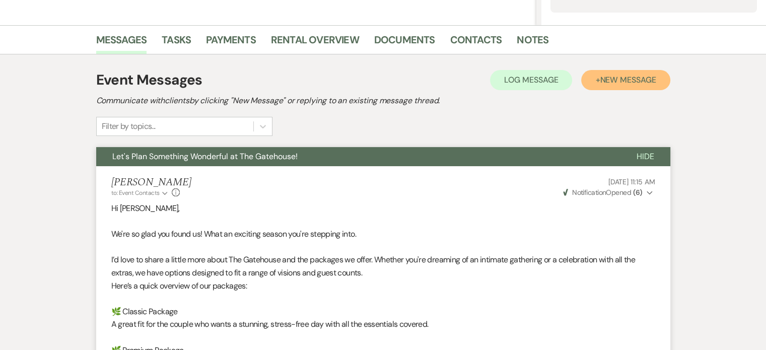
click at [619, 75] on span "New Message" at bounding box center [628, 80] width 56 height 11
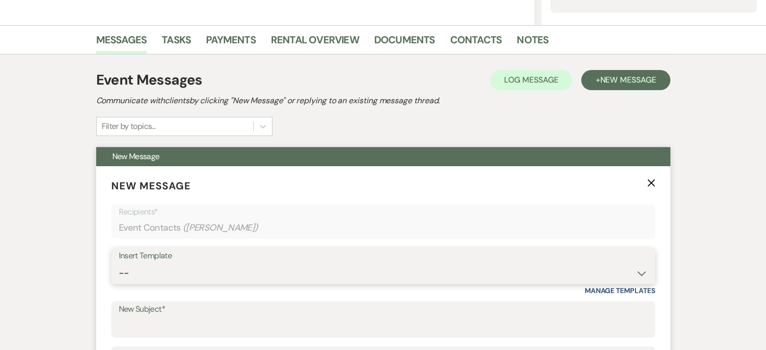
click at [195, 277] on select "-- Tour Request Response Proposal 6-9 Month Check-in Happy 1 Month Anniversary!…" at bounding box center [383, 273] width 529 height 20
select select "5916"
click at [119, 263] on select "-- Tour Request Response Proposal 6-9 Month Check-in Happy 1 Month Anniversary!…" at bounding box center [383, 273] width 529 height 20
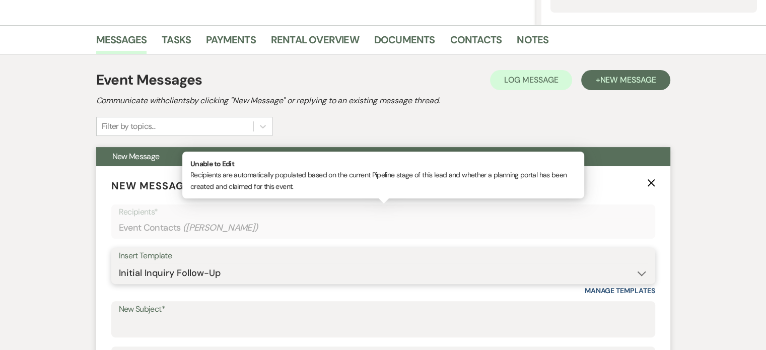
type input "Can you picture your day at The Gatehouse?"
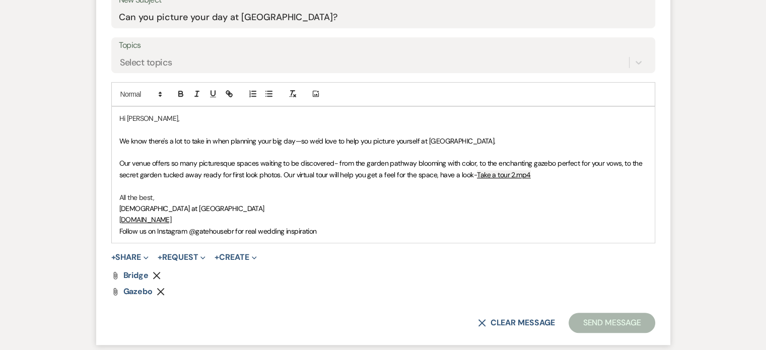
scroll to position [580, 0]
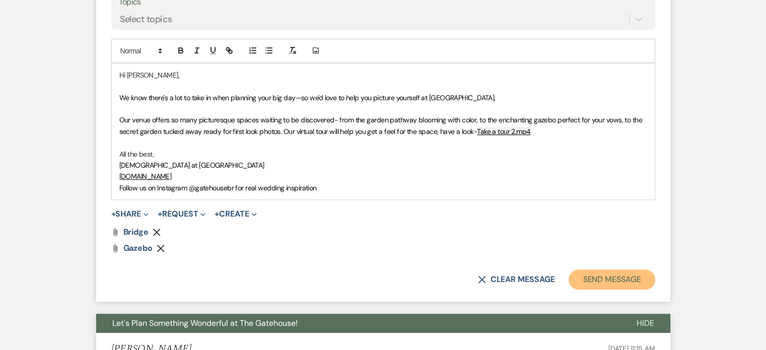
click at [612, 276] on button "Send Message" at bounding box center [612, 279] width 86 height 20
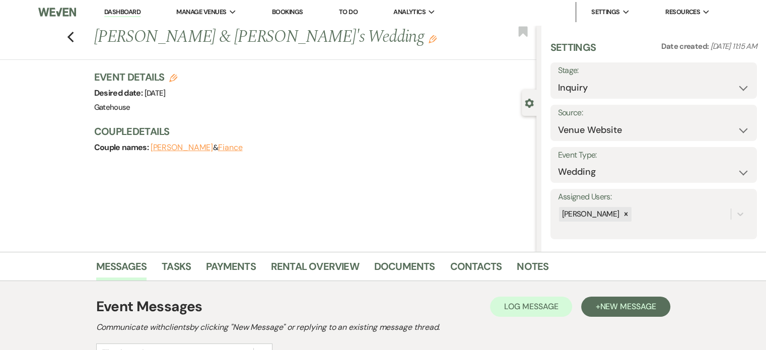
scroll to position [0, 0]
click at [74, 36] on use "button" at bounding box center [70, 38] width 7 height 11
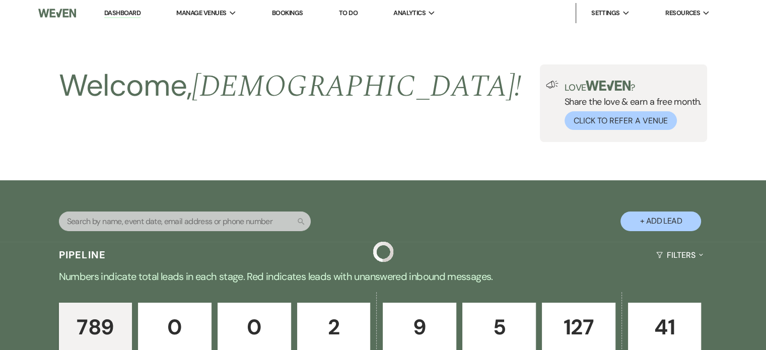
scroll to position [453, 0]
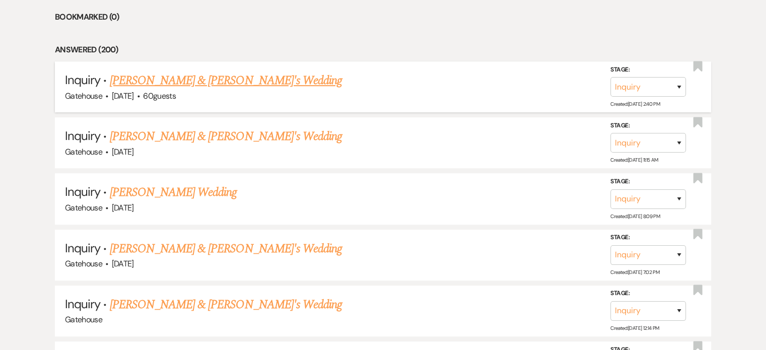
click at [180, 78] on link "Destiny Borg & Fiance's Wedding" at bounding box center [226, 81] width 233 height 18
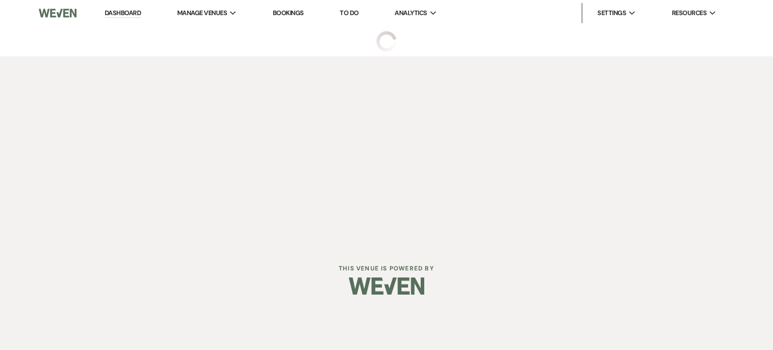
select select "5"
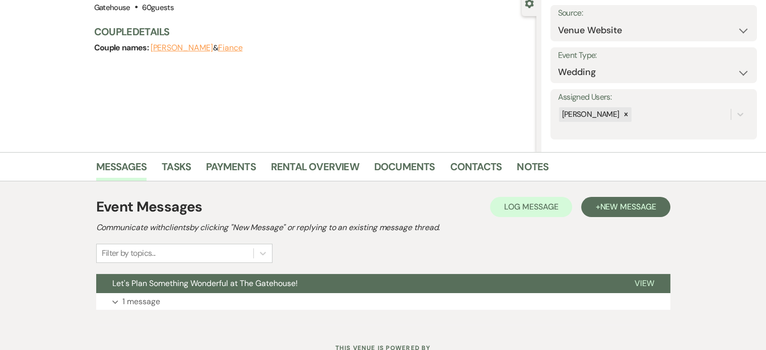
scroll to position [140, 0]
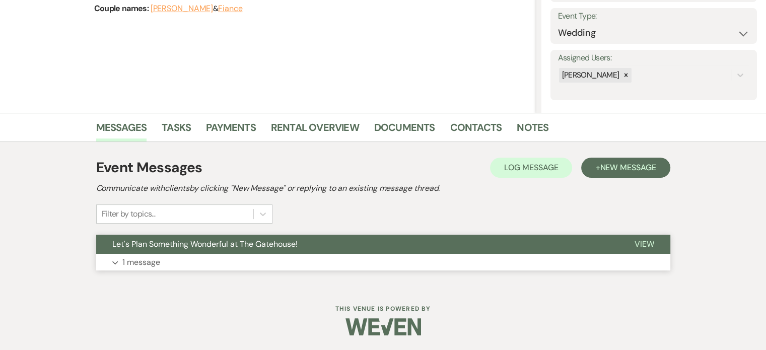
click at [136, 259] on p "1 message" at bounding box center [141, 262] width 38 height 13
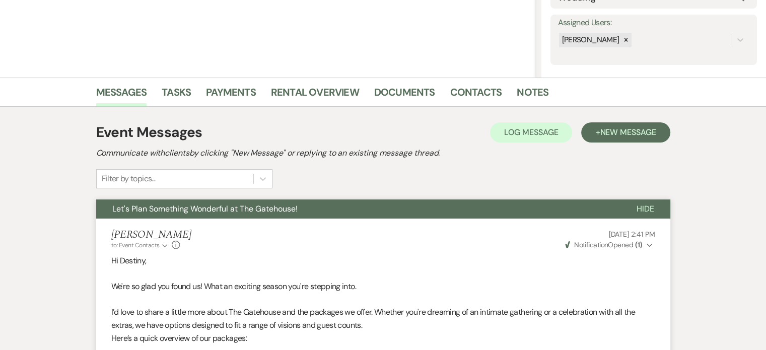
scroll to position [177, 0]
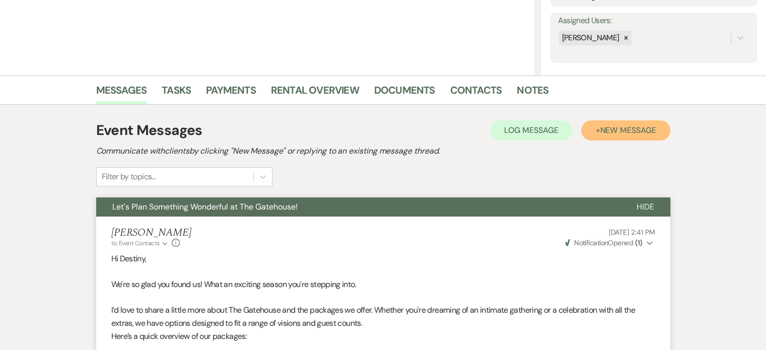
click at [602, 127] on span "New Message" at bounding box center [628, 130] width 56 height 11
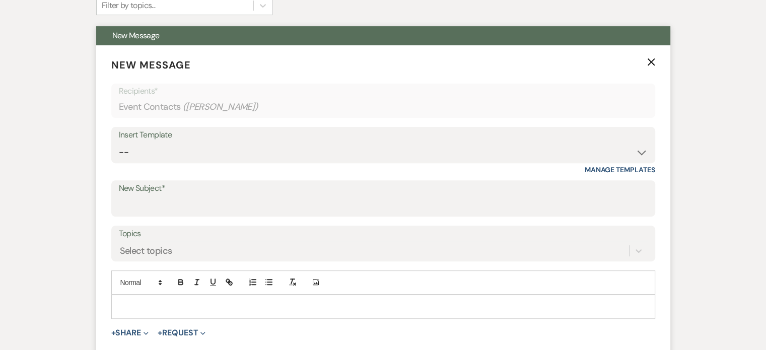
scroll to position [379, 0]
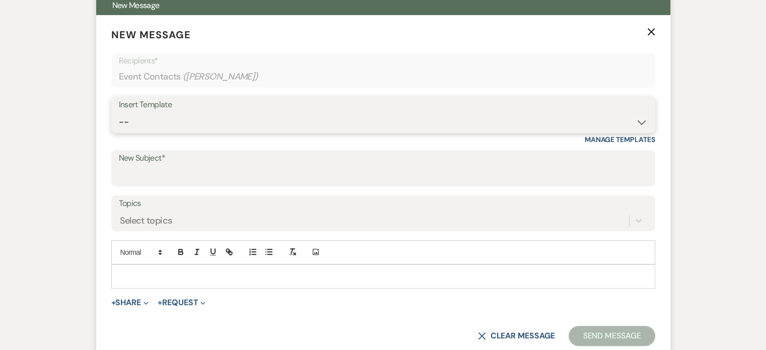
click at [160, 116] on select "-- Tour Request Response Proposal 6-9 Month Check-in Happy 1 Month Anniversary!…" at bounding box center [383, 122] width 529 height 20
select select "5916"
click at [119, 112] on select "-- Tour Request Response Proposal 6-9 Month Check-in Happy 1 Month Anniversary!…" at bounding box center [383, 122] width 529 height 20
type input "Can you picture your day at The Gatehouse?"
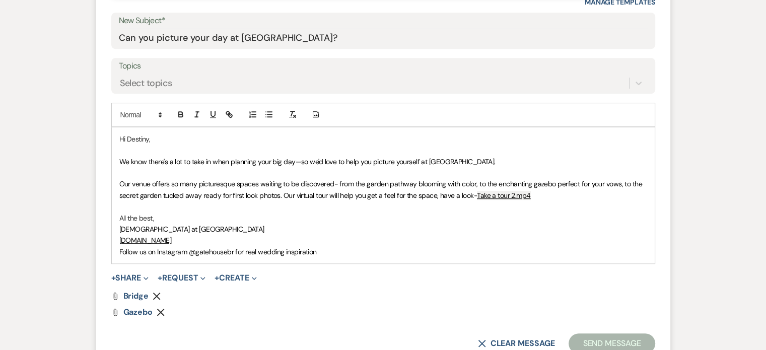
scroll to position [530, 0]
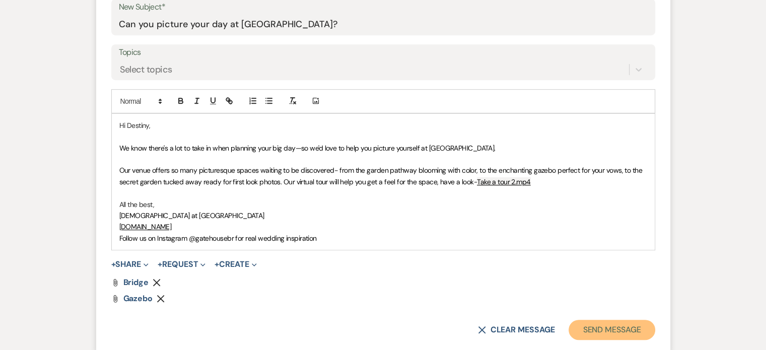
click at [618, 328] on button "Send Message" at bounding box center [612, 330] width 86 height 20
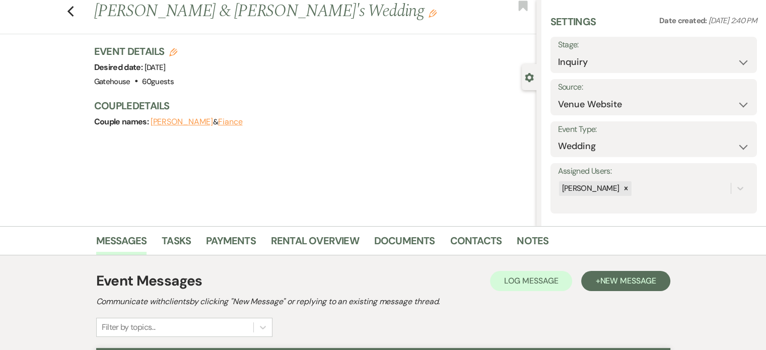
scroll to position [0, 0]
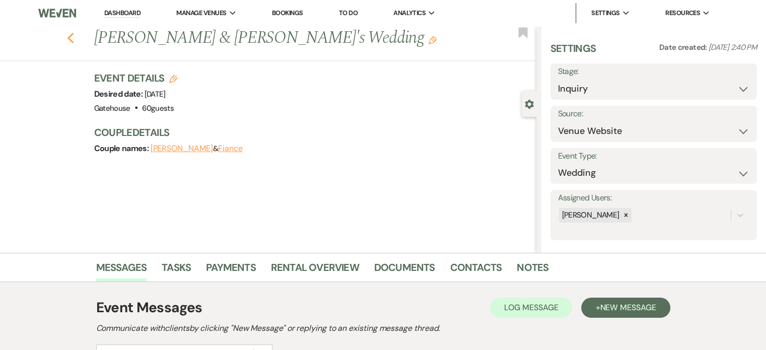
click at [75, 39] on icon "Previous" at bounding box center [71, 38] width 8 height 12
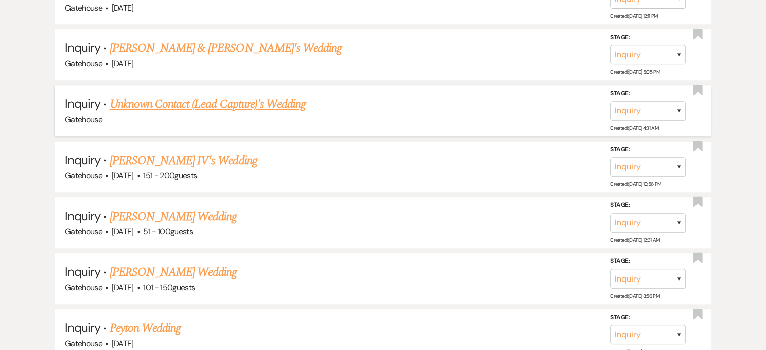
scroll to position [856, 0]
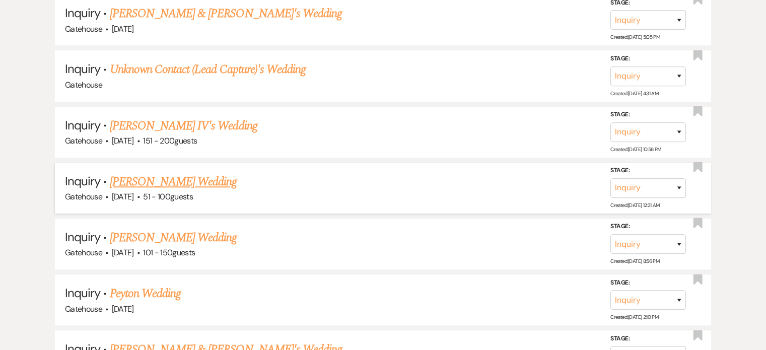
click at [187, 174] on link "Melina Marcello's Wedding" at bounding box center [173, 182] width 127 height 18
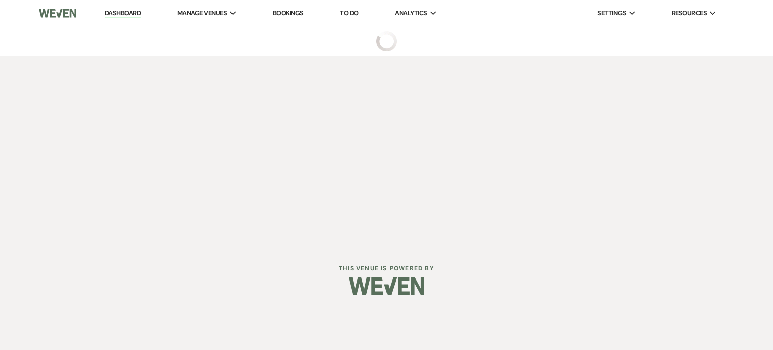
select select "2"
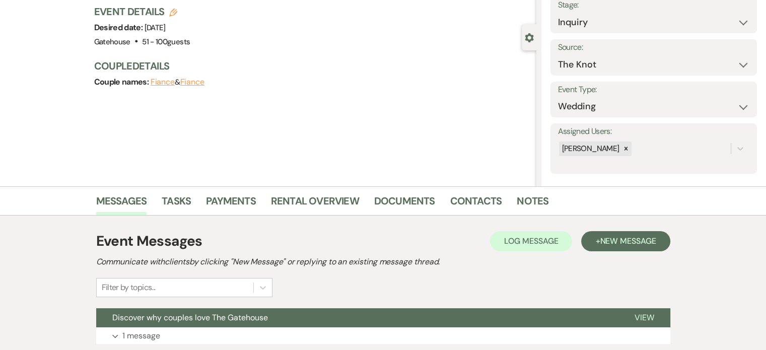
scroll to position [201, 0]
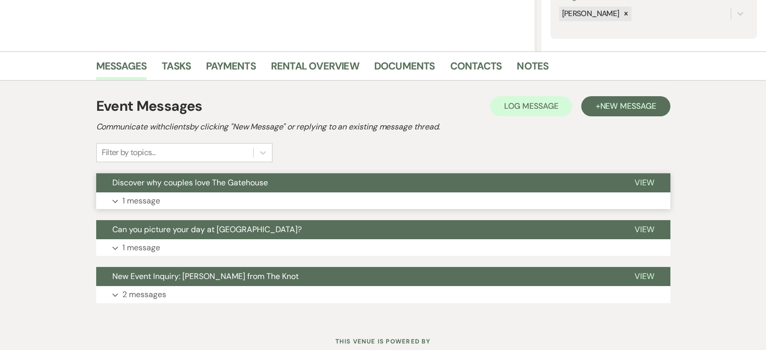
click at [149, 197] on p "1 message" at bounding box center [141, 200] width 38 height 13
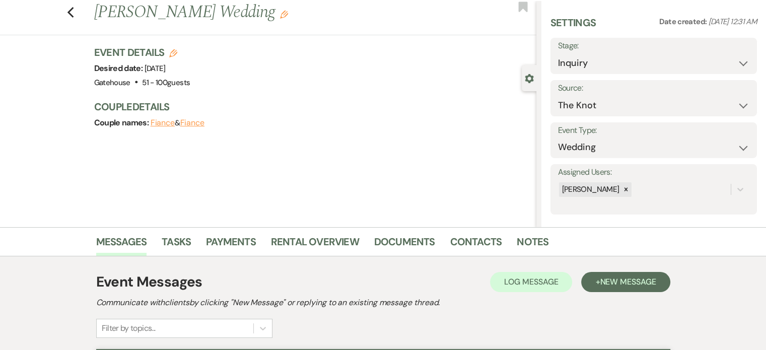
scroll to position [0, 0]
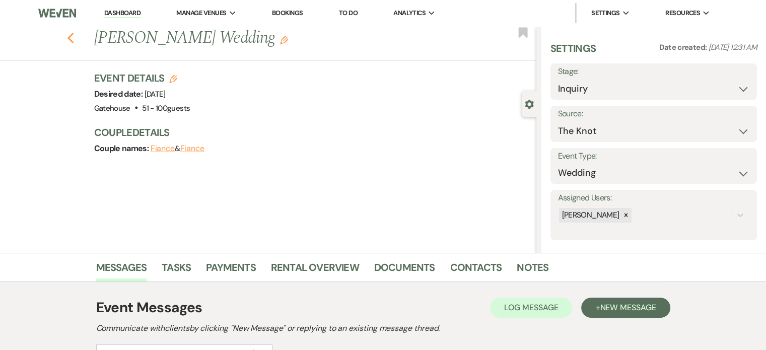
click at [75, 39] on icon "Previous" at bounding box center [71, 38] width 8 height 12
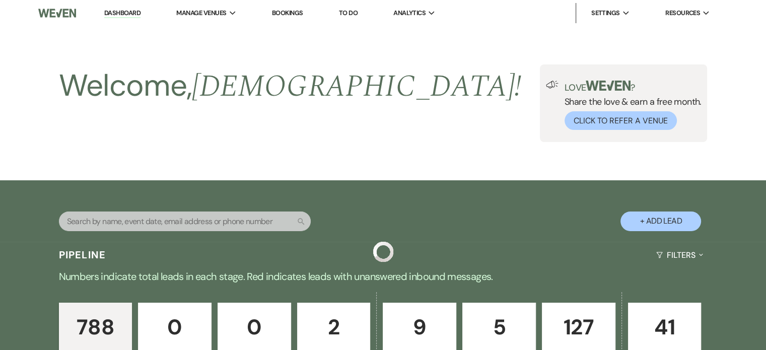
scroll to position [856, 0]
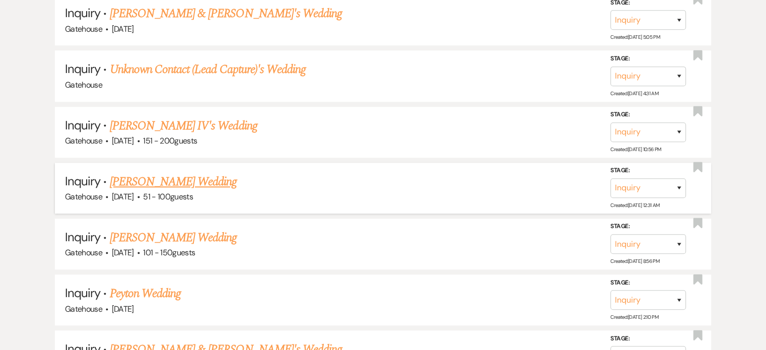
click at [195, 176] on link "Melina Marcello's Wedding" at bounding box center [173, 182] width 127 height 18
select select "2"
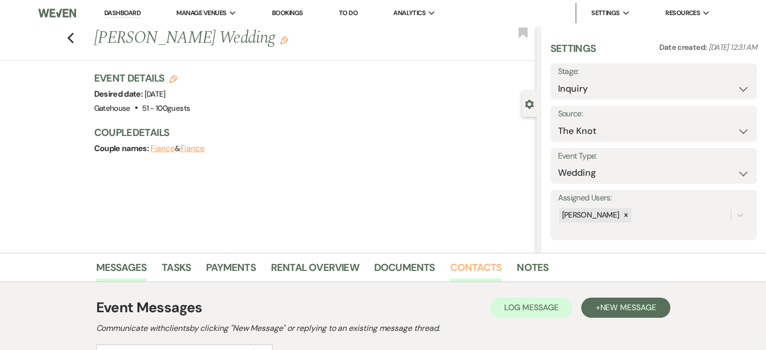
click at [477, 268] on link "Contacts" at bounding box center [476, 270] width 52 height 22
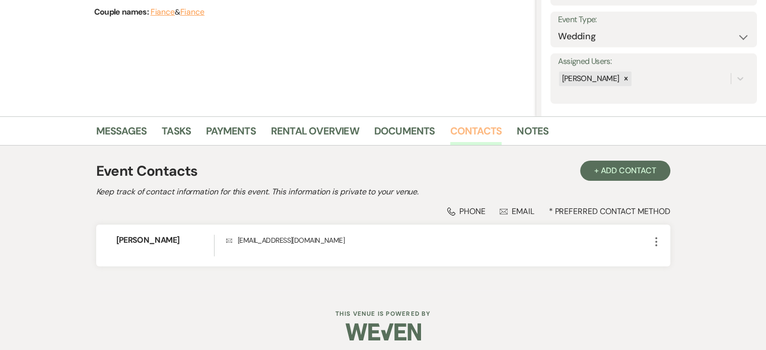
scroll to position [142, 0]
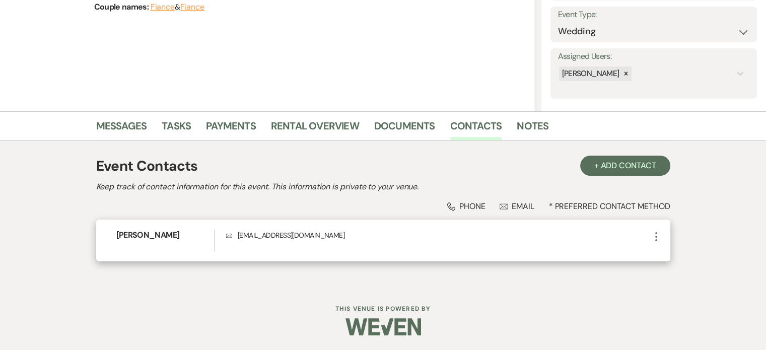
click at [657, 236] on use "button" at bounding box center [656, 236] width 2 height 9
click at [678, 253] on button "Pencil Edit" at bounding box center [680, 256] width 60 height 17
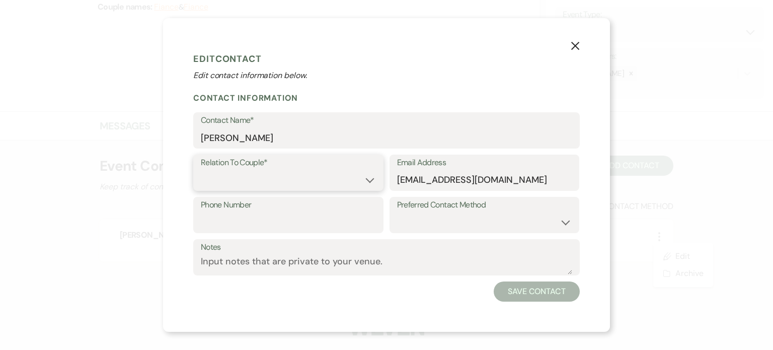
click at [361, 175] on select "Couple Planner Parent of Couple Family Member Friend Other" at bounding box center [288, 180] width 175 height 20
select select "1"
click at [201, 170] on select "Couple Planner Parent of Couple Family Member Friend Other" at bounding box center [288, 180] width 175 height 20
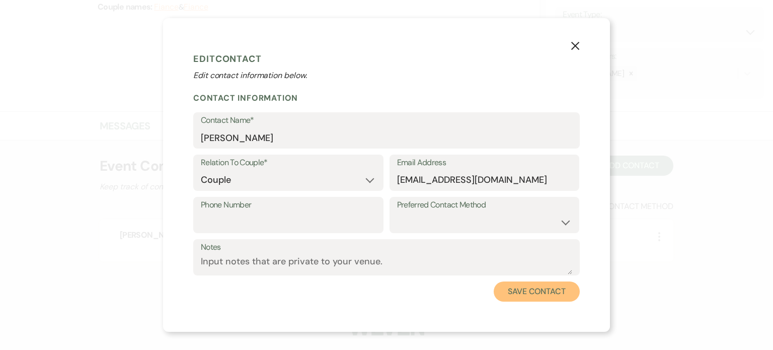
click at [528, 294] on button "Save Contact" at bounding box center [537, 291] width 86 height 20
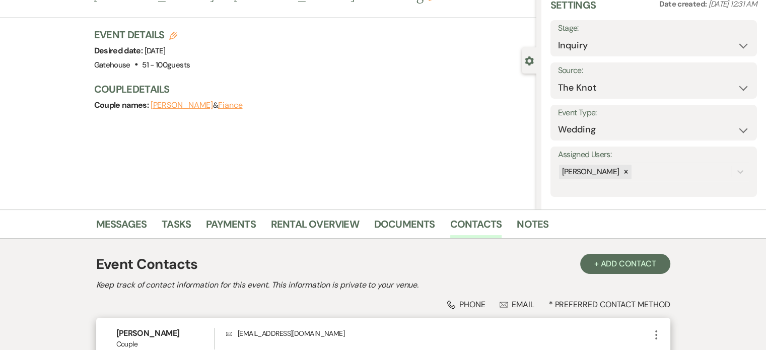
scroll to position [41, 0]
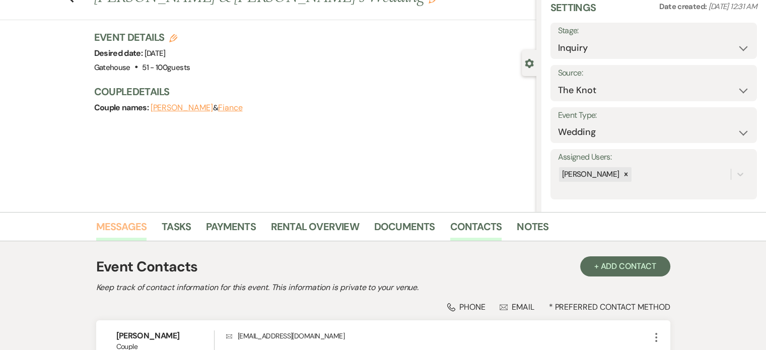
click at [115, 225] on link "Messages" at bounding box center [121, 230] width 51 height 22
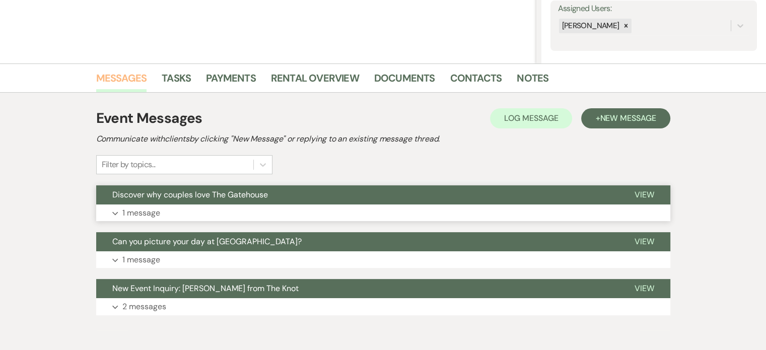
scroll to position [192, 0]
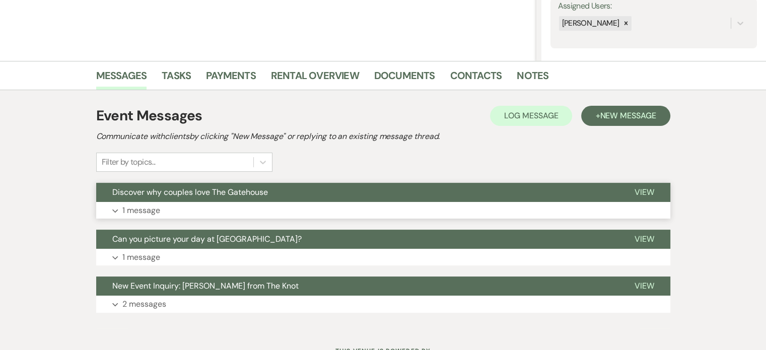
click at [149, 207] on p "1 message" at bounding box center [141, 210] width 38 height 13
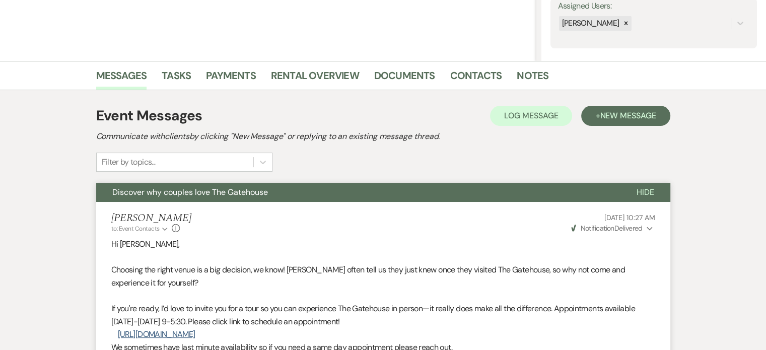
click at [606, 228] on span "Notification" at bounding box center [597, 228] width 34 height 9
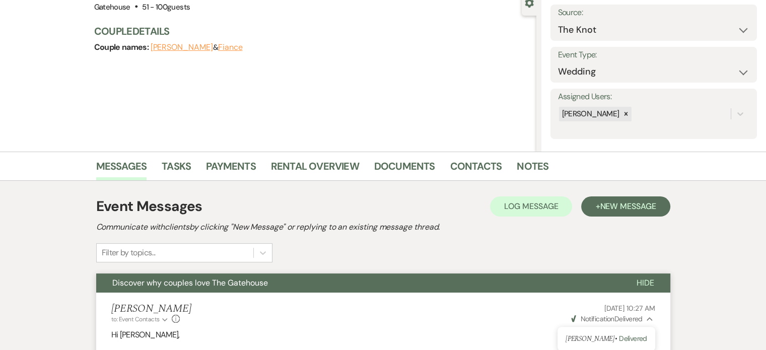
scroll to position [0, 0]
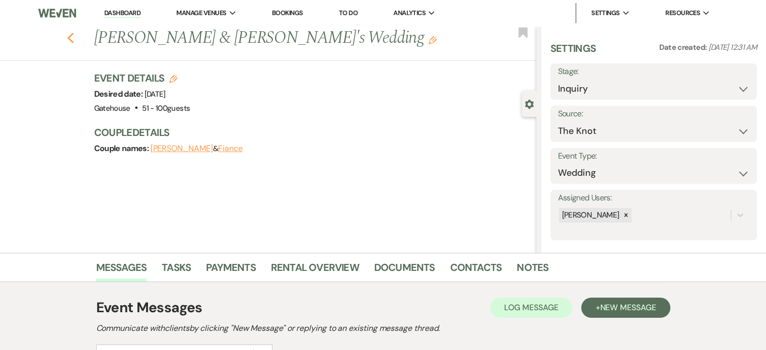
click at [75, 38] on icon "Previous" at bounding box center [71, 38] width 8 height 12
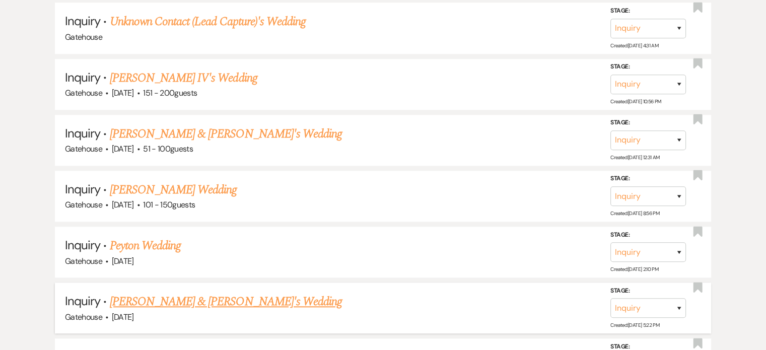
scroll to position [906, 0]
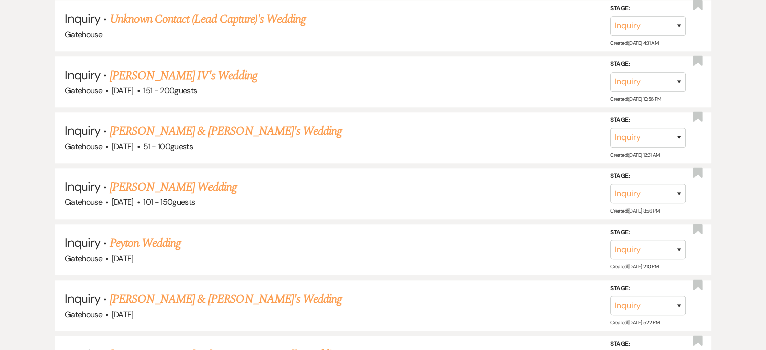
click at [188, 182] on link "Tricia Stringer's Wedding" at bounding box center [173, 187] width 127 height 18
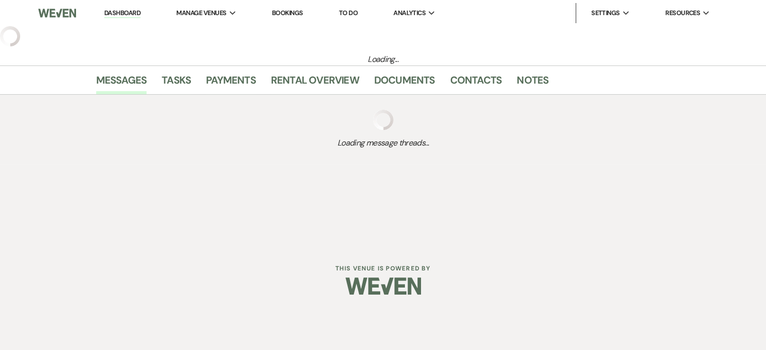
select select "2"
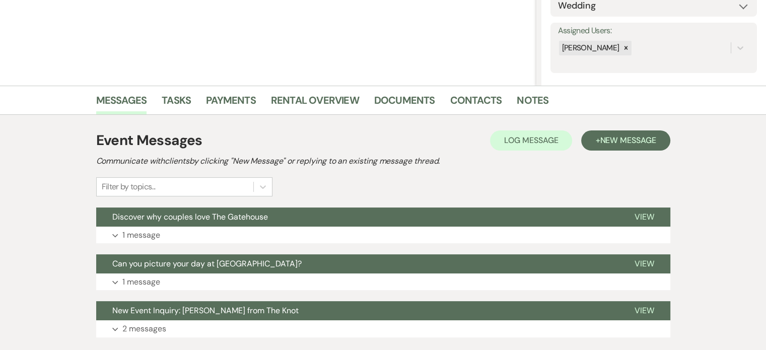
scroll to position [201, 0]
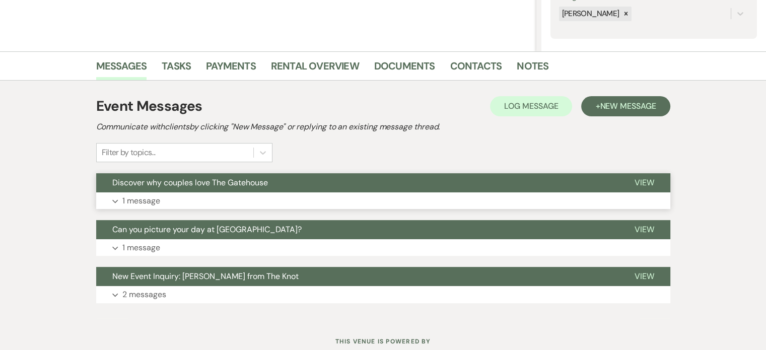
click at [138, 199] on p "1 message" at bounding box center [141, 200] width 38 height 13
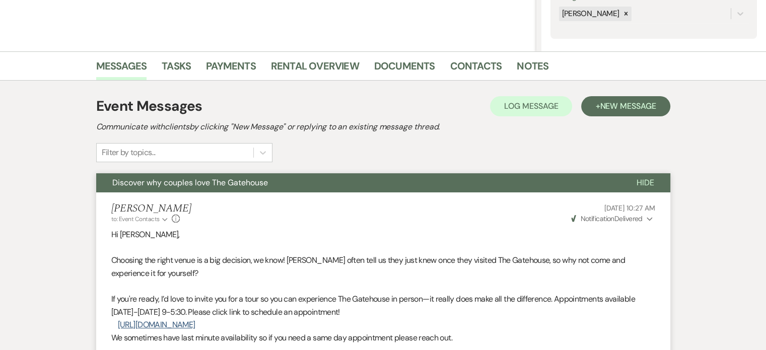
click at [637, 219] on span "Weven Check Notification Delivered" at bounding box center [607, 218] width 72 height 9
click at [304, 223] on div "Christi Edwards to: Event Contacts Expand Info Sep 18, 2025, 10:27 AM Weven Che…" at bounding box center [383, 213] width 544 height 22
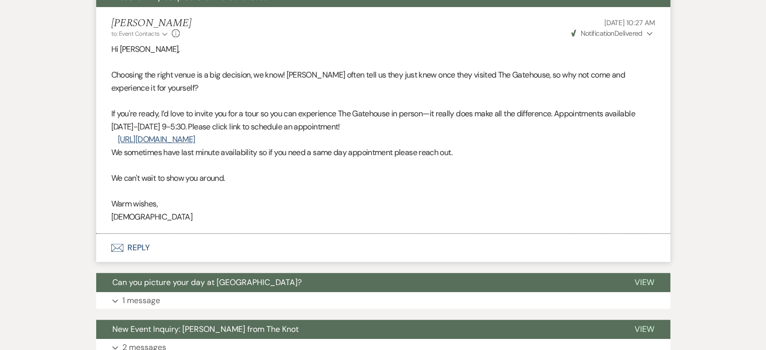
scroll to position [403, 0]
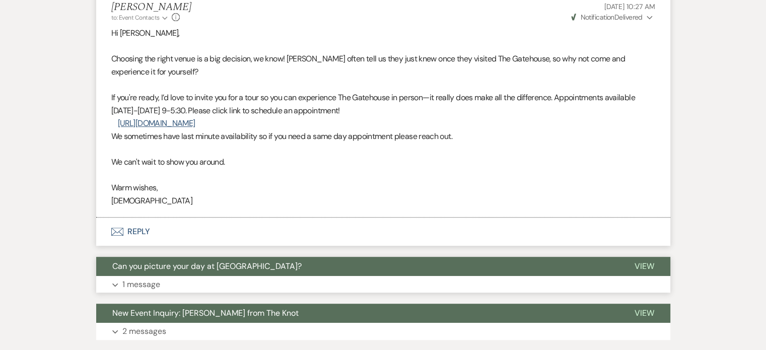
click at [140, 288] on p "1 message" at bounding box center [141, 284] width 38 height 13
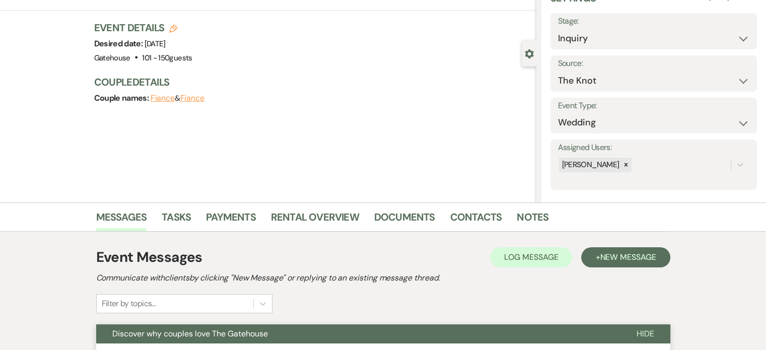
scroll to position [0, 0]
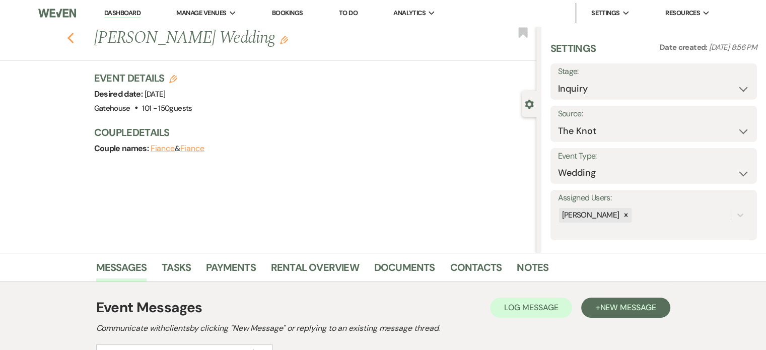
click at [74, 36] on use "button" at bounding box center [70, 38] width 7 height 11
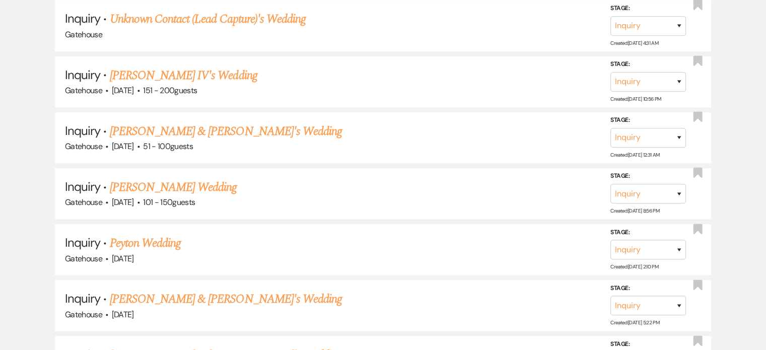
scroll to position [1007, 0]
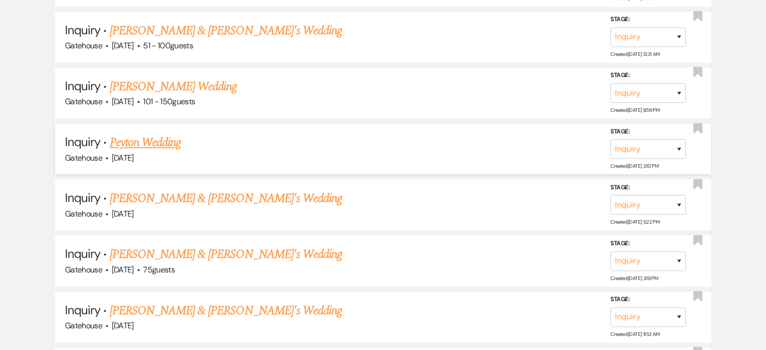
click at [155, 135] on link "Peyton Wedding" at bounding box center [146, 142] width 72 height 18
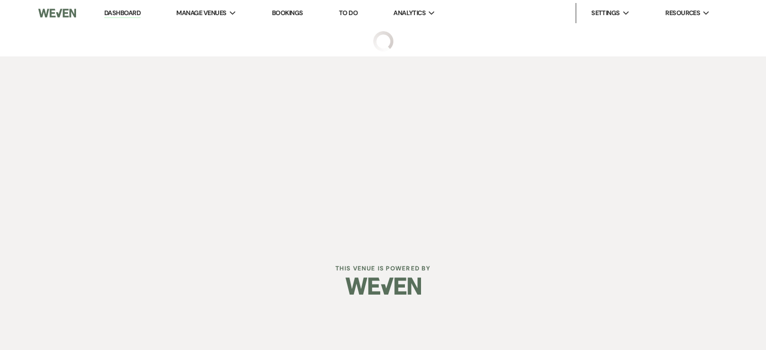
select select "5"
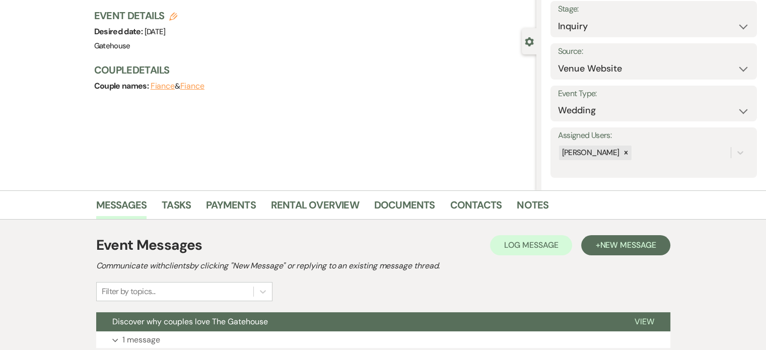
scroll to position [151, 0]
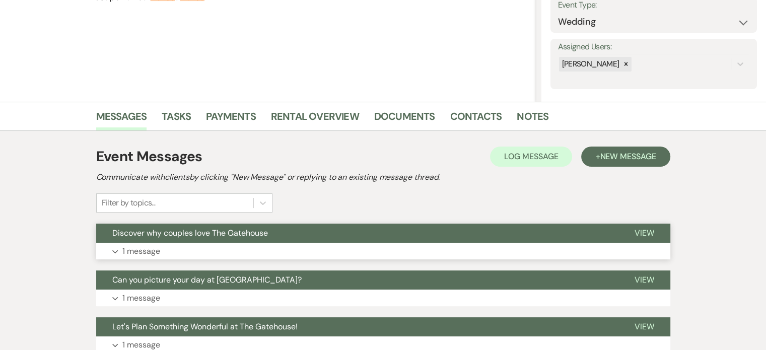
click at [129, 250] on p "1 message" at bounding box center [141, 251] width 38 height 13
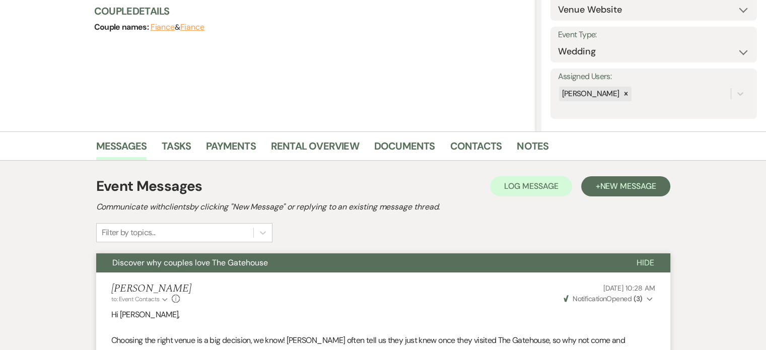
scroll to position [0, 0]
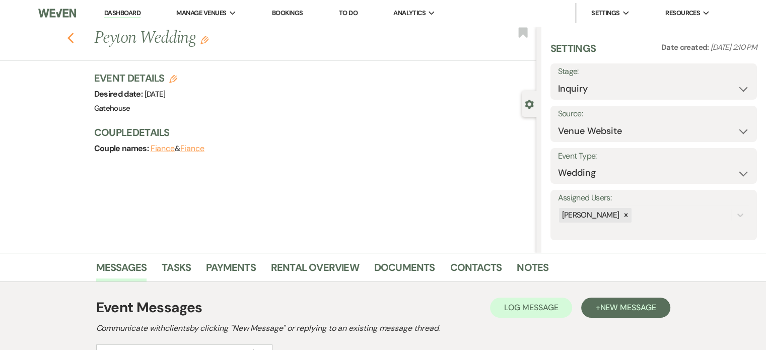
click at [74, 37] on use "button" at bounding box center [70, 38] width 7 height 11
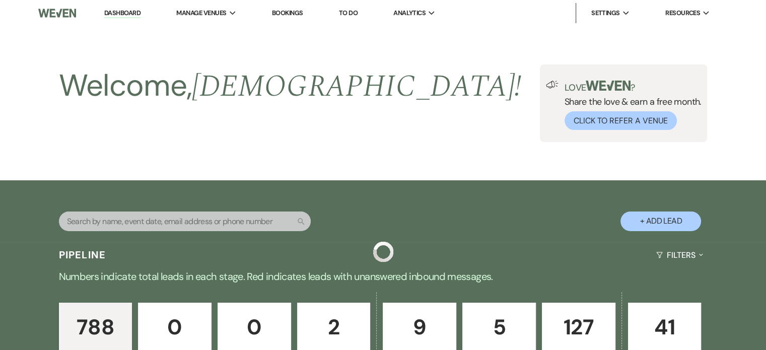
scroll to position [1007, 0]
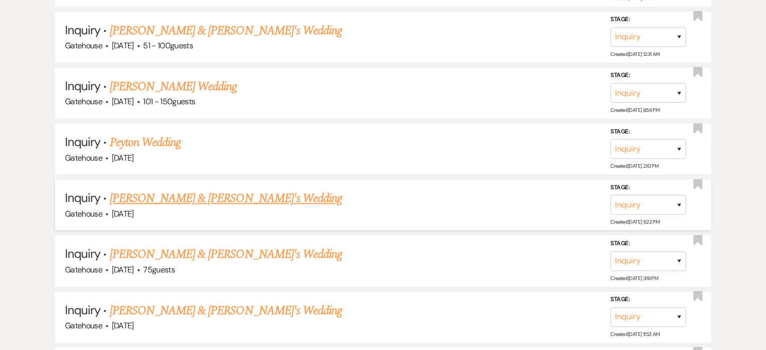
click at [238, 191] on link "Ashley Williams & Fiance's Wedding" at bounding box center [226, 198] width 233 height 18
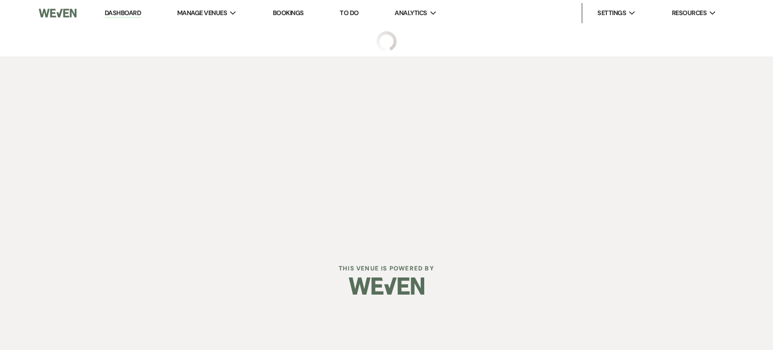
select select "3"
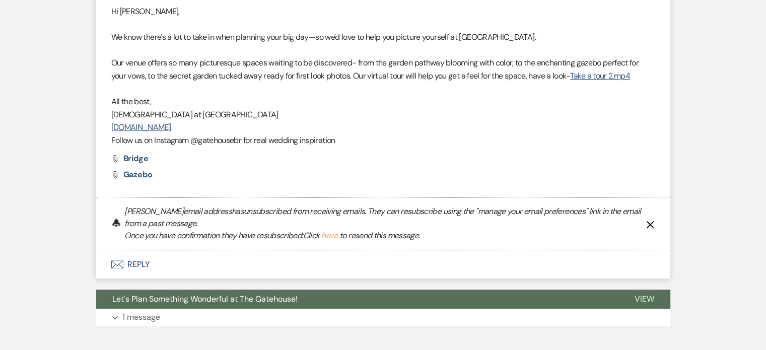
scroll to position [500, 0]
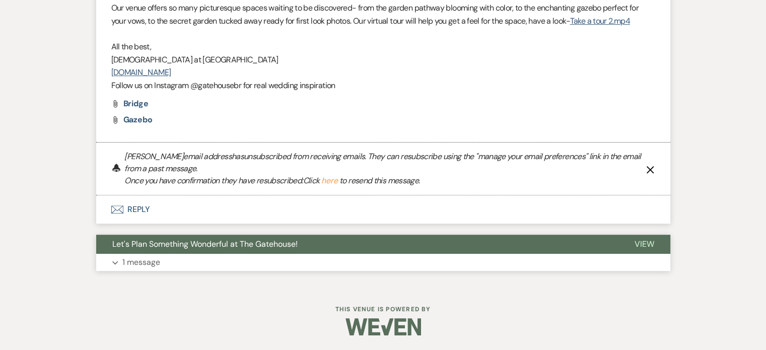
click at [134, 259] on p "1 message" at bounding box center [141, 262] width 38 height 13
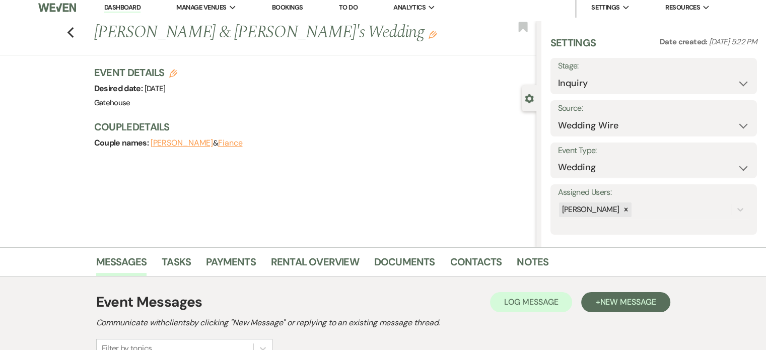
scroll to position [0, 0]
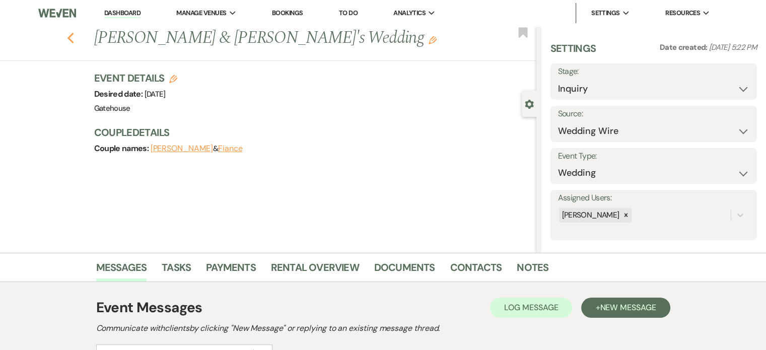
click at [74, 39] on use "button" at bounding box center [70, 38] width 7 height 11
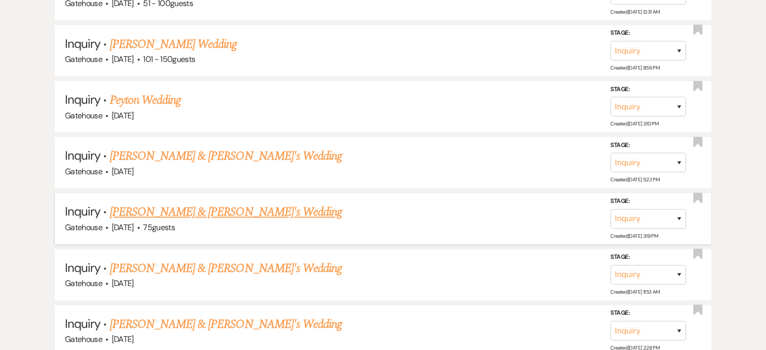
scroll to position [1108, 0]
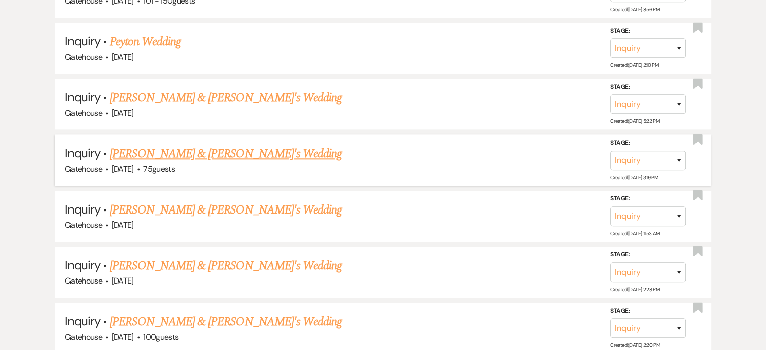
click at [173, 145] on link "Tay Preatto & Fiance's Wedding" at bounding box center [226, 154] width 233 height 18
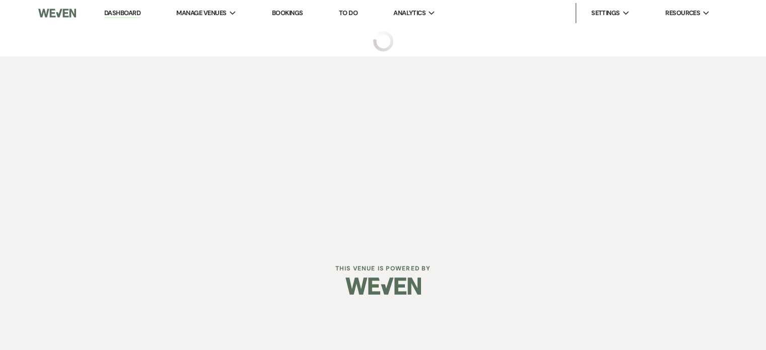
select select "8"
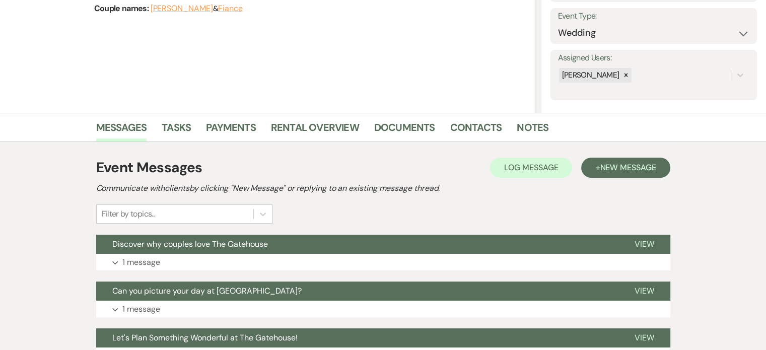
scroll to position [201, 0]
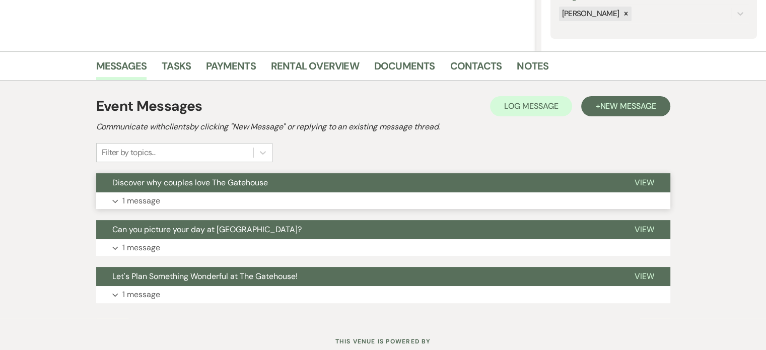
click at [134, 197] on p "1 message" at bounding box center [141, 200] width 38 height 13
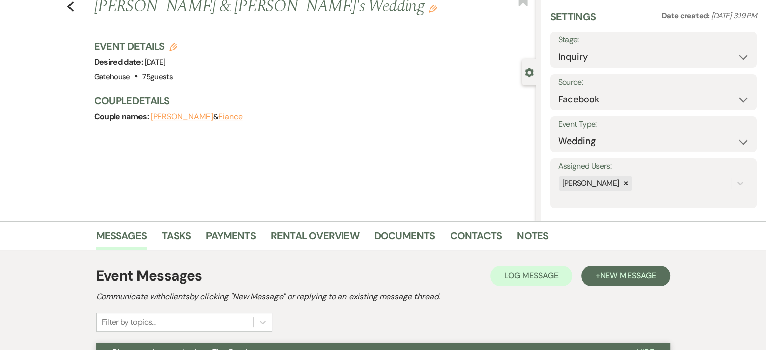
scroll to position [0, 0]
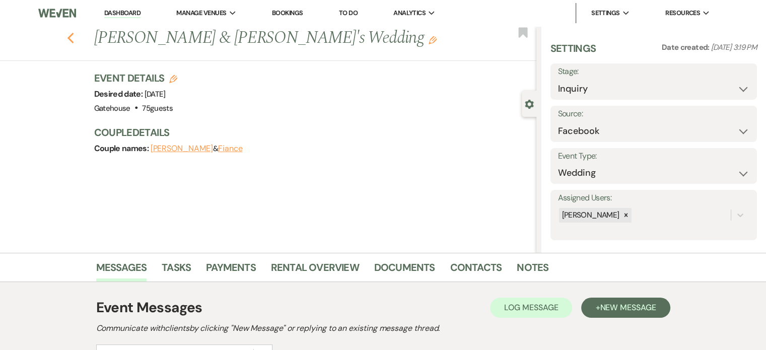
click at [73, 38] on use "button" at bounding box center [70, 38] width 7 height 11
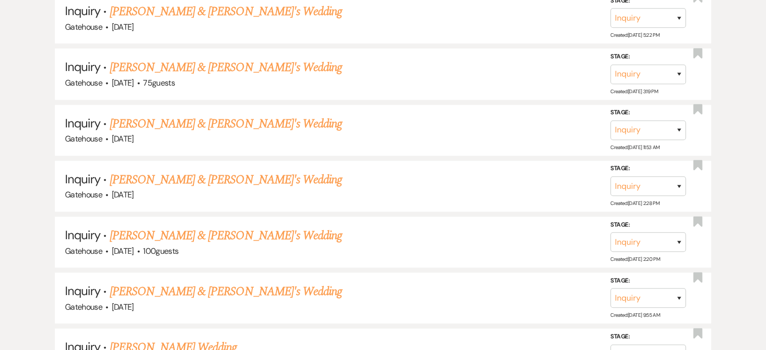
scroll to position [1209, 0]
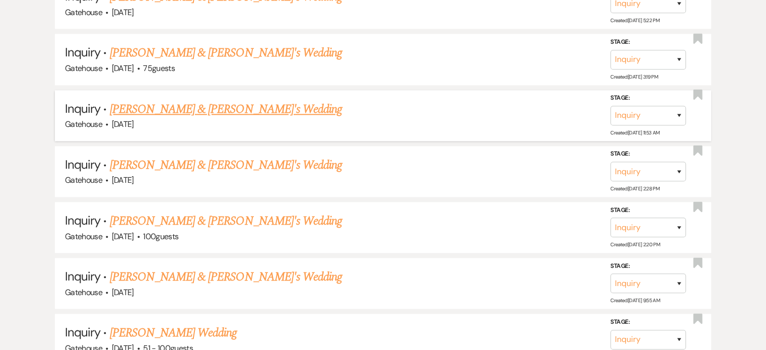
click at [217, 100] on link "Heather Murry & Fiance's Wedding" at bounding box center [226, 109] width 233 height 18
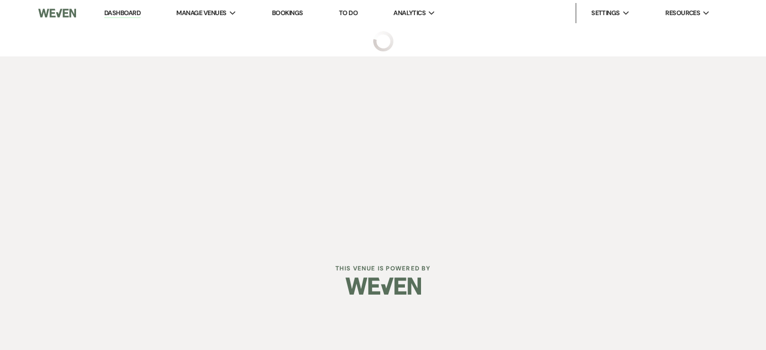
select select "6"
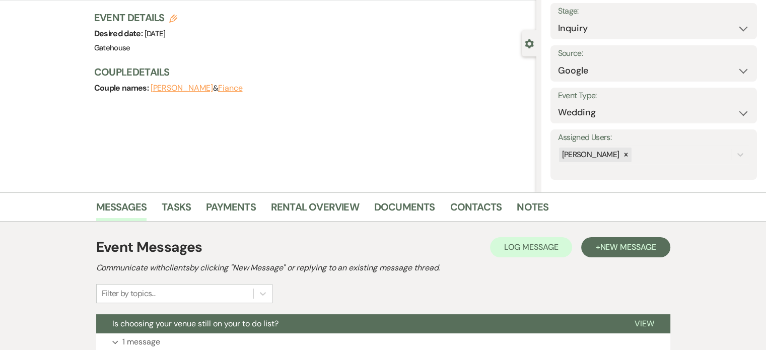
scroll to position [201, 0]
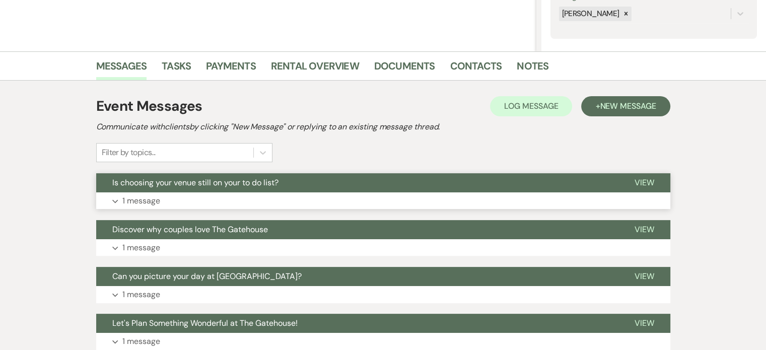
click at [147, 198] on p "1 message" at bounding box center [141, 200] width 38 height 13
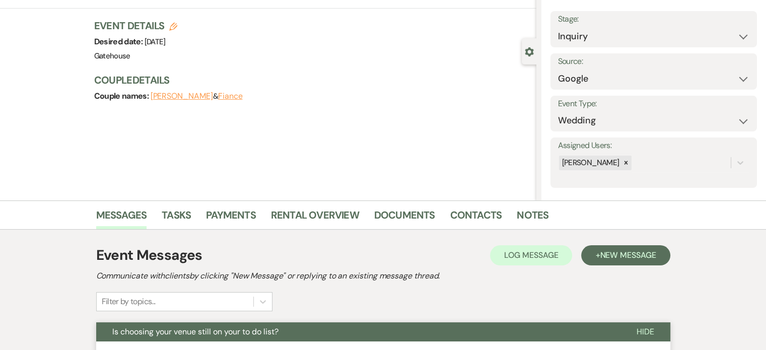
scroll to position [0, 0]
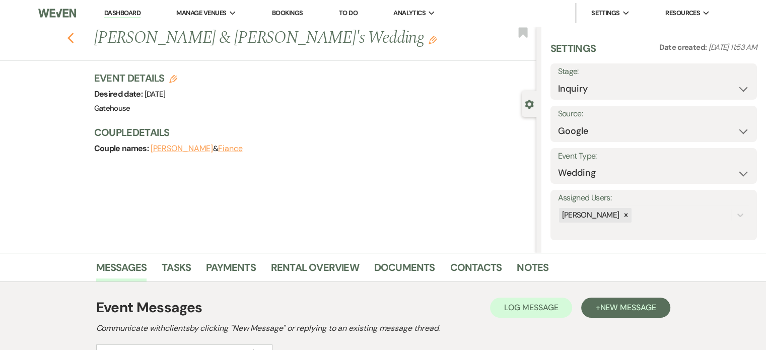
click at [74, 37] on use "button" at bounding box center [70, 38] width 7 height 11
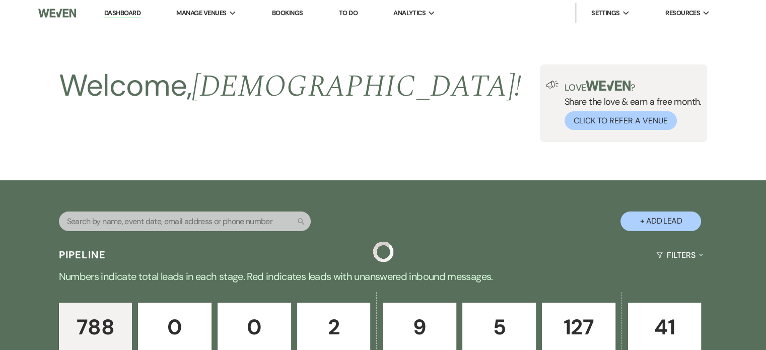
scroll to position [1209, 0]
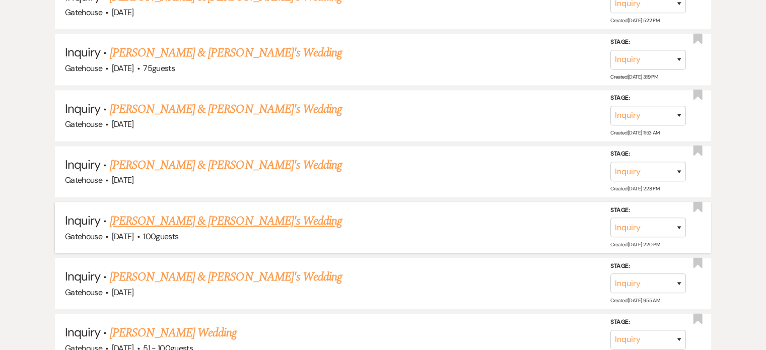
click at [190, 212] on link "Isabel Reyes & Fiance's Wedding" at bounding box center [226, 221] width 233 height 18
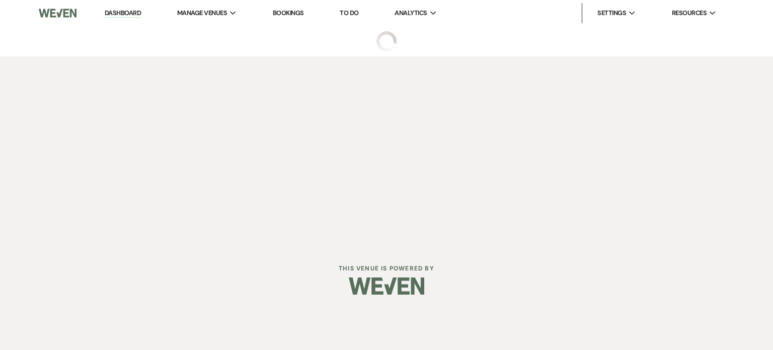
select select "5"
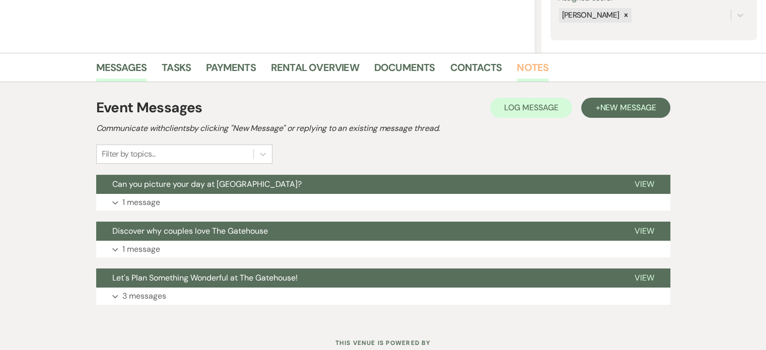
scroll to position [201, 0]
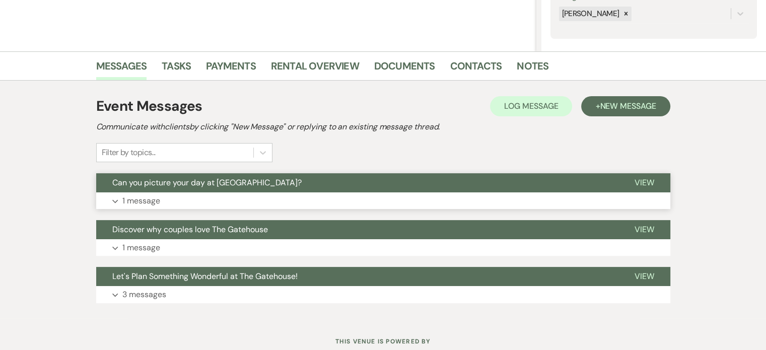
click at [143, 199] on p "1 message" at bounding box center [141, 200] width 38 height 13
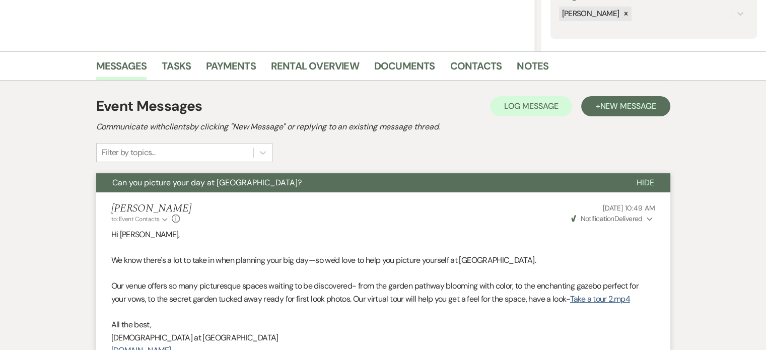
click at [647, 217] on icon "Expand" at bounding box center [650, 219] width 6 height 7
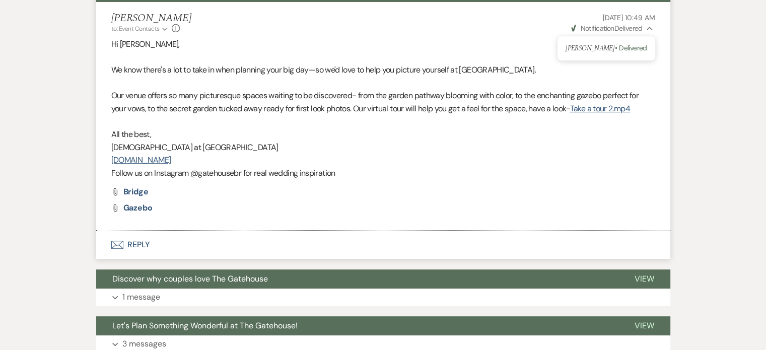
scroll to position [473, 0]
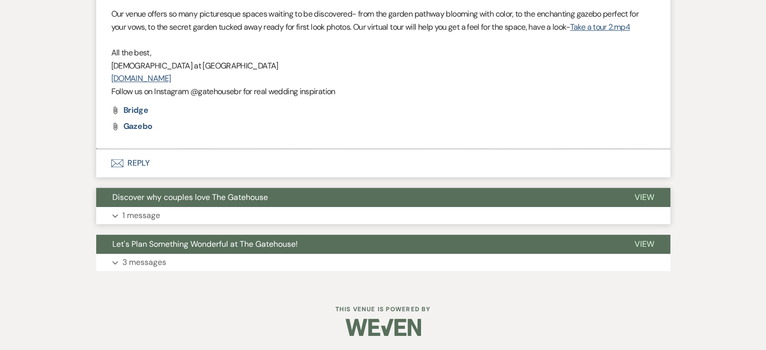
click at [137, 213] on p "1 message" at bounding box center [141, 215] width 38 height 13
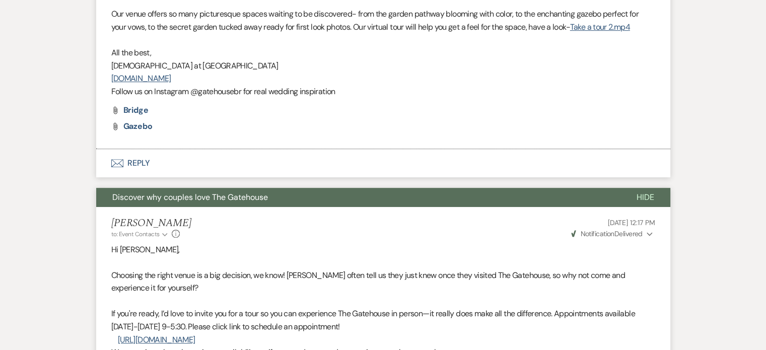
click at [609, 233] on span "Notification" at bounding box center [597, 233] width 34 height 9
click at [639, 250] on span "Delivered" at bounding box center [633, 252] width 28 height 9
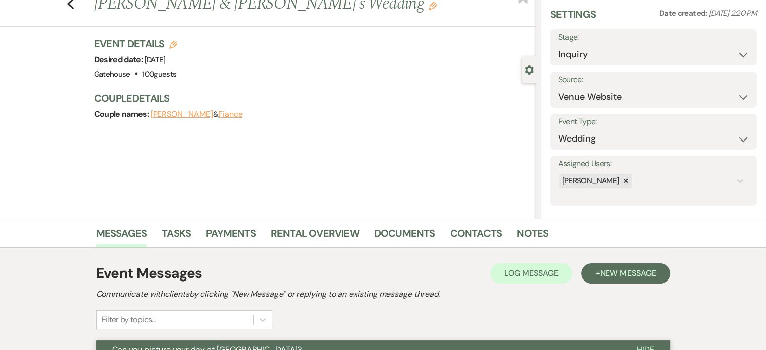
scroll to position [0, 0]
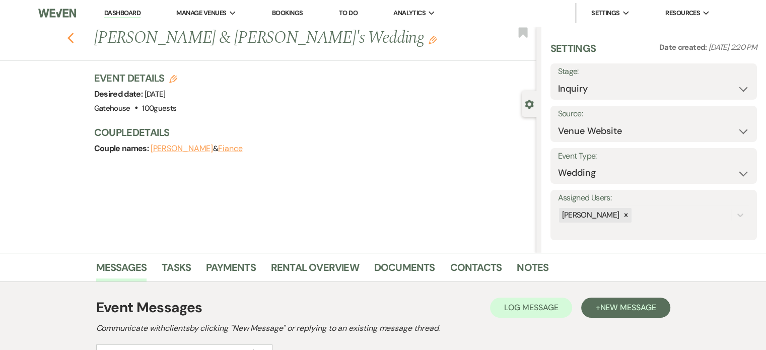
click at [75, 35] on icon "Previous" at bounding box center [71, 38] width 8 height 12
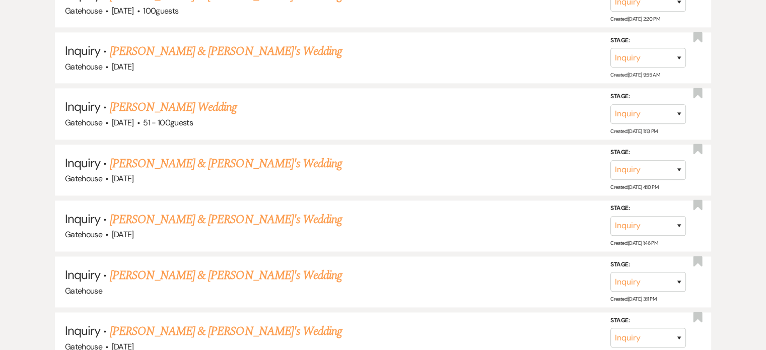
scroll to position [1460, 0]
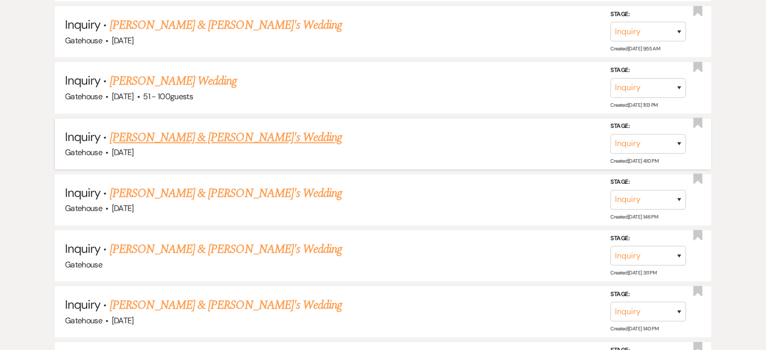
click at [232, 128] on link "Carmen Coniglio & Fiance's Wedding" at bounding box center [226, 137] width 233 height 18
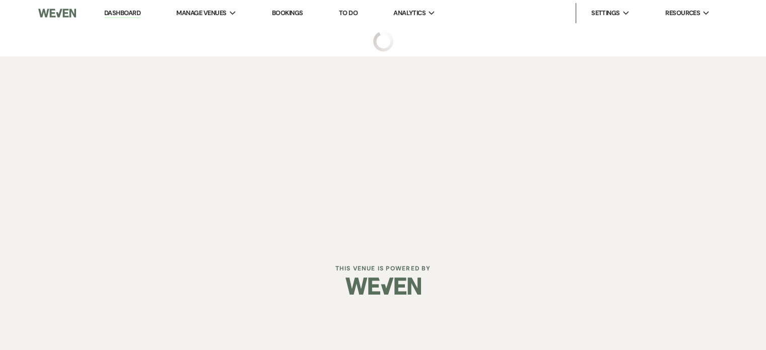
select select "5"
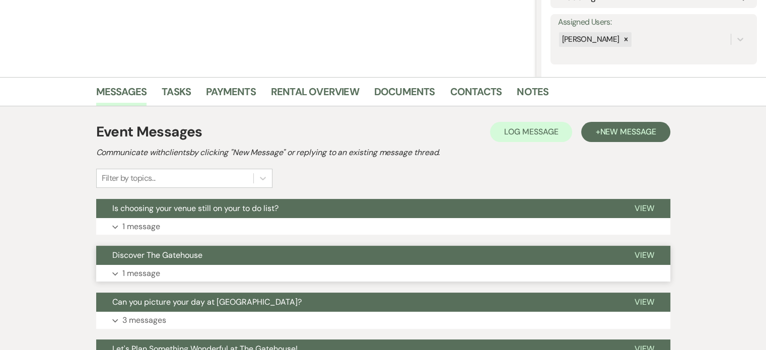
scroll to position [201, 0]
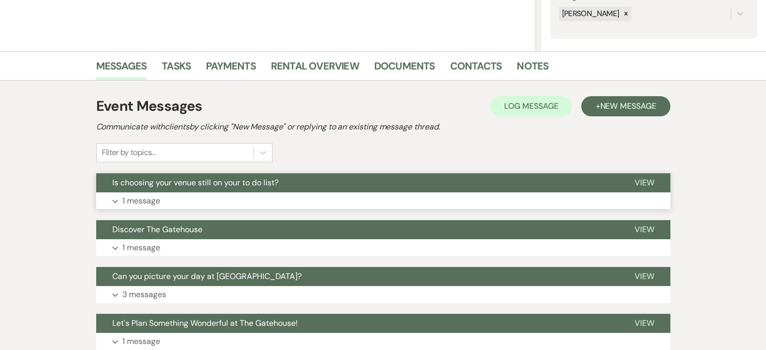
click at [145, 199] on p "1 message" at bounding box center [141, 200] width 38 height 13
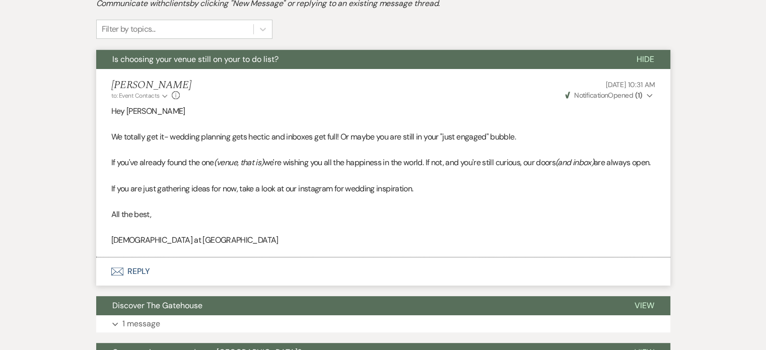
scroll to position [353, 0]
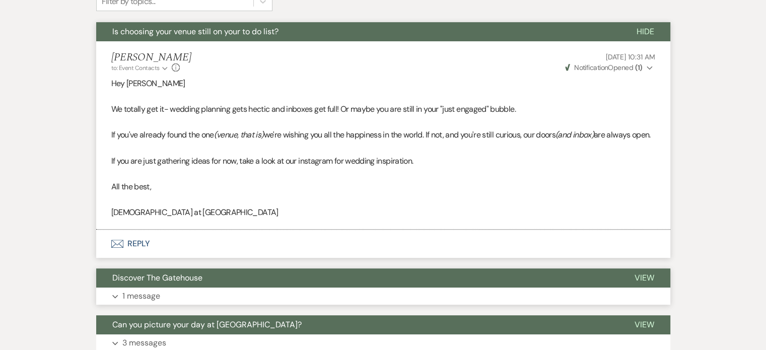
click at [150, 303] on p "1 message" at bounding box center [141, 296] width 38 height 13
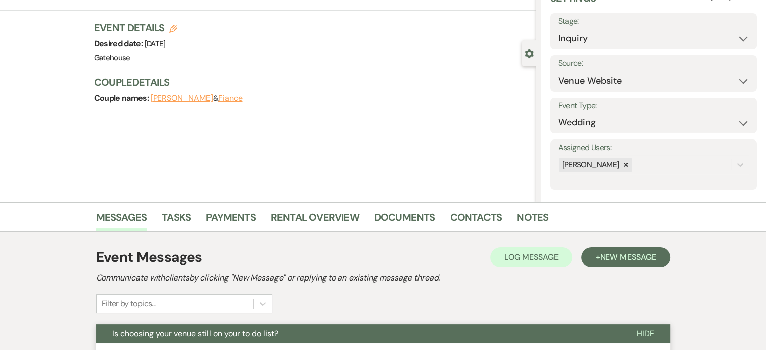
scroll to position [0, 0]
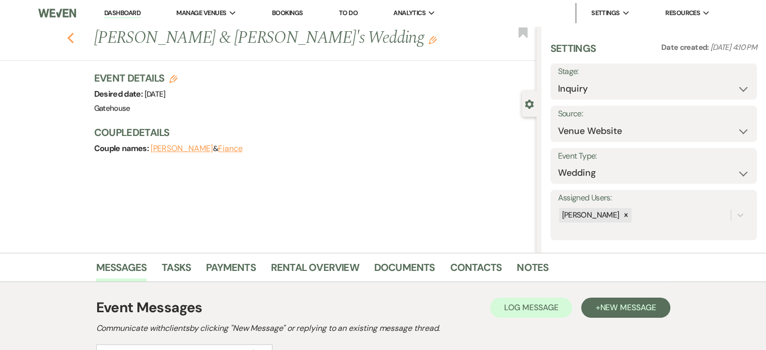
click at [74, 40] on use "button" at bounding box center [70, 38] width 7 height 11
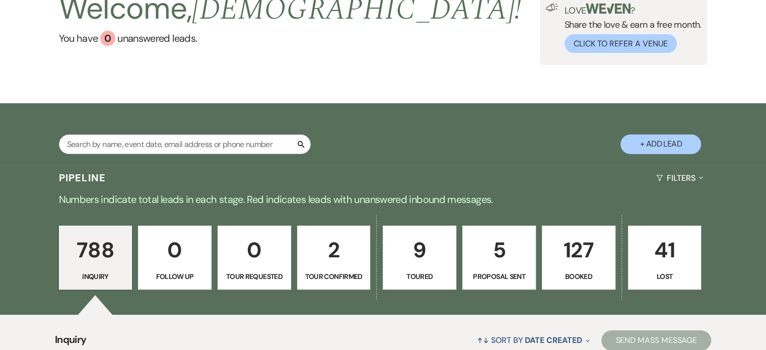
scroll to position [252, 0]
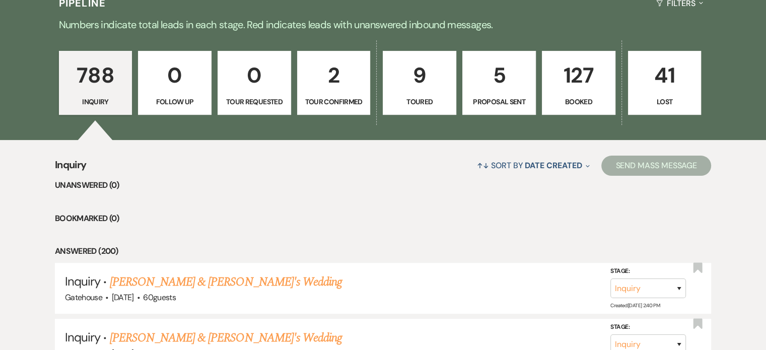
click at [506, 72] on p "5" at bounding box center [499, 75] width 60 height 34
select select "6"
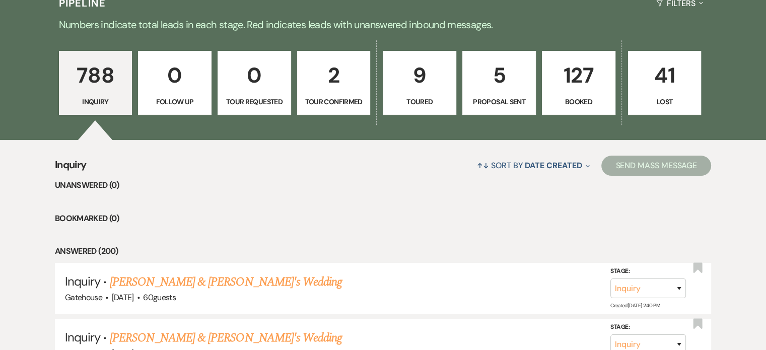
select select "6"
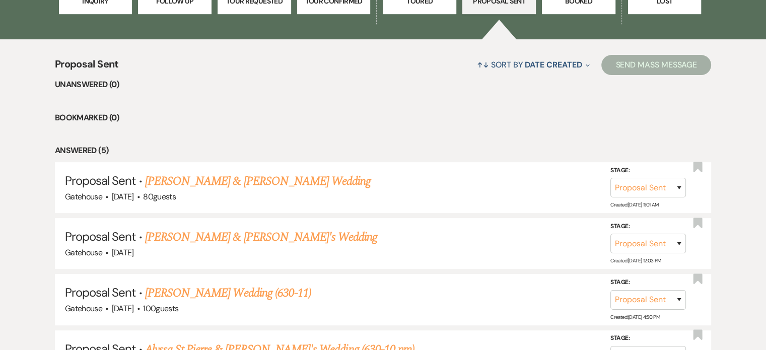
scroll to position [403, 0]
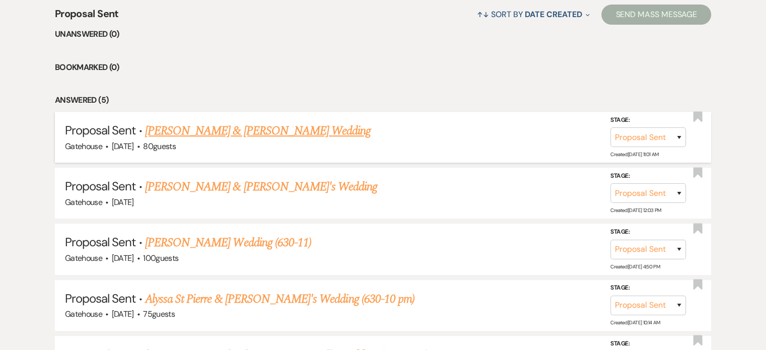
click at [260, 130] on link "[PERSON_NAME] & [PERSON_NAME] Wedding" at bounding box center [258, 131] width 226 height 18
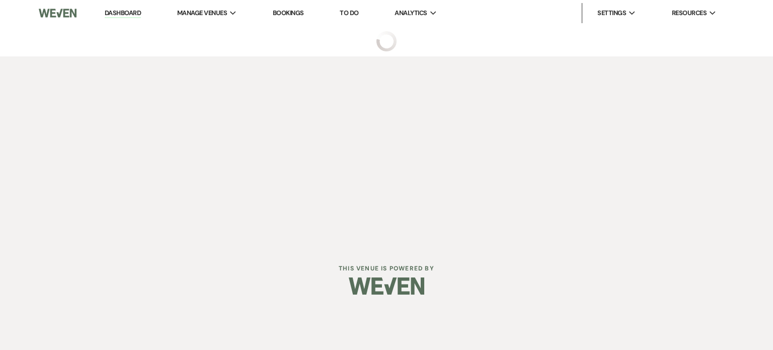
select select "6"
select select "5"
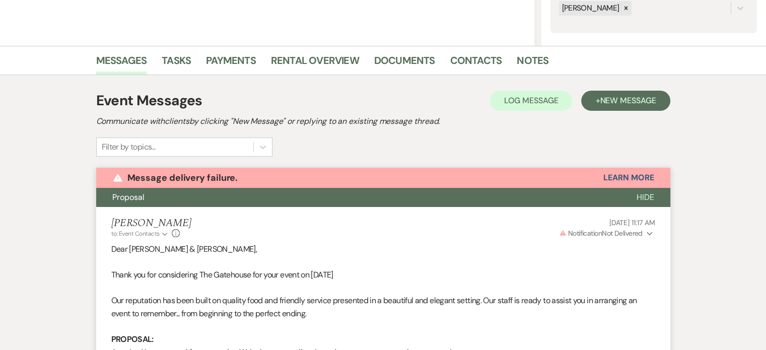
scroll to position [151, 0]
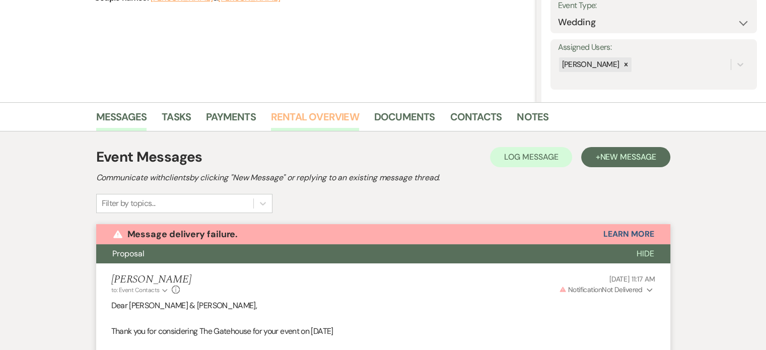
click at [331, 115] on link "Rental Overview" at bounding box center [315, 120] width 88 height 22
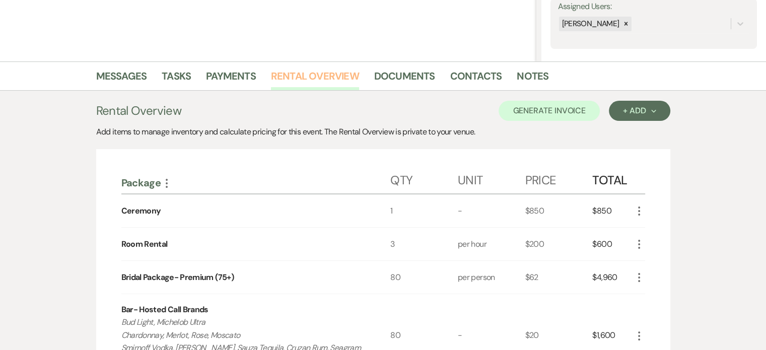
scroll to position [141, 0]
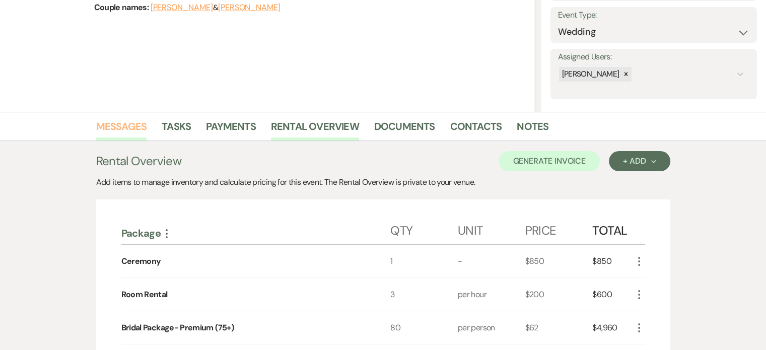
click at [122, 123] on link "Messages" at bounding box center [121, 129] width 51 height 22
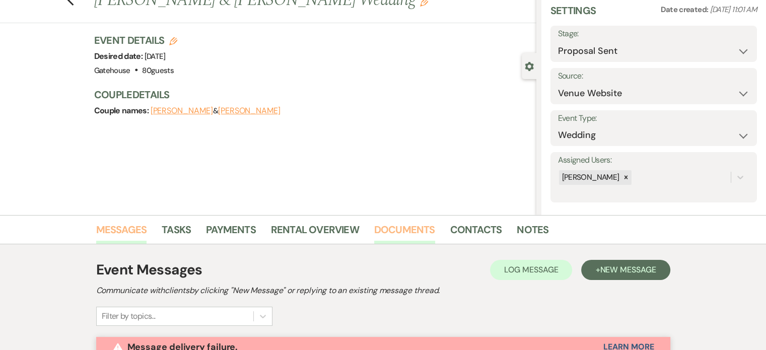
scroll to position [37, 0]
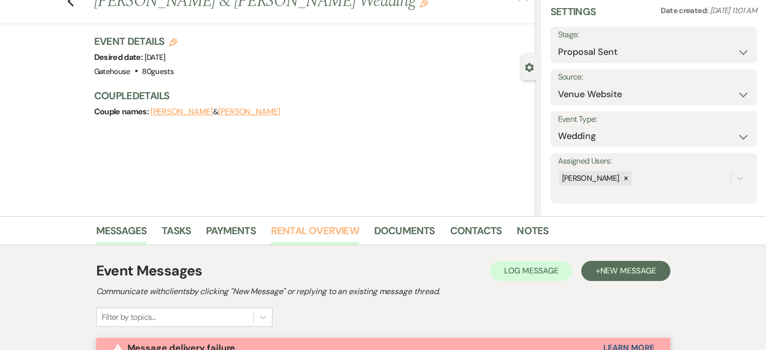
click at [320, 232] on link "Rental Overview" at bounding box center [315, 234] width 88 height 22
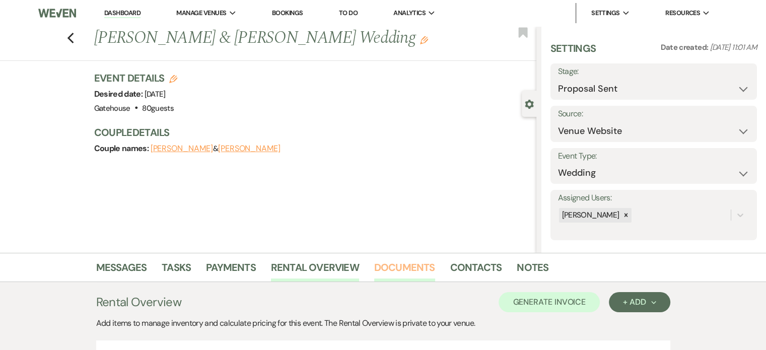
click at [406, 264] on link "Documents" at bounding box center [404, 270] width 61 height 22
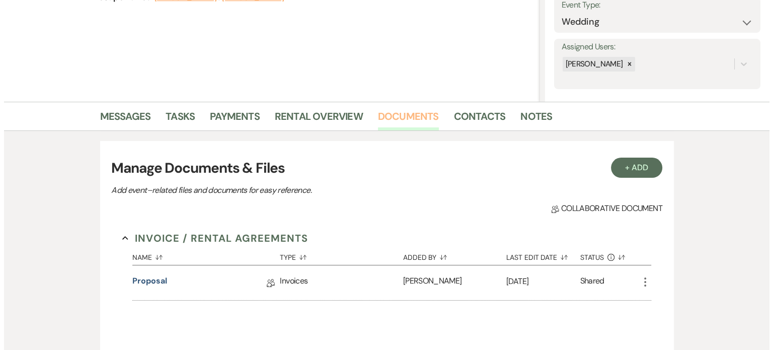
scroll to position [252, 0]
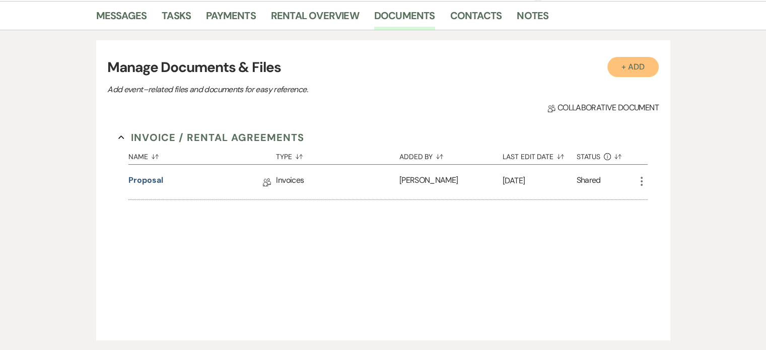
click at [639, 67] on button "+ Add" at bounding box center [632, 67] width 51 height 20
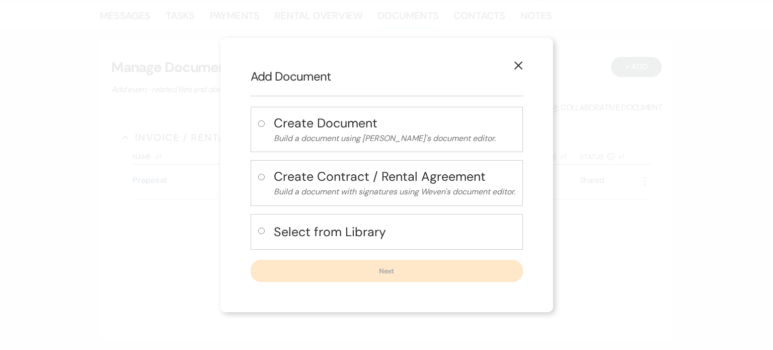
drag, startPoint x: 314, startPoint y: 231, endPoint x: 319, endPoint y: 225, distance: 7.5
click at [319, 225] on h4 "Select from Library" at bounding box center [395, 232] width 242 height 18
radio input "true"
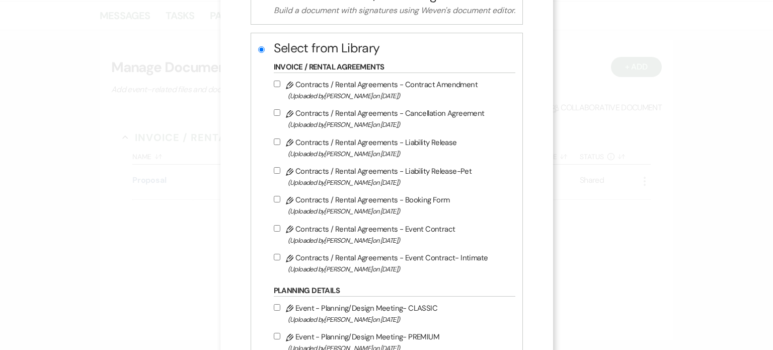
scroll to position [151, 0]
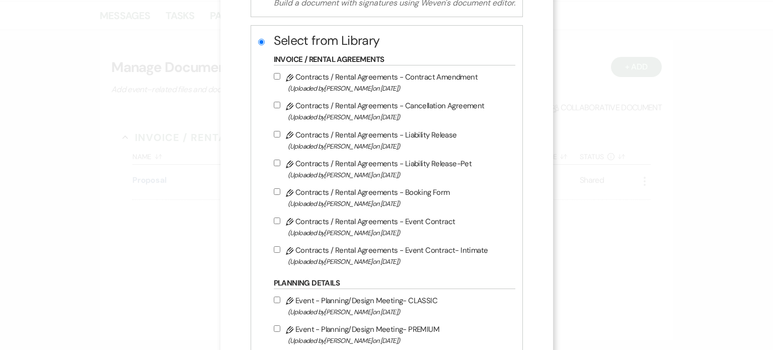
click at [360, 226] on label "Pencil Contracts / Rental Agreements - Event Contract (Uploaded by Christi Edwa…" at bounding box center [392, 227] width 237 height 24
click at [280, 224] on input "Pencil Contracts / Rental Agreements - Event Contract (Uploaded by Christi Edwa…" at bounding box center [277, 221] width 7 height 7
checkbox input "true"
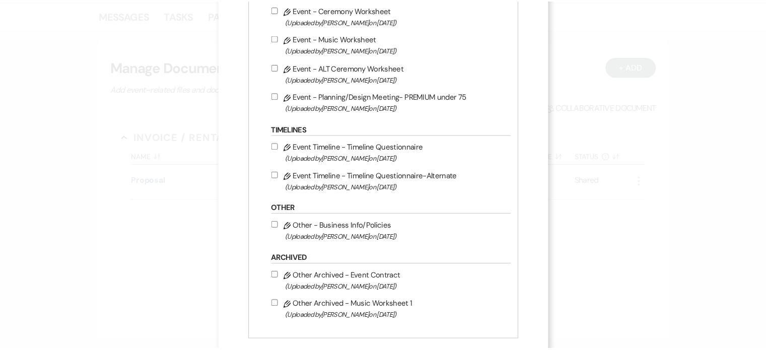
scroll to position [611, 0]
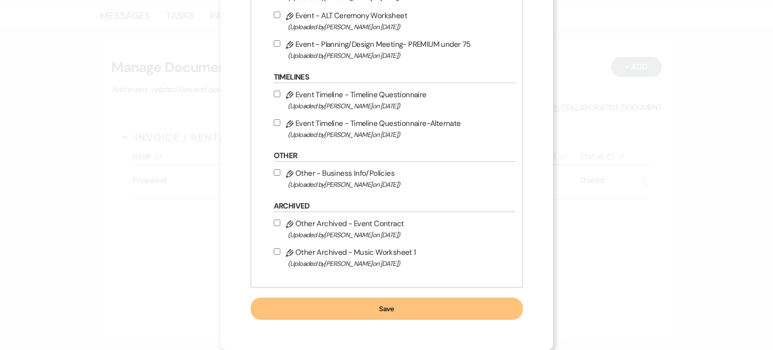
click at [349, 309] on button "Save" at bounding box center [387, 309] width 272 height 22
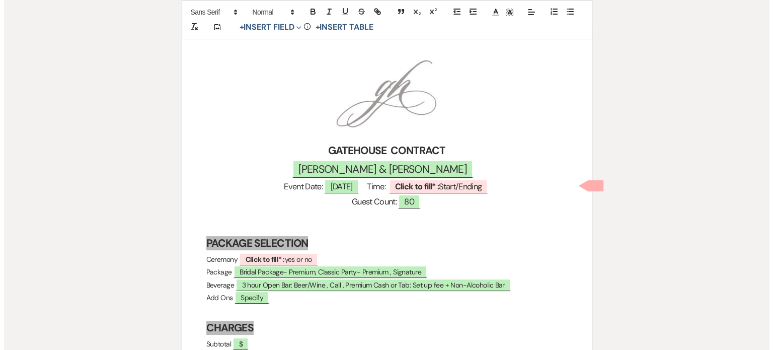
scroll to position [151, 0]
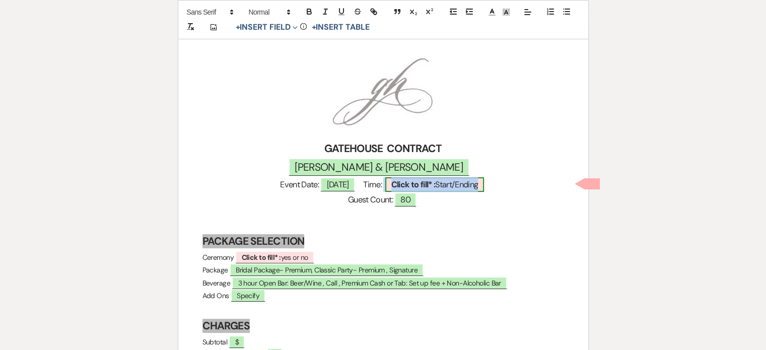
click at [436, 183] on b "Click to fill* :" at bounding box center [413, 184] width 44 height 11
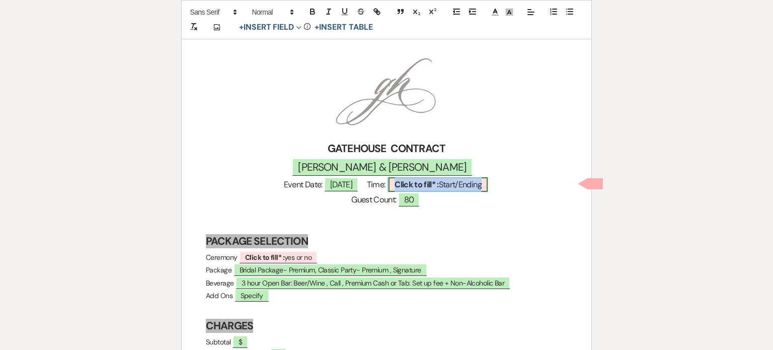
select select "owner"
select select "custom_placeholder"
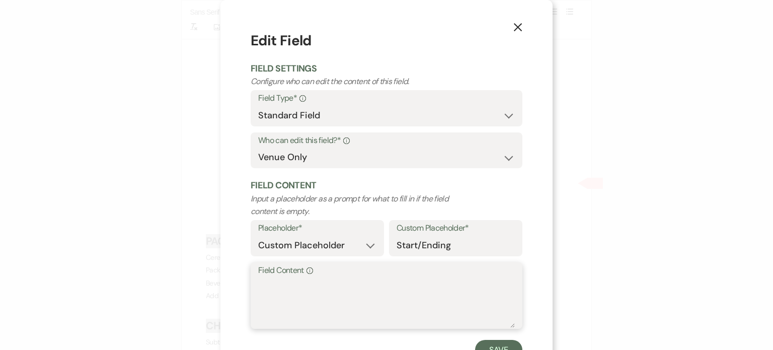
click at [273, 290] on textarea "Field Content Info" at bounding box center [386, 302] width 257 height 50
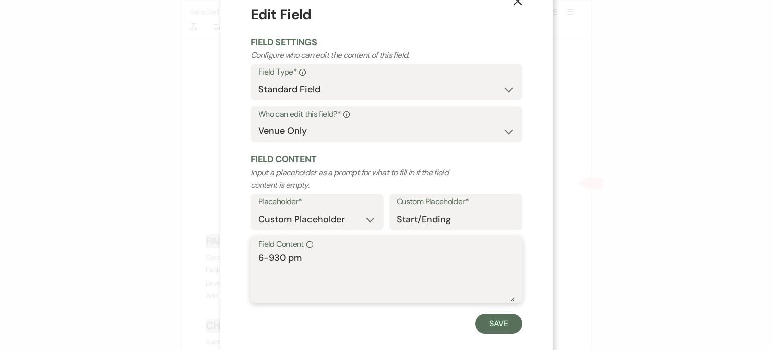
scroll to position [40, 0]
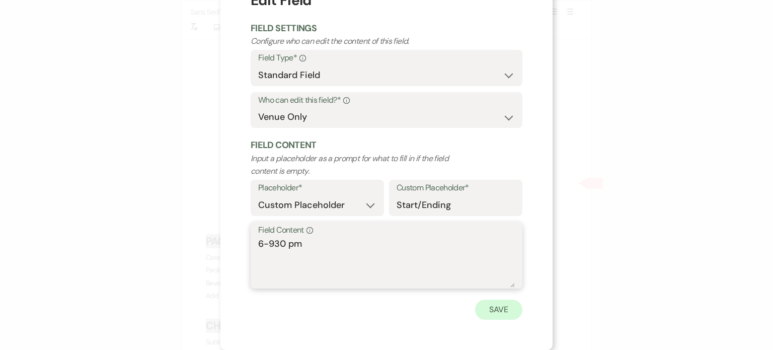
type textarea "6-930 pm"
click at [492, 306] on button "Save" at bounding box center [498, 310] width 47 height 20
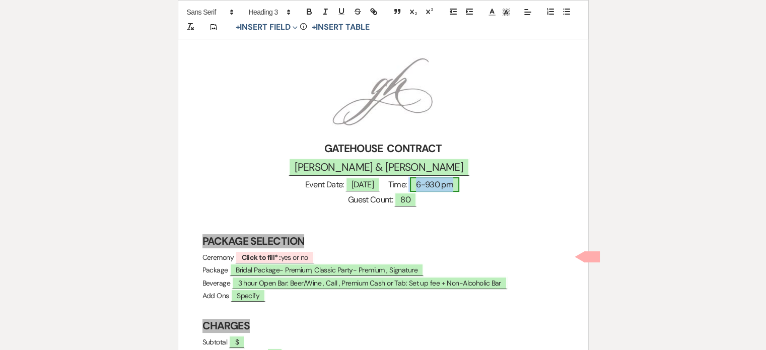
click at [446, 181] on span "6-930 pm" at bounding box center [434, 184] width 49 height 15
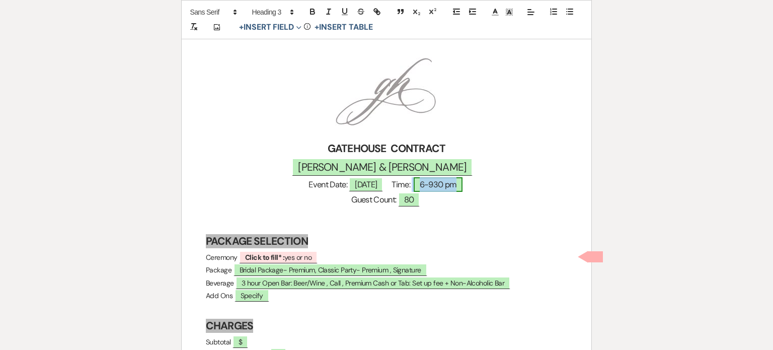
select select "owner"
select select "custom_placeholder"
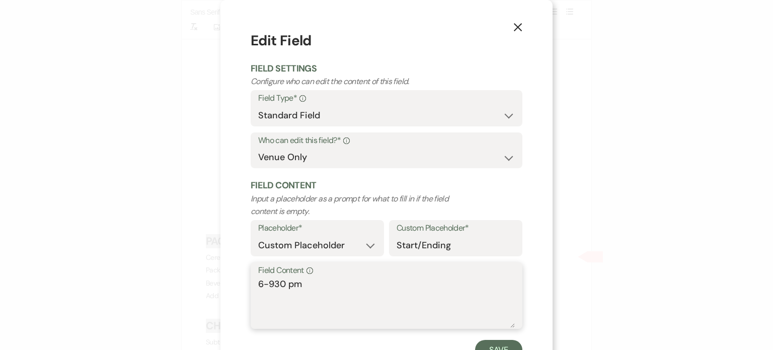
click at [258, 284] on textarea "6-930 pm" at bounding box center [386, 302] width 257 height 50
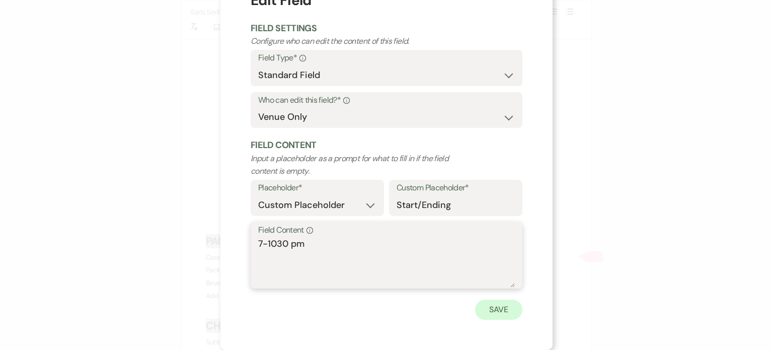
type textarea "7-1030 pm"
click at [488, 308] on button "Save" at bounding box center [498, 310] width 47 height 20
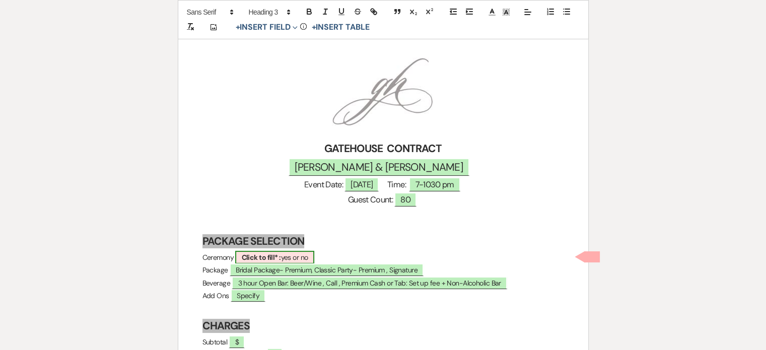
click at [314, 255] on span "Click to fill* : yes or no" at bounding box center [274, 257] width 79 height 13
select select "owner"
select select "custom_placeholder"
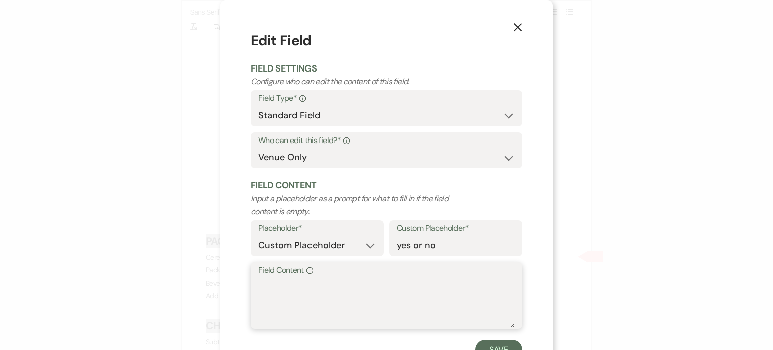
click at [288, 285] on textarea "Field Content Info" at bounding box center [386, 302] width 257 height 50
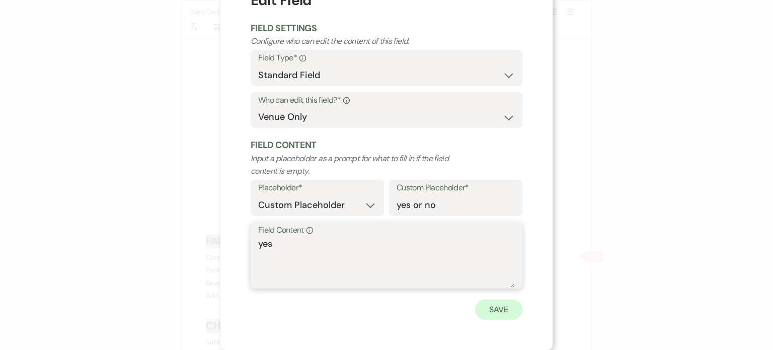
type textarea "yes"
click at [491, 307] on button "Save" at bounding box center [498, 310] width 47 height 20
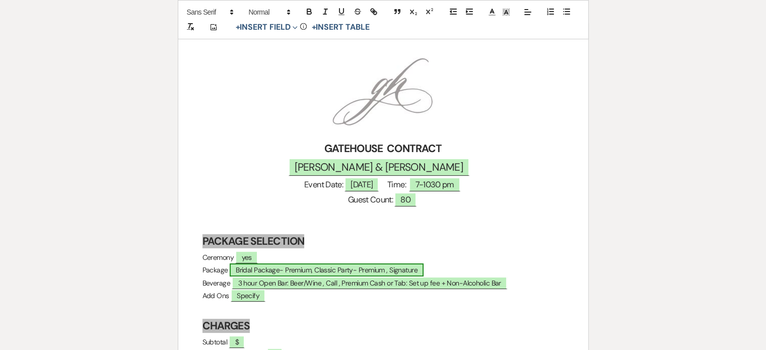
click at [332, 269] on span "Bridal Package- Premium, Classic Party- Premium , Signature" at bounding box center [327, 269] width 194 height 13
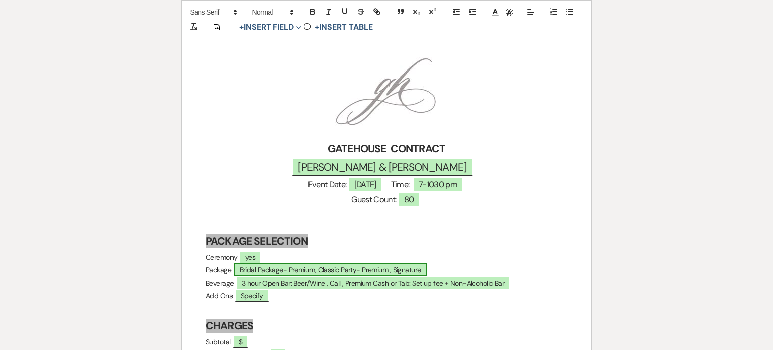
select select "owner"
select select "custom_placeholder"
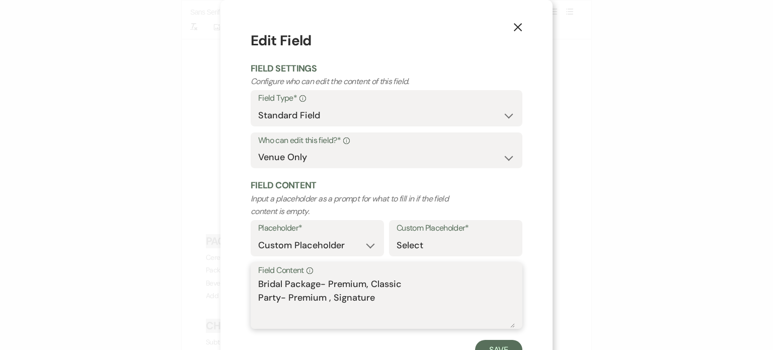
drag, startPoint x: 361, startPoint y: 284, endPoint x: 409, endPoint y: 309, distance: 54.5
click at [409, 309] on textarea "Bridal Package- Premium, Classic Party- Premium , Signature" at bounding box center [386, 302] width 257 height 50
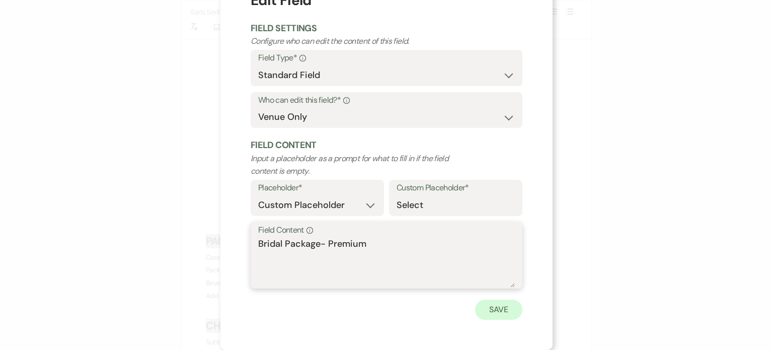
type textarea "Bridal Package- Premium"
click at [500, 306] on button "Save" at bounding box center [498, 310] width 47 height 20
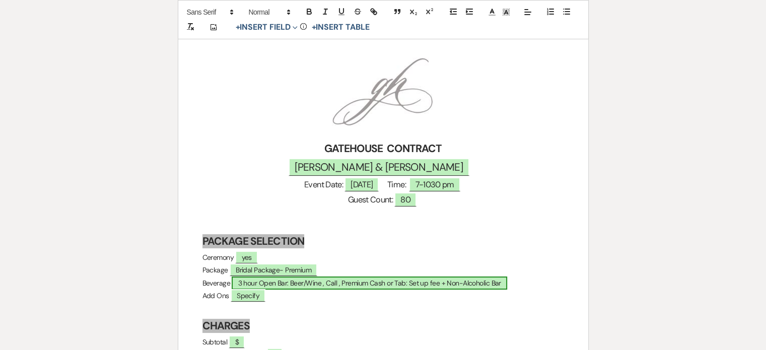
click at [333, 281] on span "3 hour Open Bar: Beer/Wine , Call , Premium Cash or Tab: Set up fee + Non-Alcoh…" at bounding box center [369, 282] width 275 height 13
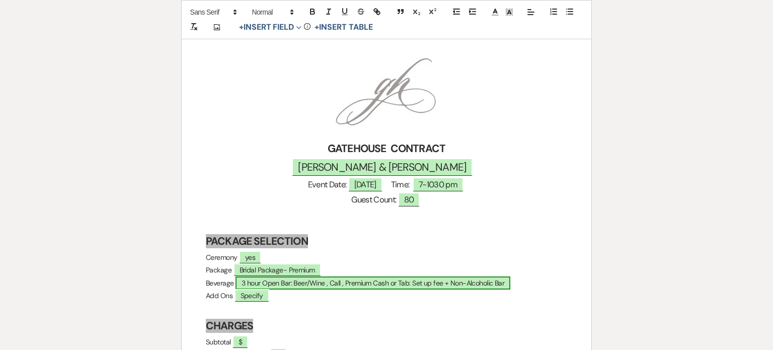
select select "owner"
select select "custom_placeholder"
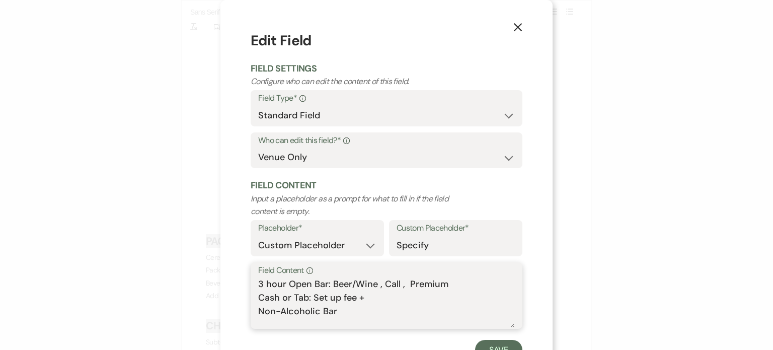
drag, startPoint x: 327, startPoint y: 285, endPoint x: 378, endPoint y: 287, distance: 50.4
click at [378, 287] on textarea "3 hour Open Bar: Beer/Wine , Call , Premium Cash or Tab: Set up fee + Non-Alcoh…" at bounding box center [386, 302] width 257 height 50
drag, startPoint x: 354, startPoint y: 283, endPoint x: 417, endPoint y: 312, distance: 69.4
click at [417, 312] on textarea "3 hour Open Bar: Call , Premium Cash or Tab: Set up fee + Non-Alcoholic Bar" at bounding box center [386, 302] width 257 height 50
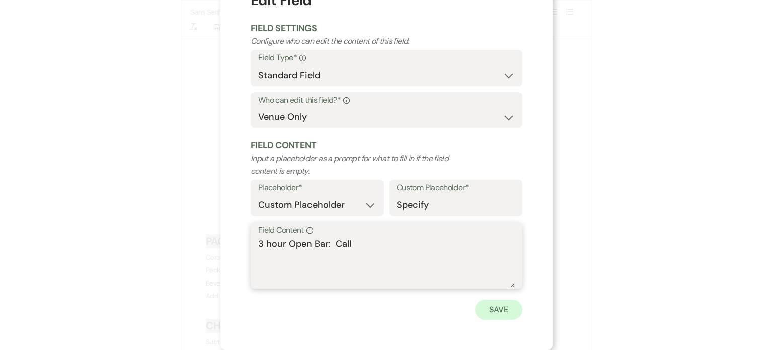
type textarea "3 hour Open Bar: Call"
click at [484, 304] on button "Save" at bounding box center [498, 310] width 47 height 20
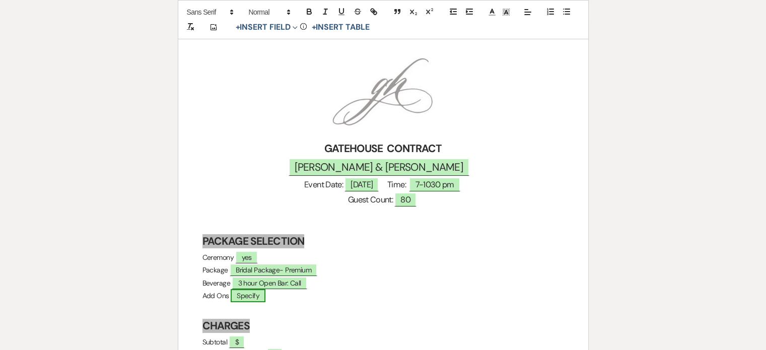
click at [265, 296] on span "Specify" at bounding box center [248, 295] width 35 height 13
select select "owner"
select select "custom_placeholder"
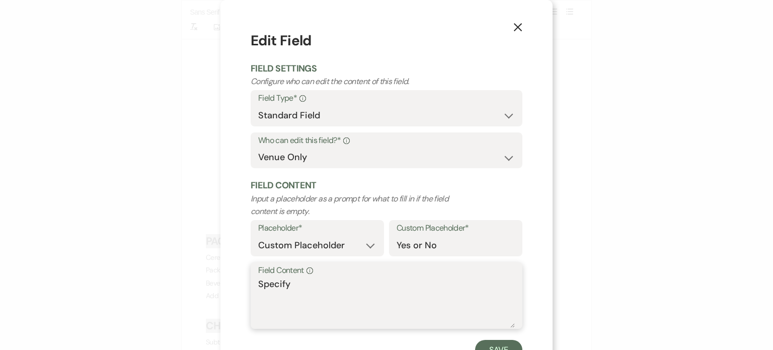
drag, startPoint x: 298, startPoint y: 287, endPoint x: 227, endPoint y: 292, distance: 71.2
click at [227, 292] on div "X Edit Field Field Settings Configure who can edit the content of this field. F…" at bounding box center [387, 195] width 332 height 390
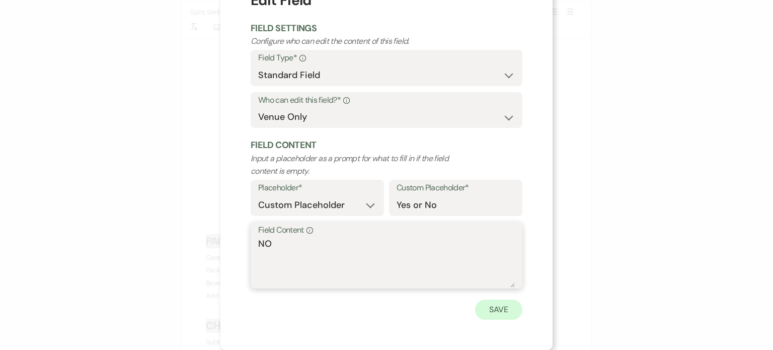
type textarea "NO"
click at [503, 305] on button "Save" at bounding box center [498, 310] width 47 height 20
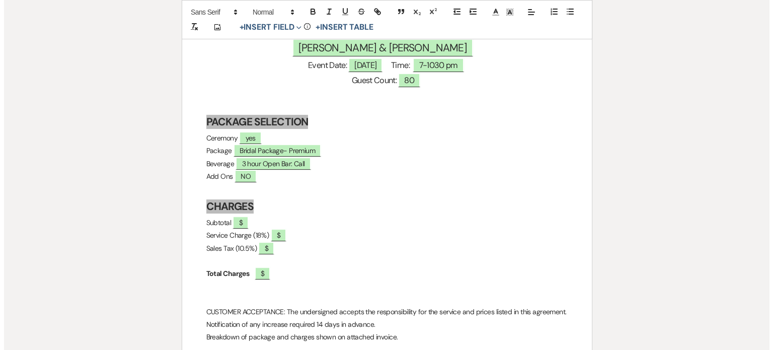
scroll to position [302, 0]
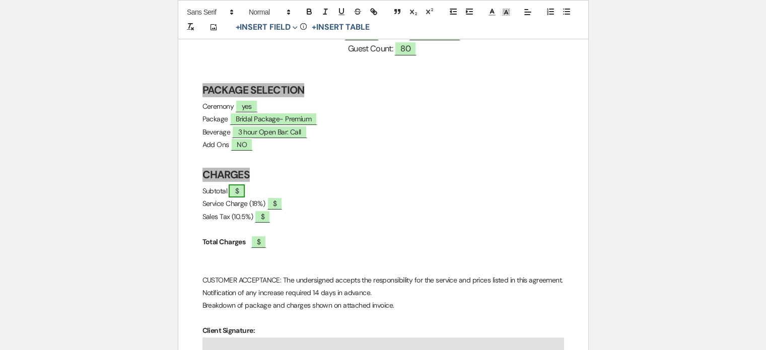
click at [244, 190] on span "$" at bounding box center [237, 190] width 16 height 13
select select "owner"
select select "custom_placeholder"
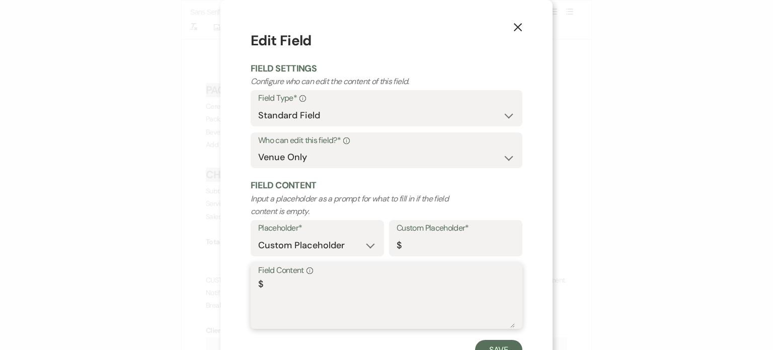
click at [272, 285] on textarea "$" at bounding box center [386, 302] width 257 height 50
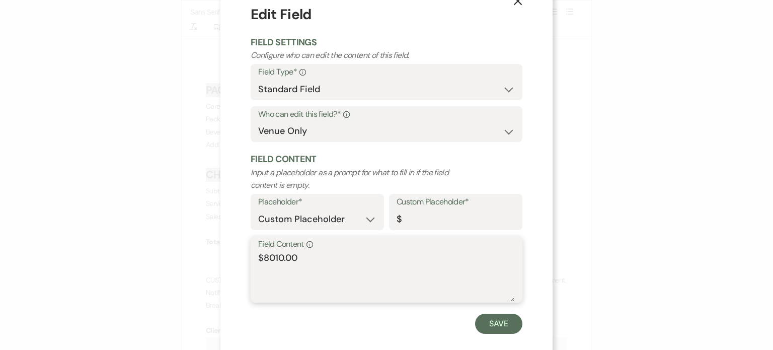
scroll to position [40, 0]
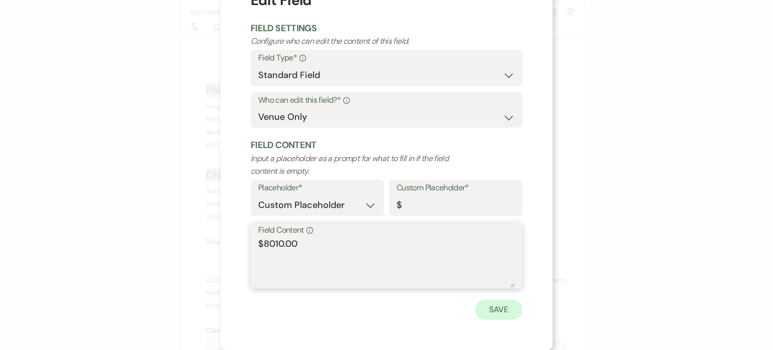
type textarea "$8010.00"
click at [512, 309] on button "Save" at bounding box center [498, 310] width 47 height 20
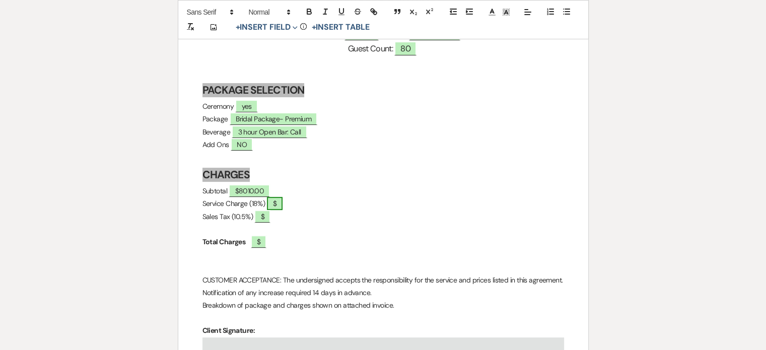
click at [273, 204] on span "$" at bounding box center [275, 203] width 16 height 13
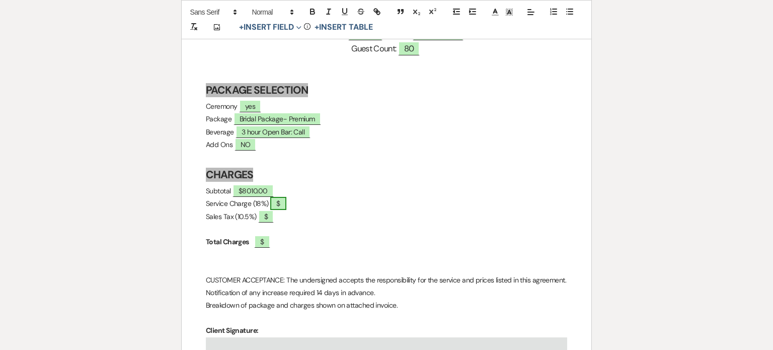
select select "owner"
select select "custom_placeholder"
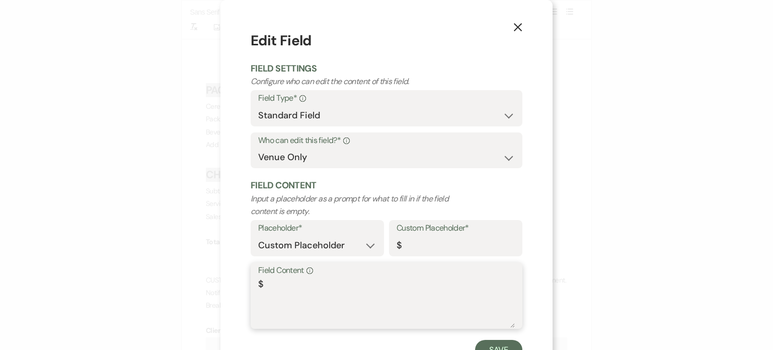
click at [264, 281] on textarea "$" at bounding box center [386, 302] width 257 height 50
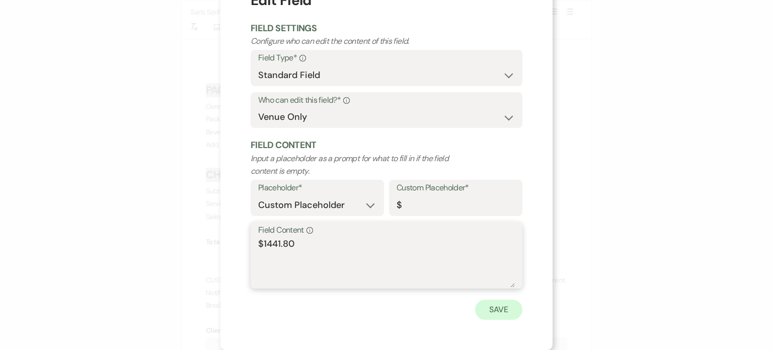
type textarea "$1441.80"
click at [504, 308] on button "Save" at bounding box center [498, 310] width 47 height 20
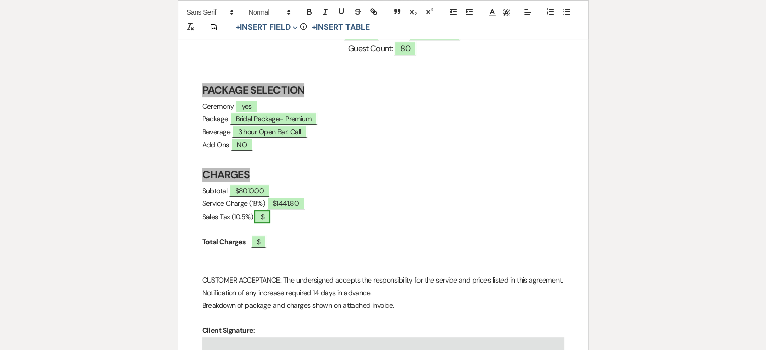
click at [270, 216] on span "$" at bounding box center [262, 216] width 16 height 13
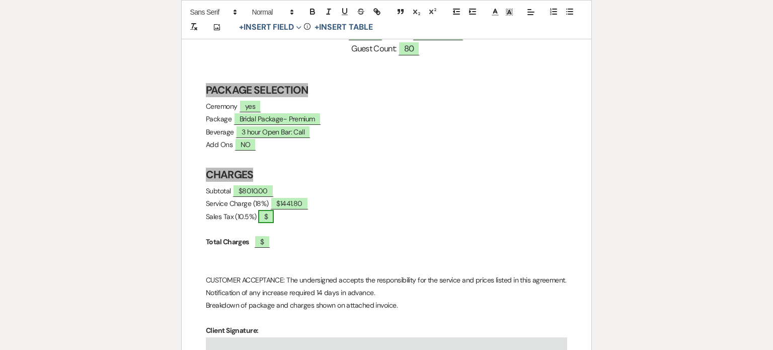
select select "owner"
select select "custom_placeholder"
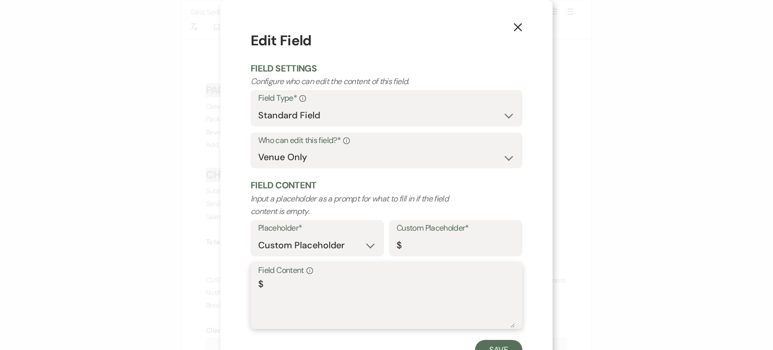
click at [271, 282] on textarea "$" at bounding box center [386, 302] width 257 height 50
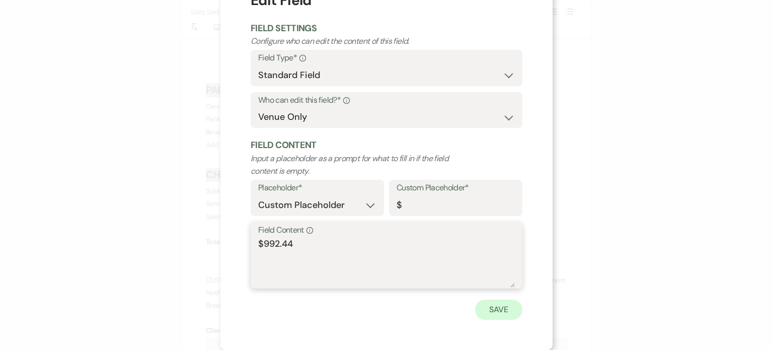
type textarea "$992.44"
click at [492, 314] on button "Save" at bounding box center [498, 310] width 47 height 20
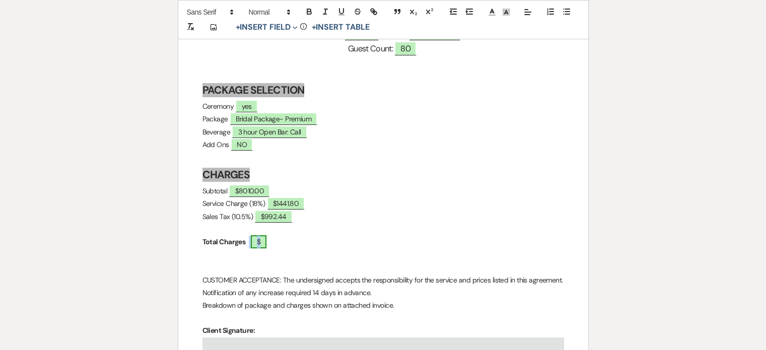
click at [266, 244] on span "$" at bounding box center [259, 241] width 16 height 13
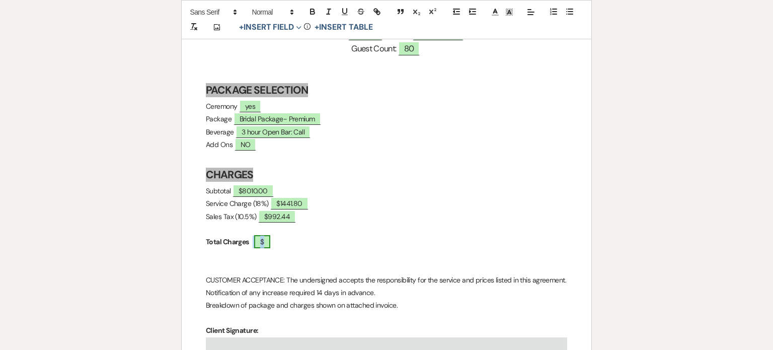
select select "owner"
select select "custom_placeholder"
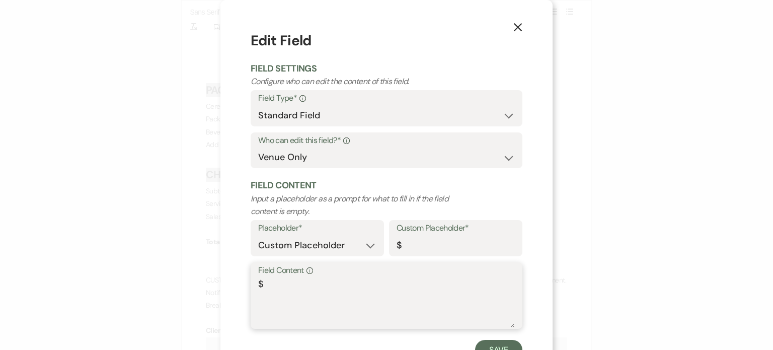
click at [269, 288] on textarea "$" at bounding box center [386, 302] width 257 height 50
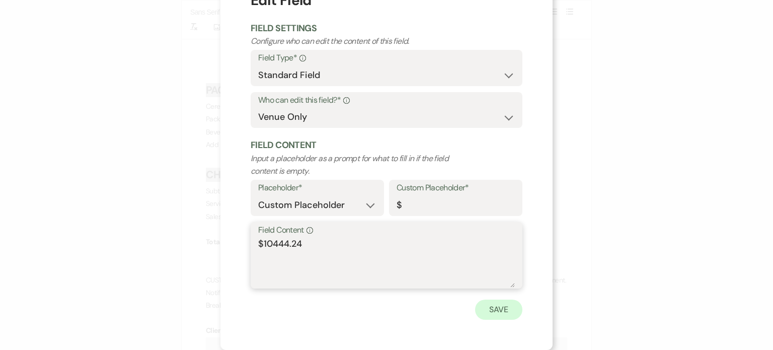
type textarea "$10444.24"
click at [490, 306] on button "Save" at bounding box center [498, 310] width 47 height 20
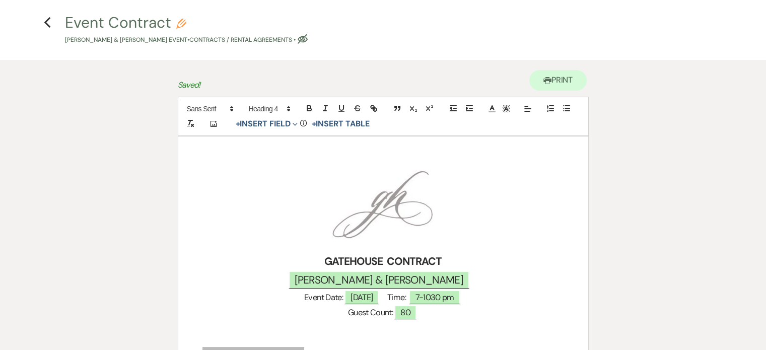
scroll to position [0, 0]
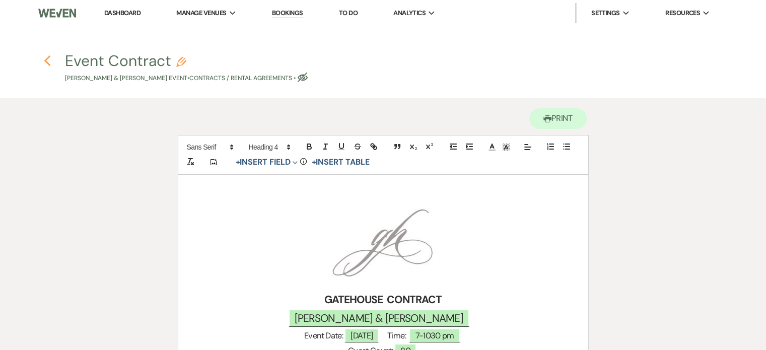
click at [46, 60] on use "button" at bounding box center [47, 60] width 7 height 11
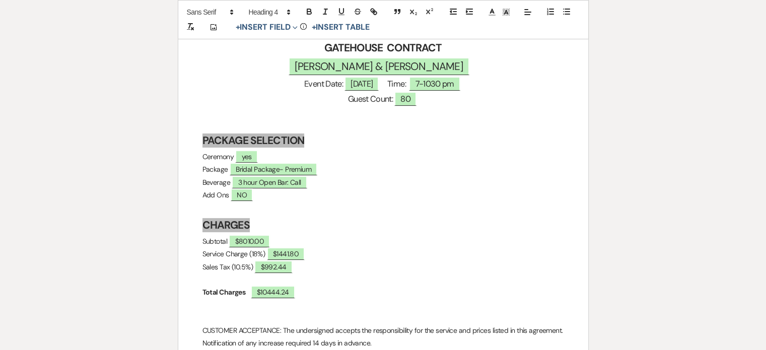
select select "6"
select select "5"
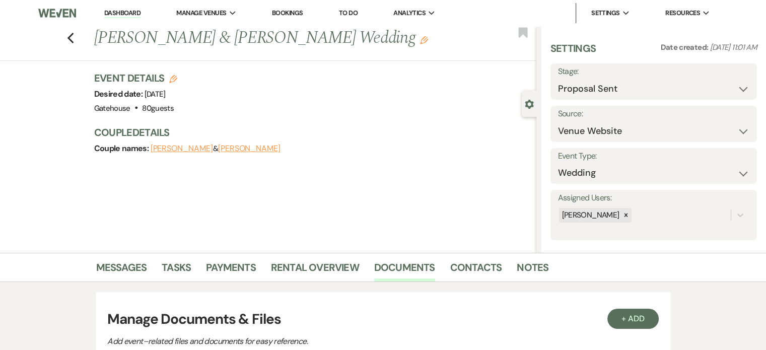
click at [420, 40] on use "button" at bounding box center [424, 40] width 8 height 8
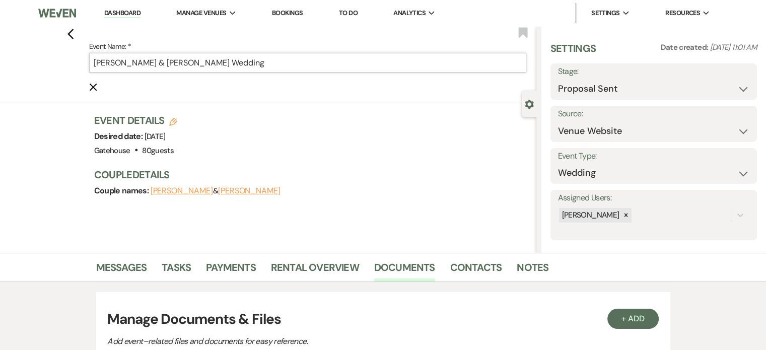
click at [284, 65] on input "[PERSON_NAME] & [PERSON_NAME] Wedding" at bounding box center [307, 63] width 437 height 20
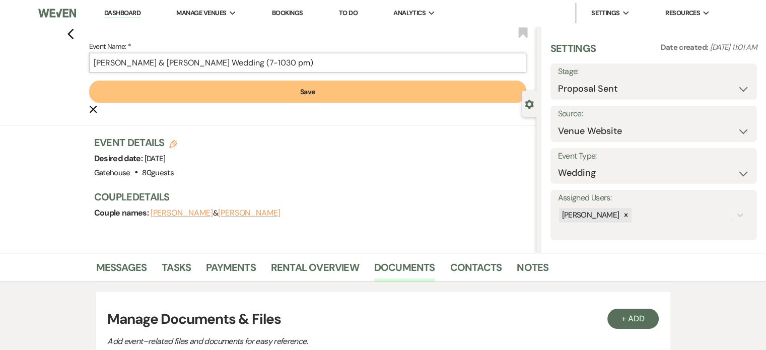
type input "Taylor Gaskin & Christopher Grace's Wedding (7-1030 pm)"
click at [333, 94] on button "Save" at bounding box center [307, 92] width 437 height 22
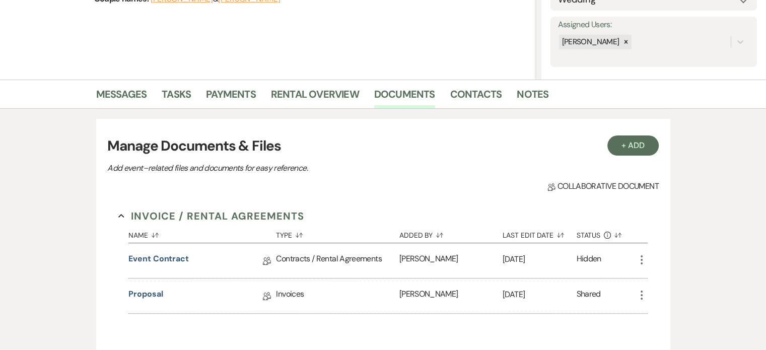
scroll to position [151, 0]
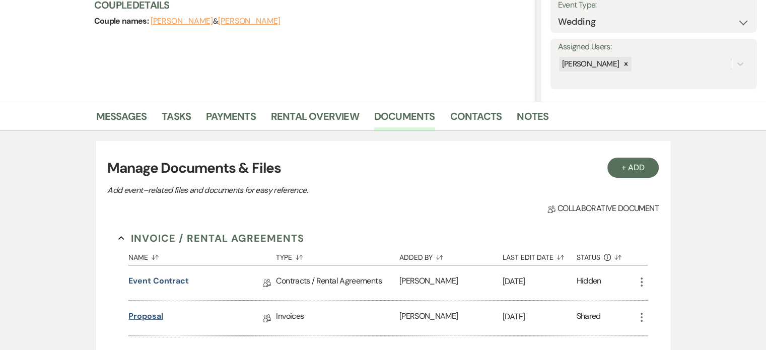
click at [149, 317] on link "Proposal" at bounding box center [145, 318] width 34 height 16
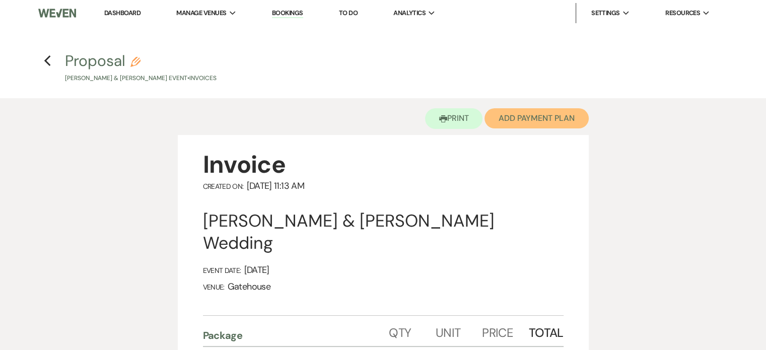
click at [524, 118] on button "Add Payment Plan" at bounding box center [536, 118] width 104 height 20
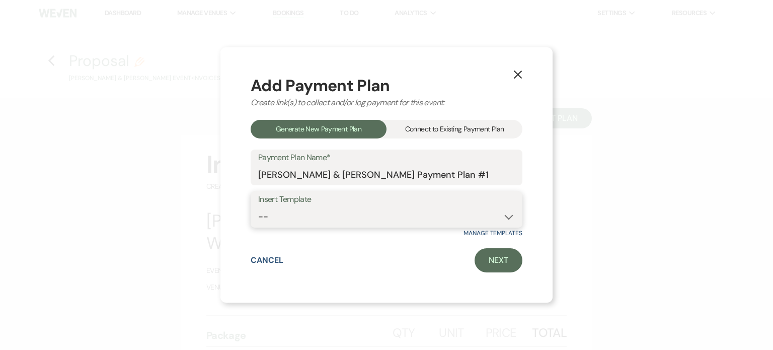
click at [305, 220] on select "-- Standard" at bounding box center [386, 217] width 257 height 20
select select "172"
click at [258, 207] on select "-- Standard" at bounding box center [386, 217] width 257 height 20
click at [490, 259] on link "Next" at bounding box center [499, 260] width 48 height 24
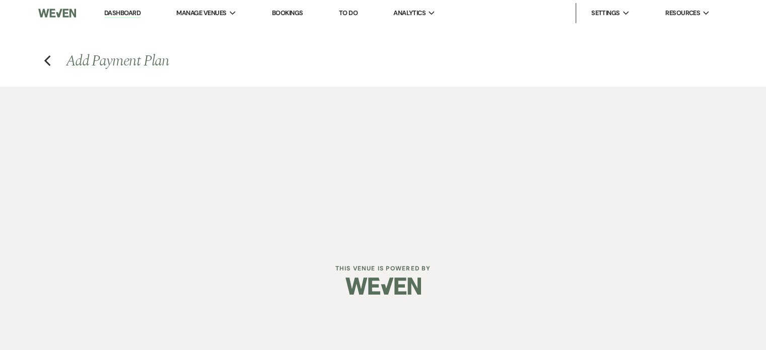
select select "28840"
select select "2"
select select "percentage"
select select "true"
select select "2"
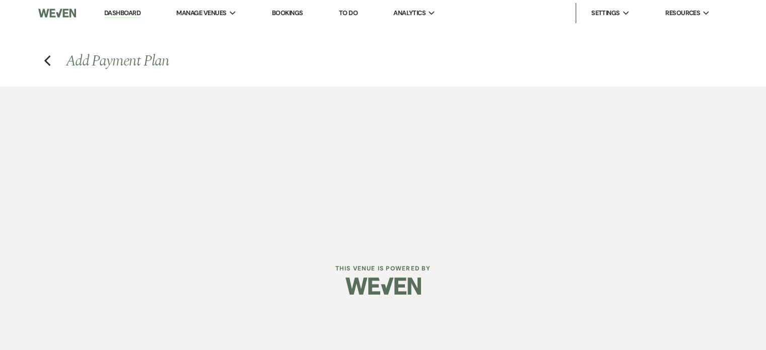
select select "percentage"
select select "true"
select select "client"
select select "weeks"
select select "2"
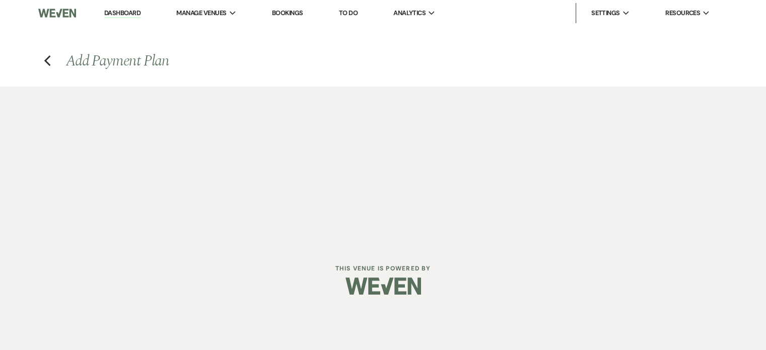
select select "percentage"
select select "true"
select select "client"
select select "weeks"
select select "2"
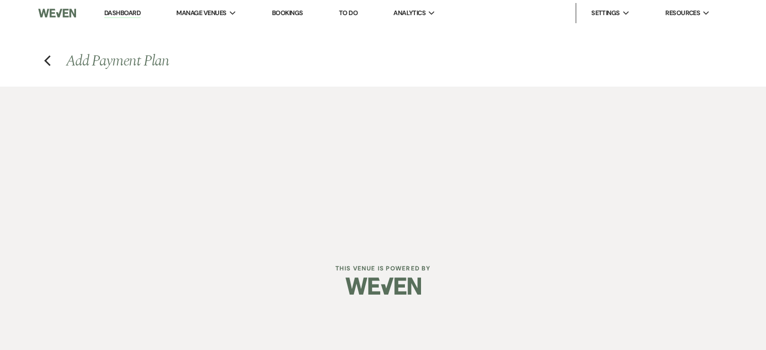
select select "percentage"
select select "true"
select select "client"
select select "weeks"
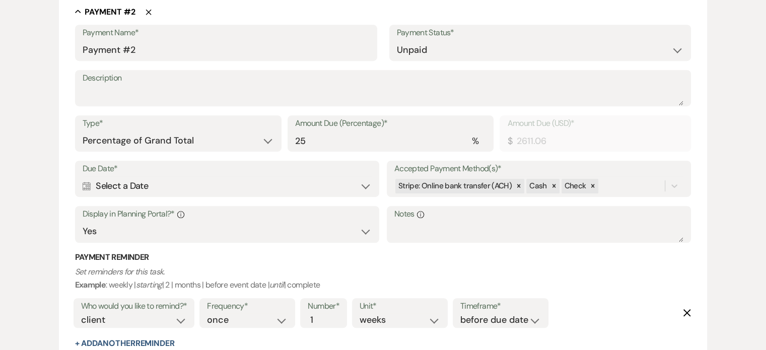
scroll to position [604, 0]
click at [83, 183] on icon "Calendar" at bounding box center [87, 185] width 9 height 9
select select "month"
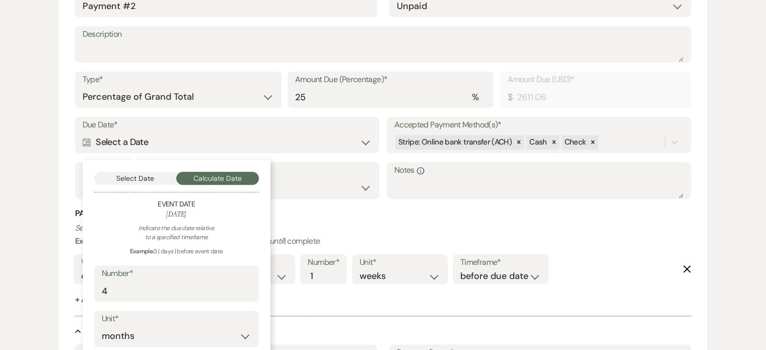
scroll to position [755, 0]
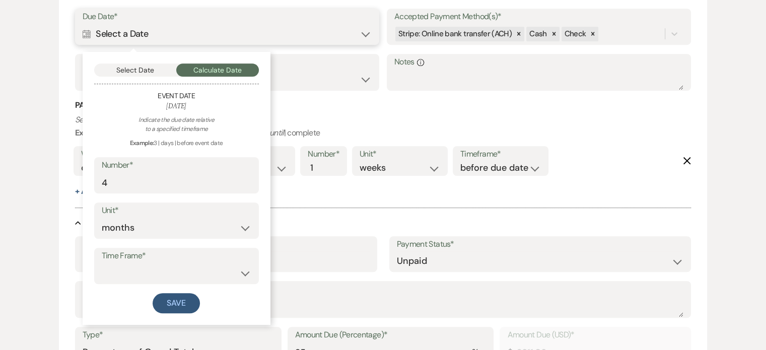
click at [137, 67] on button "Select Date" at bounding box center [135, 69] width 83 height 13
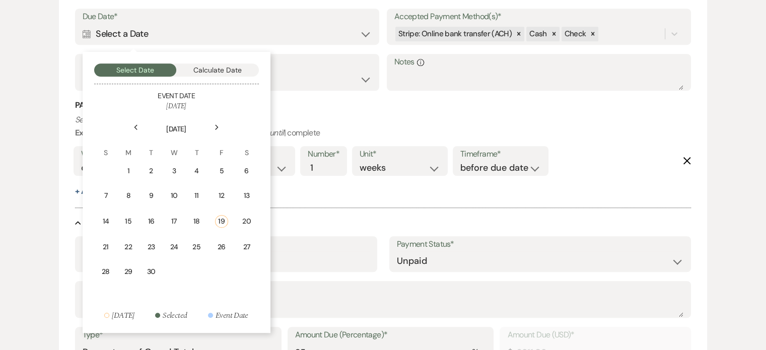
click at [216, 126] on use at bounding box center [217, 127] width 4 height 6
click at [177, 244] on div "19" at bounding box center [176, 245] width 9 height 11
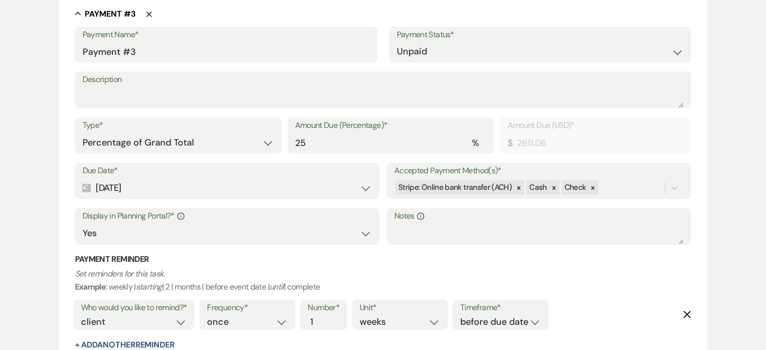
scroll to position [1031, 0]
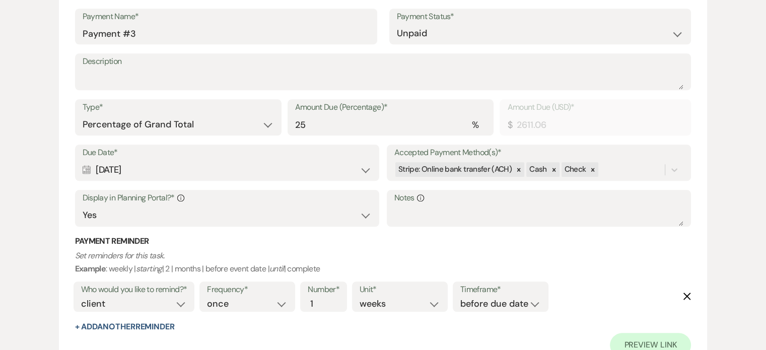
click at [91, 170] on div "Calendar Dec 17, 2025 Expand" at bounding box center [228, 170] width 290 height 20
select select "month"
select select "beforeEventDate"
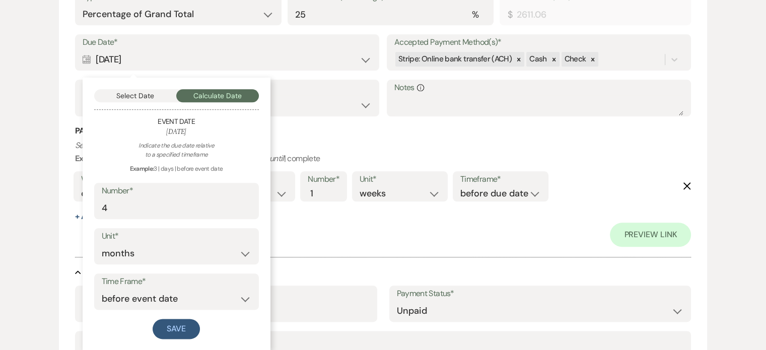
scroll to position [1182, 0]
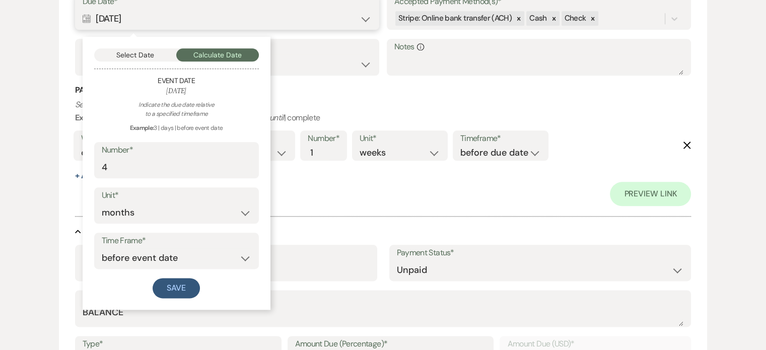
click at [124, 55] on button "Select Date" at bounding box center [135, 54] width 83 height 13
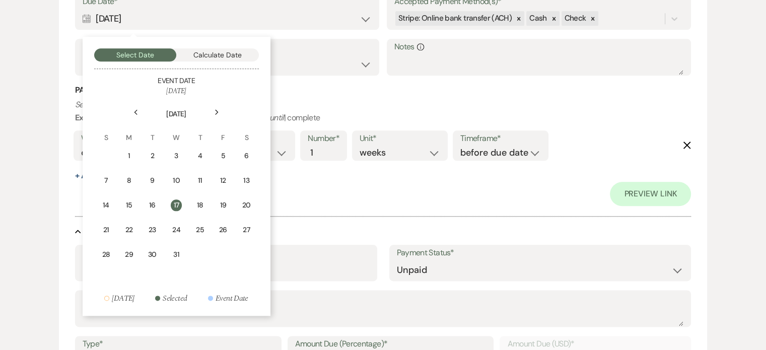
click at [219, 110] on icon "Next" at bounding box center [217, 112] width 5 height 6
click at [224, 253] on div "30" at bounding box center [223, 254] width 10 height 11
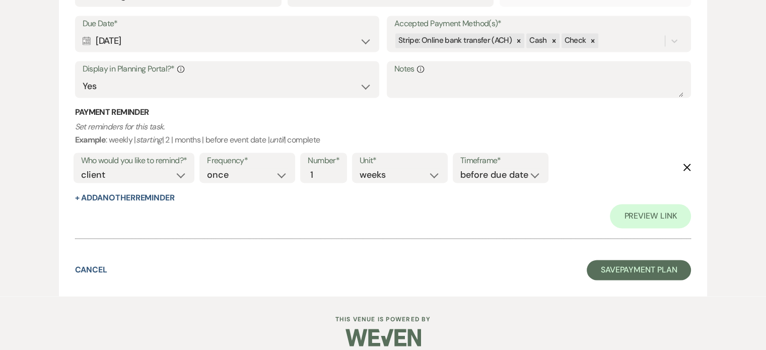
scroll to position [1559, 0]
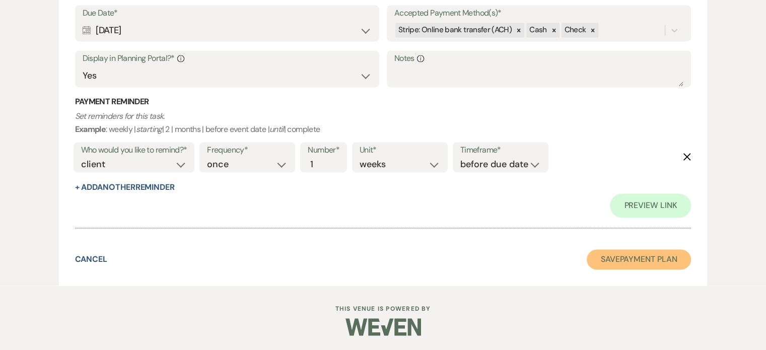
click at [649, 257] on button "Save Payment Plan" at bounding box center [639, 259] width 105 height 20
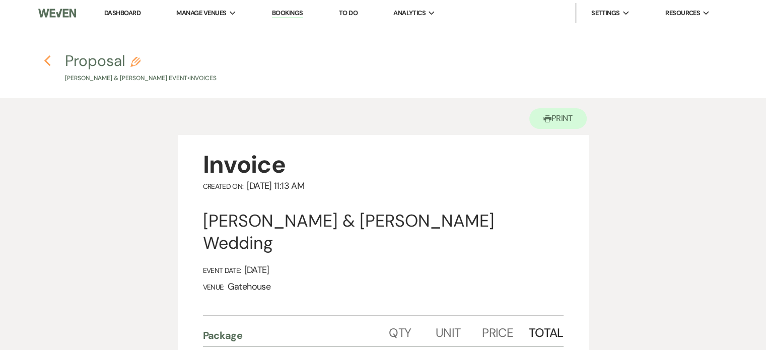
click at [47, 60] on icon "Previous" at bounding box center [48, 61] width 8 height 12
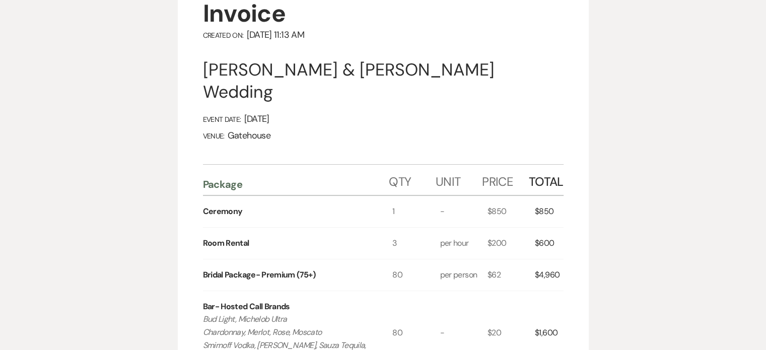
select select "6"
select select "5"
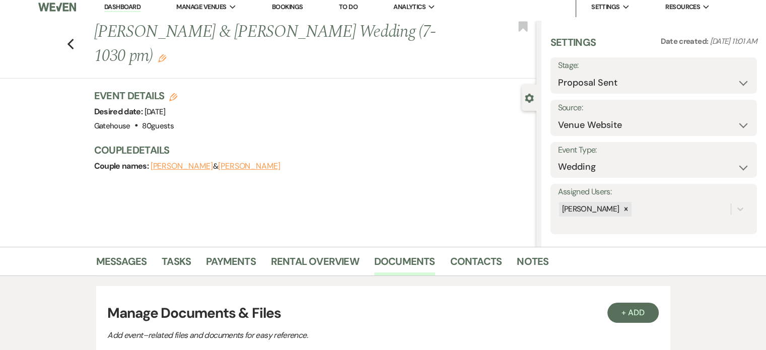
scroll to position [0, 0]
